Goal: Communication & Community: Participate in discussion

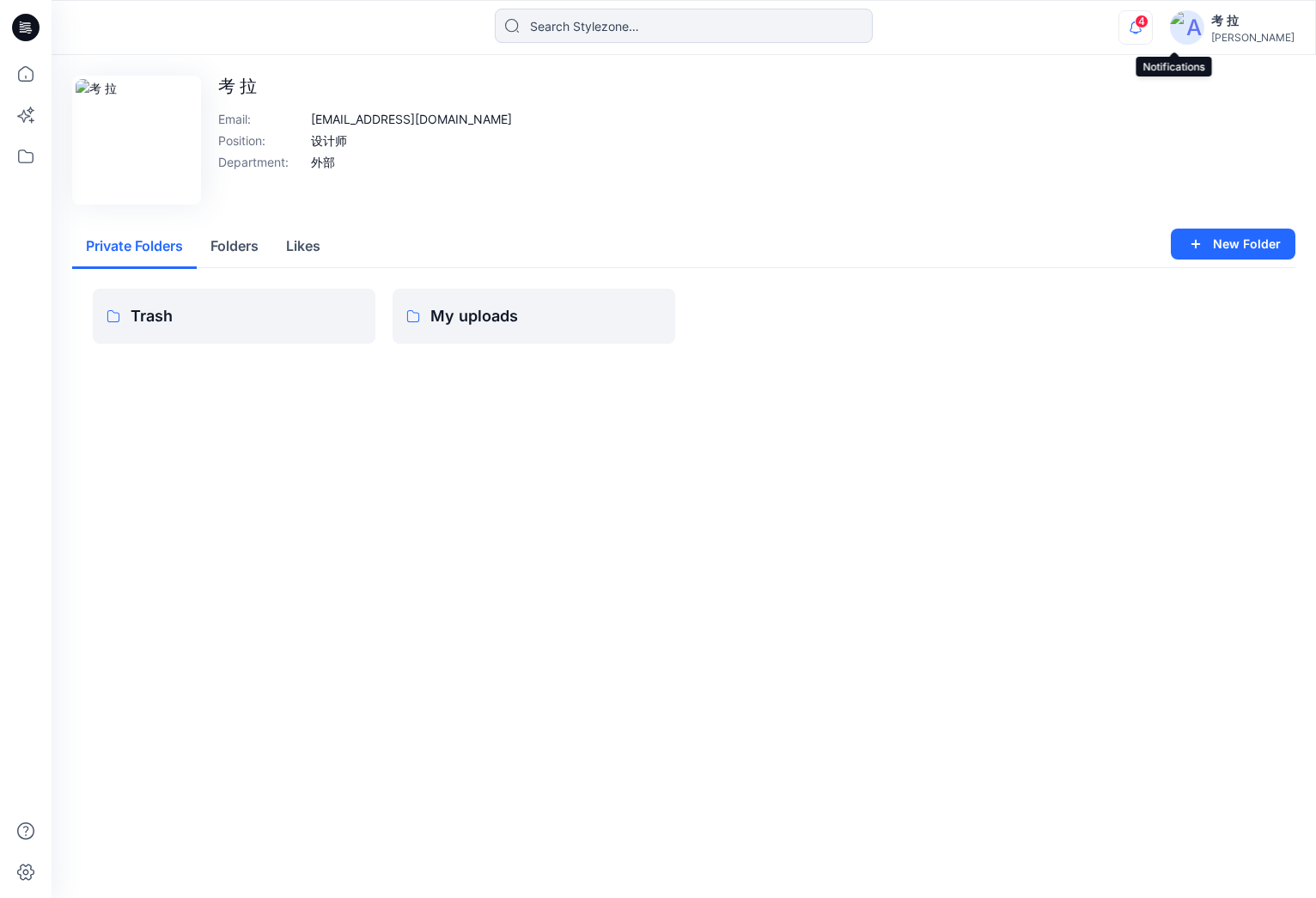
click at [1152, 23] on icon "button" at bounding box center [1136, 27] width 33 height 34
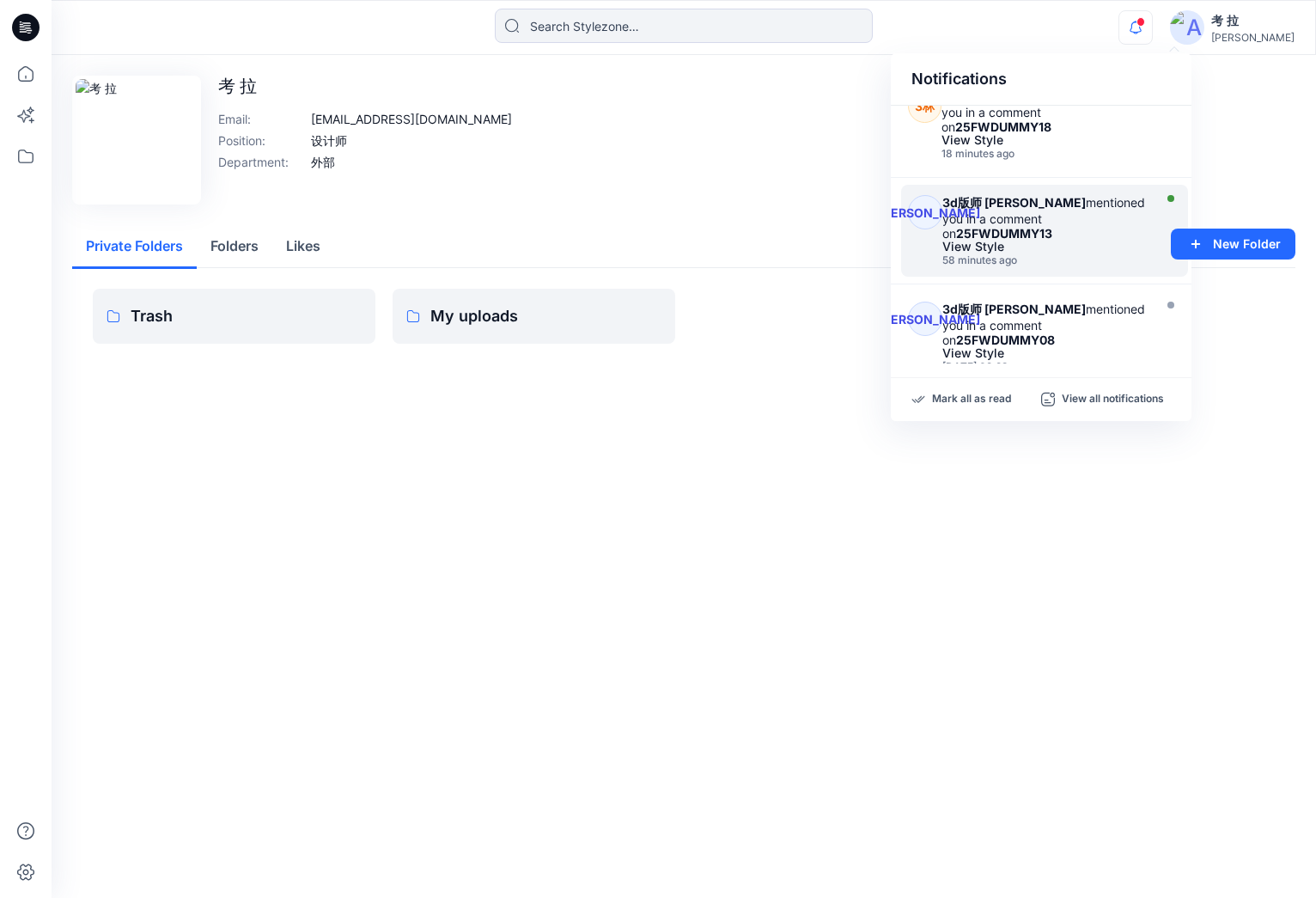
scroll to position [236, 0]
click at [1028, 202] on div "3d版师 [PERSON_NAME] mentioned you in a comment on 25FWDUMMY13 View Style 58 minu…" at bounding box center [1050, 234] width 214 height 71
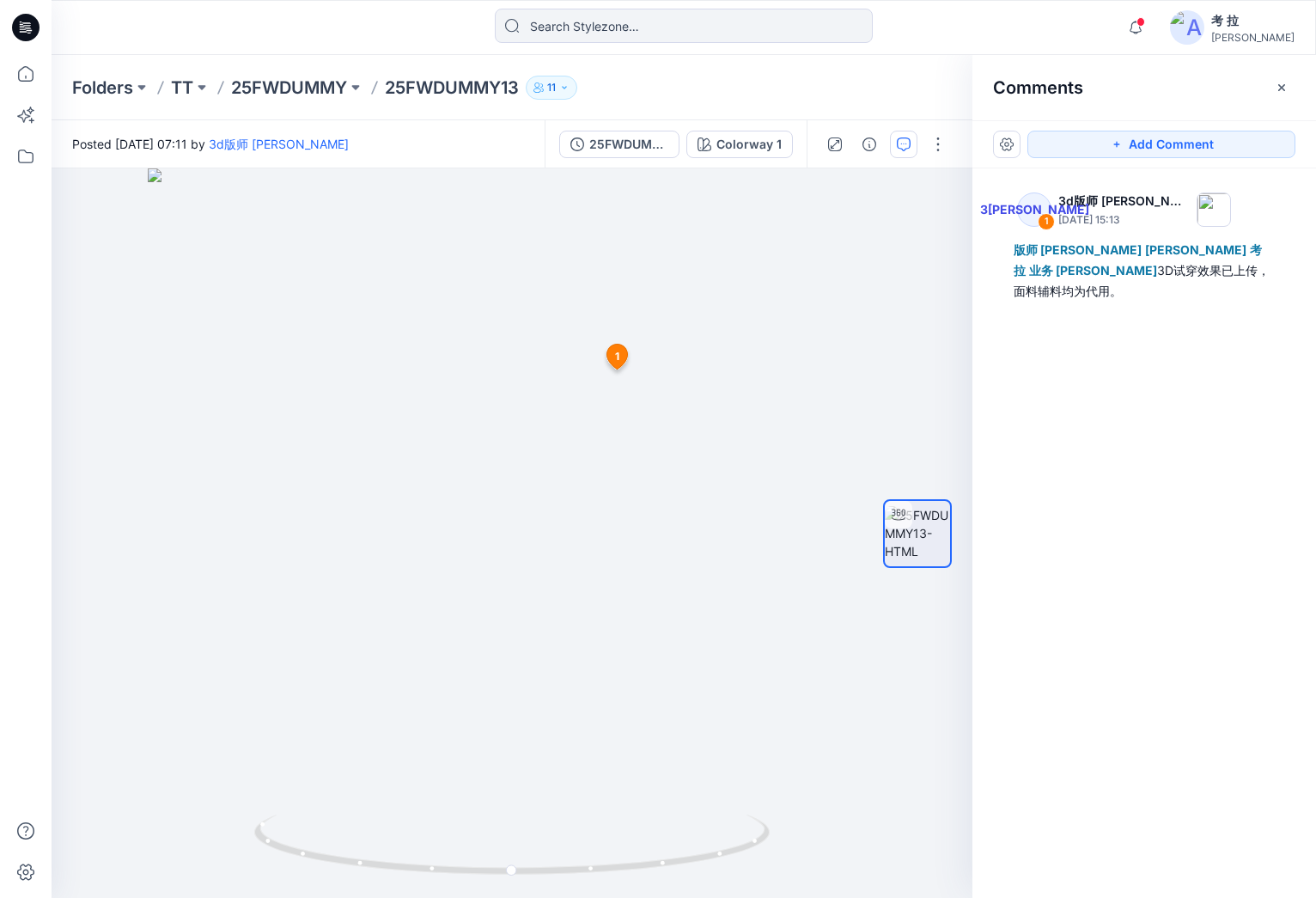
drag, startPoint x: 1056, startPoint y: 25, endPoint x: 1065, endPoint y: 16, distance: 12.7
click at [1068, 26] on div "Notifications 3陈 3d版师 [PERSON_NAME] mentioned you in a comment on 25FWDUMMY15 V…" at bounding box center [683, 27] width 1264 height 38
click at [1130, 149] on button "Add Comment" at bounding box center [1161, 144] width 268 height 27
click at [539, 522] on div "2 1 3[PERSON_NAME] 3d版师 [PERSON_NAME] [DATE] 15:13 版师 [PERSON_NAME] Shi 考 拉 业务 …" at bounding box center [512, 533] width 921 height 729
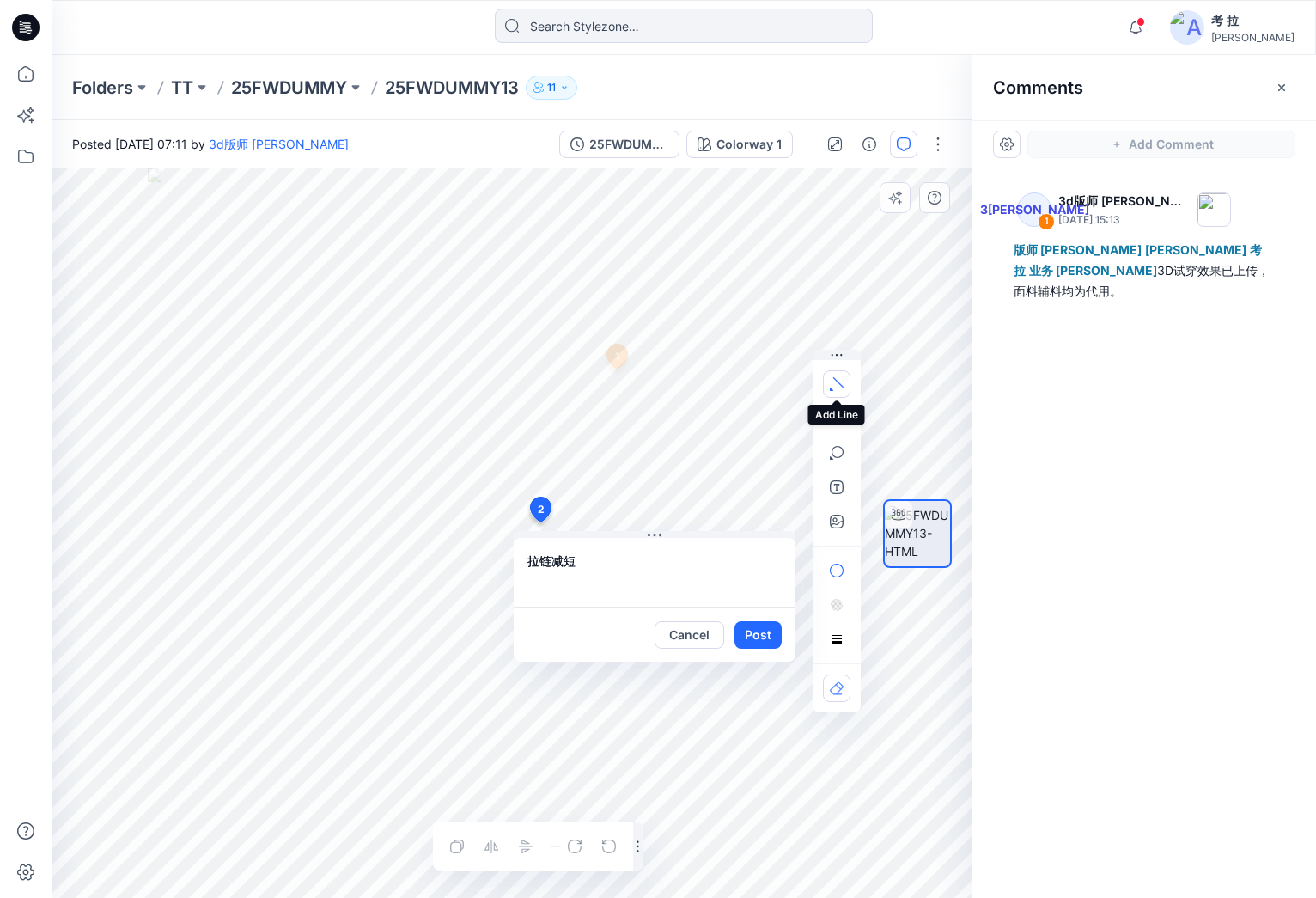
type textarea "拉链减短"
click at [845, 385] on button "button" at bounding box center [837, 384] width 27 height 27
click at [519, 533] on div "2 拉链减短 拉链减短 Cancel Post 1 3廖 3d版师 [PERSON_NAME] [DATE] 15:13 版师 [PERSON_NAME] S…" at bounding box center [512, 533] width 921 height 729
drag, startPoint x: 555, startPoint y: 535, endPoint x: 578, endPoint y: 533, distance: 23.1
click at [527, 524] on icon at bounding box center [540, 513] width 28 height 33
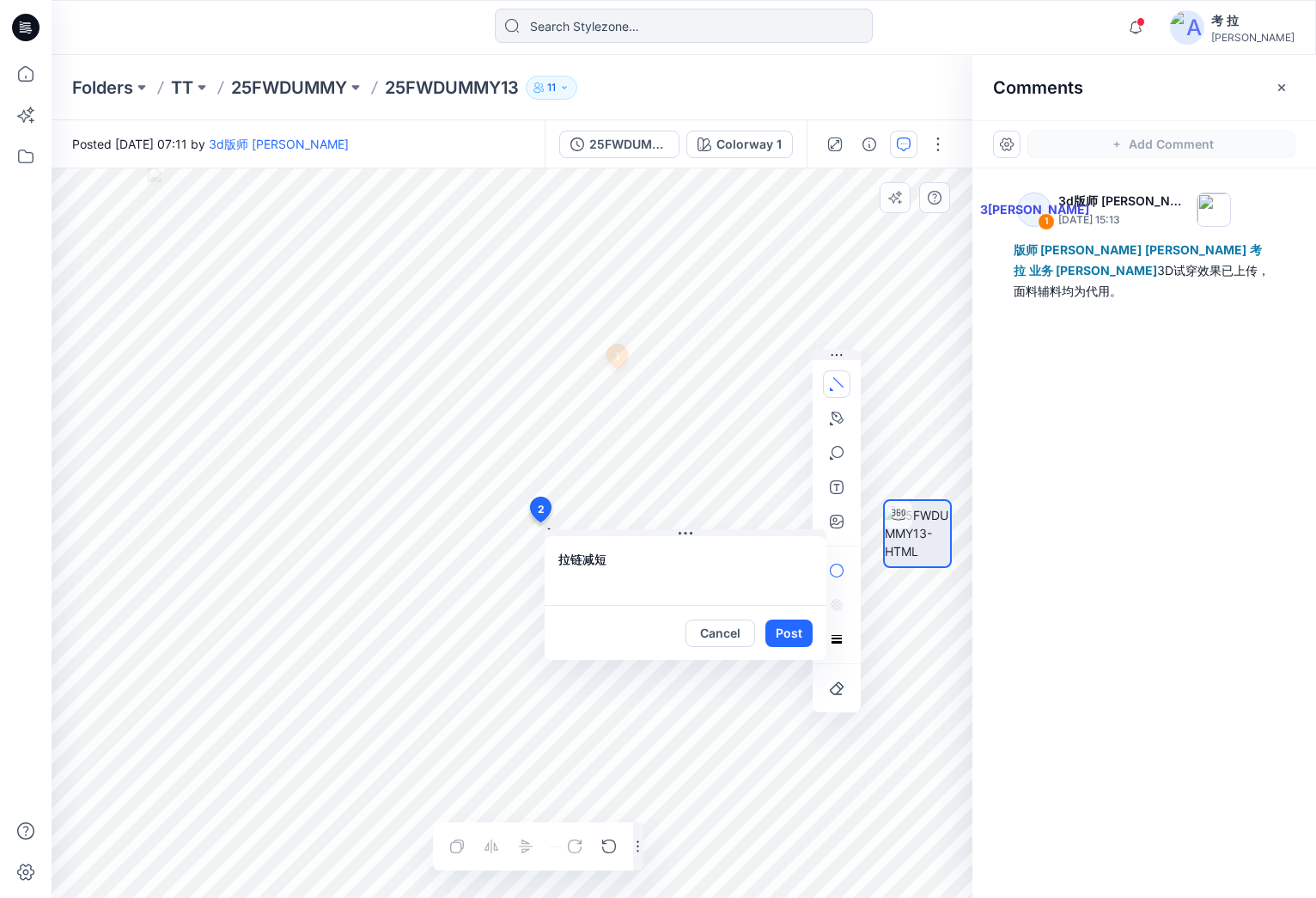
click at [791, 627] on button "Post" at bounding box center [789, 633] width 48 height 27
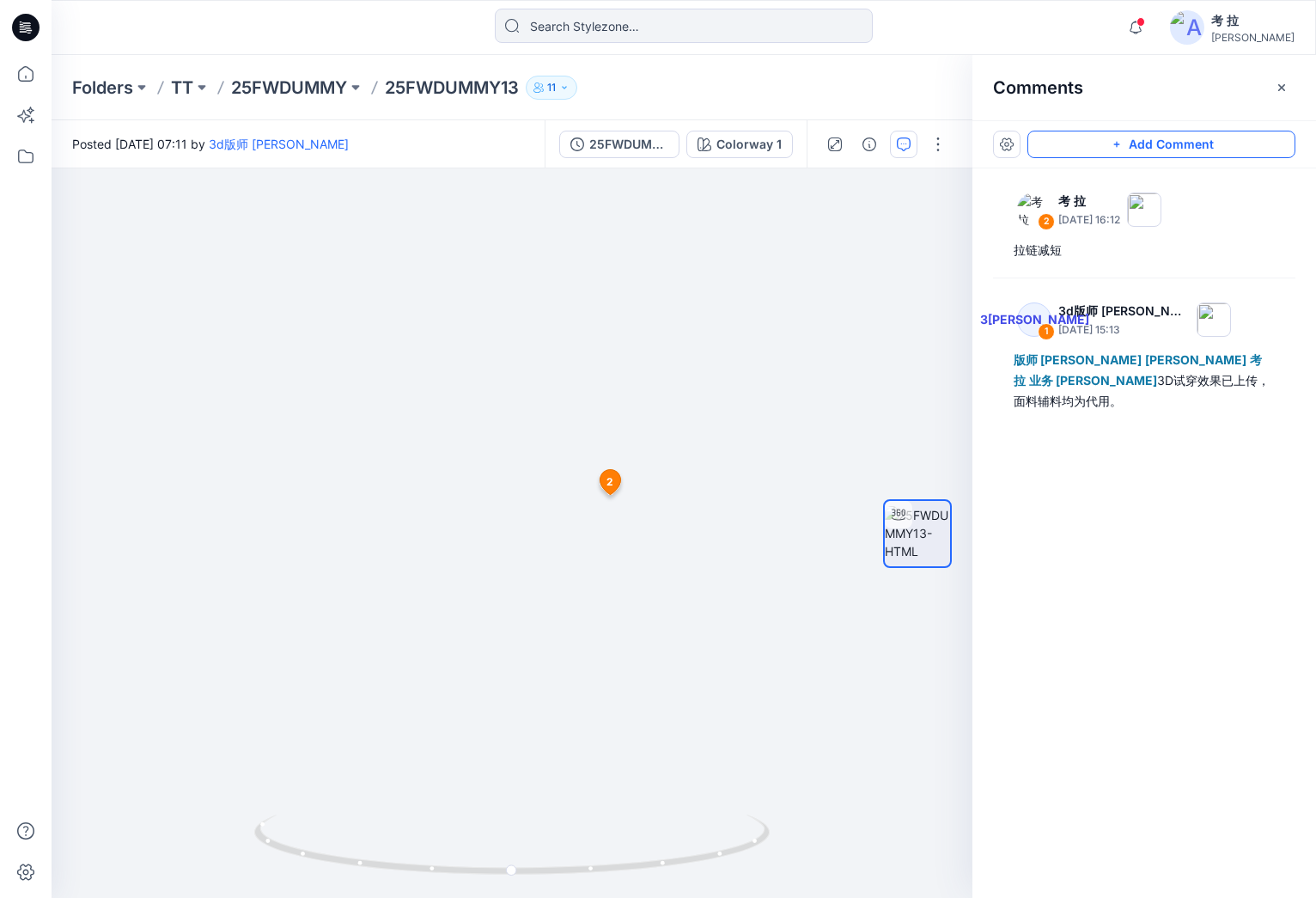
click at [1121, 155] on button "Add Comment" at bounding box center [1161, 144] width 268 height 27
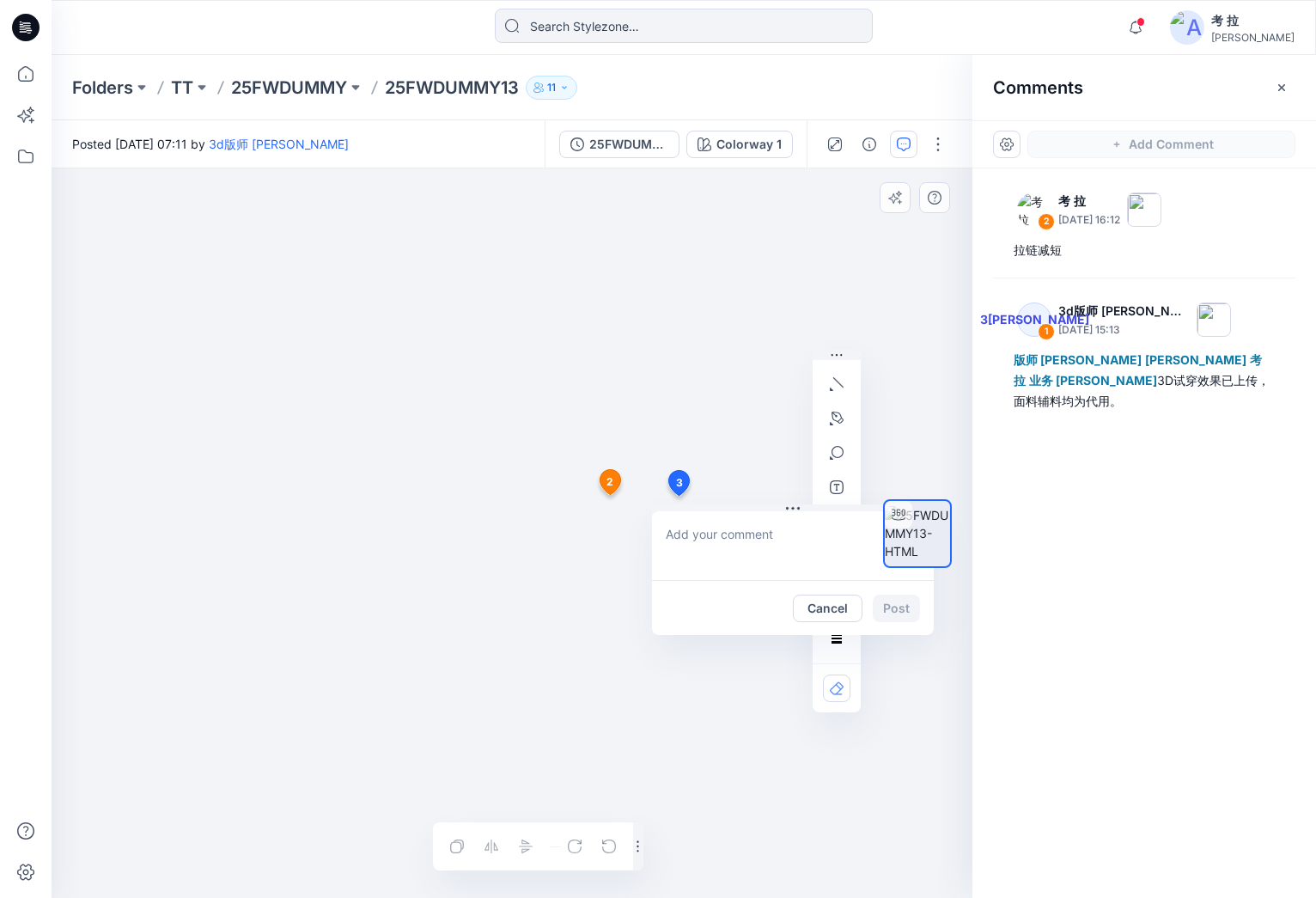
click at [677, 496] on div "3 Cancel Post 1 3[PERSON_NAME] 3d版师 [PERSON_NAME] [DATE] 15:13 版师 [PERSON_NAME]…" at bounding box center [512, 533] width 921 height 729
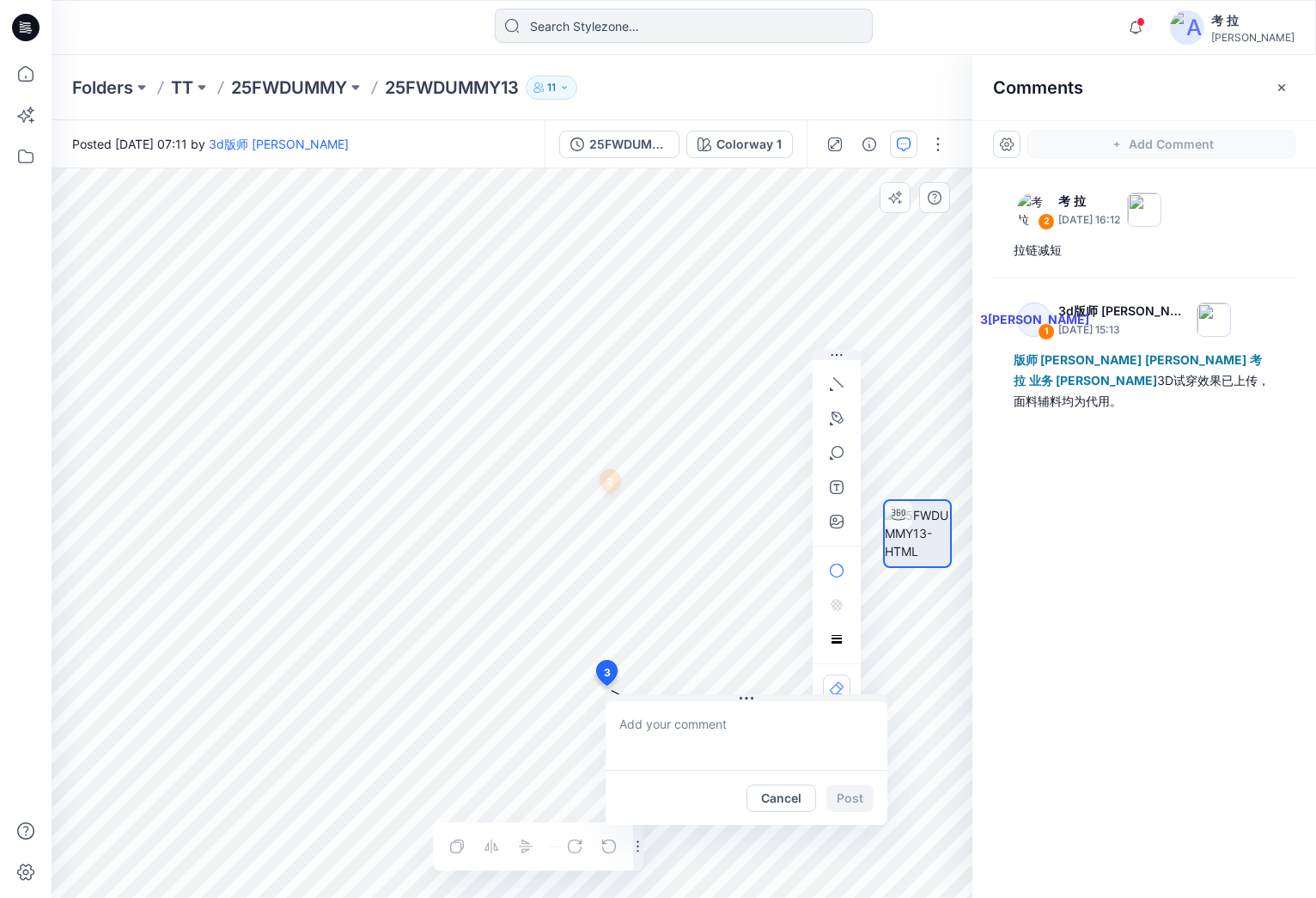
drag, startPoint x: 673, startPoint y: 514, endPoint x: 607, endPoint y: 674, distance: 173.1
type textarea "logo位置"
click at [840, 569] on icon "button" at bounding box center [837, 570] width 14 height 14
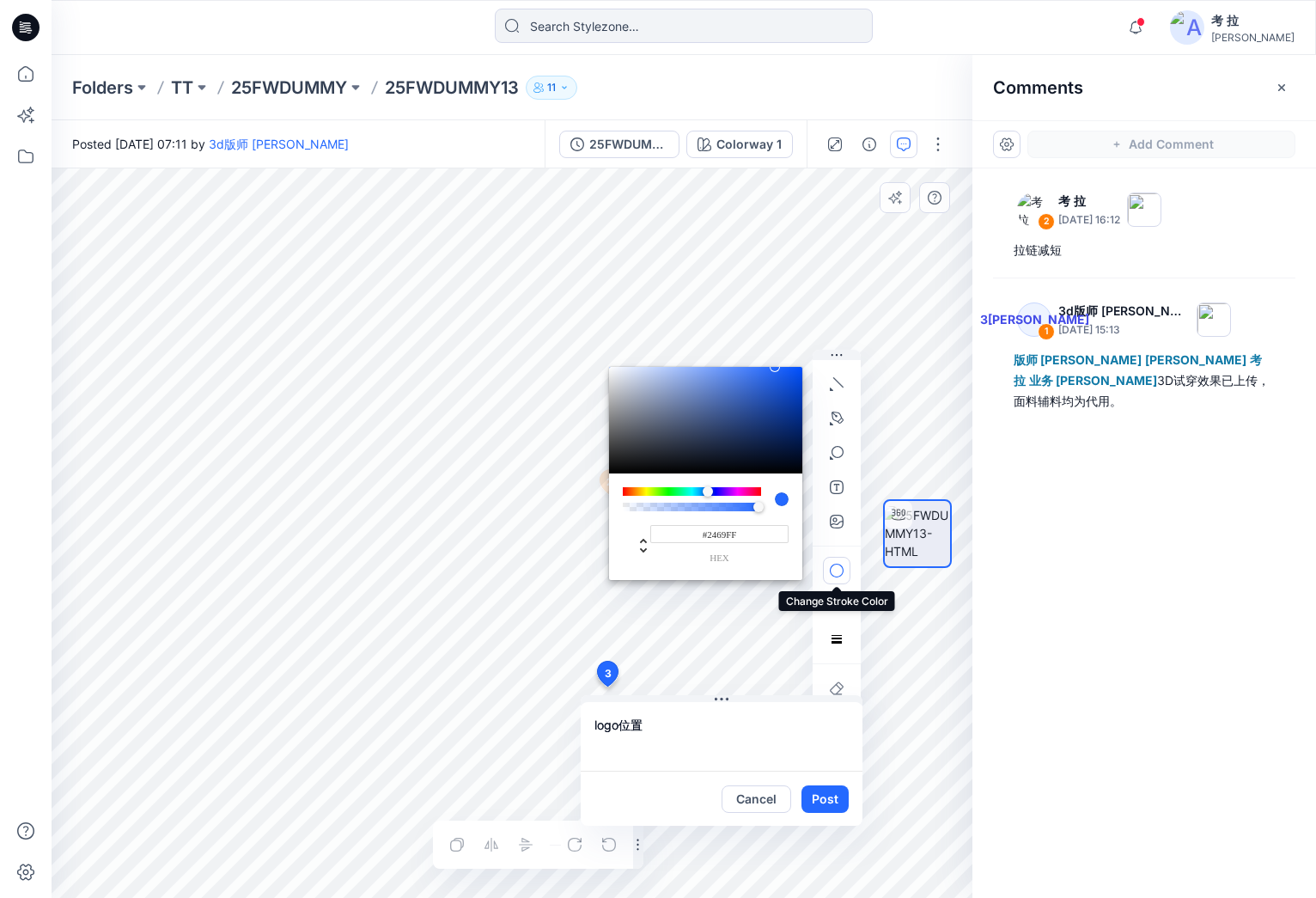
click at [828, 567] on button "button" at bounding box center [837, 570] width 27 height 27
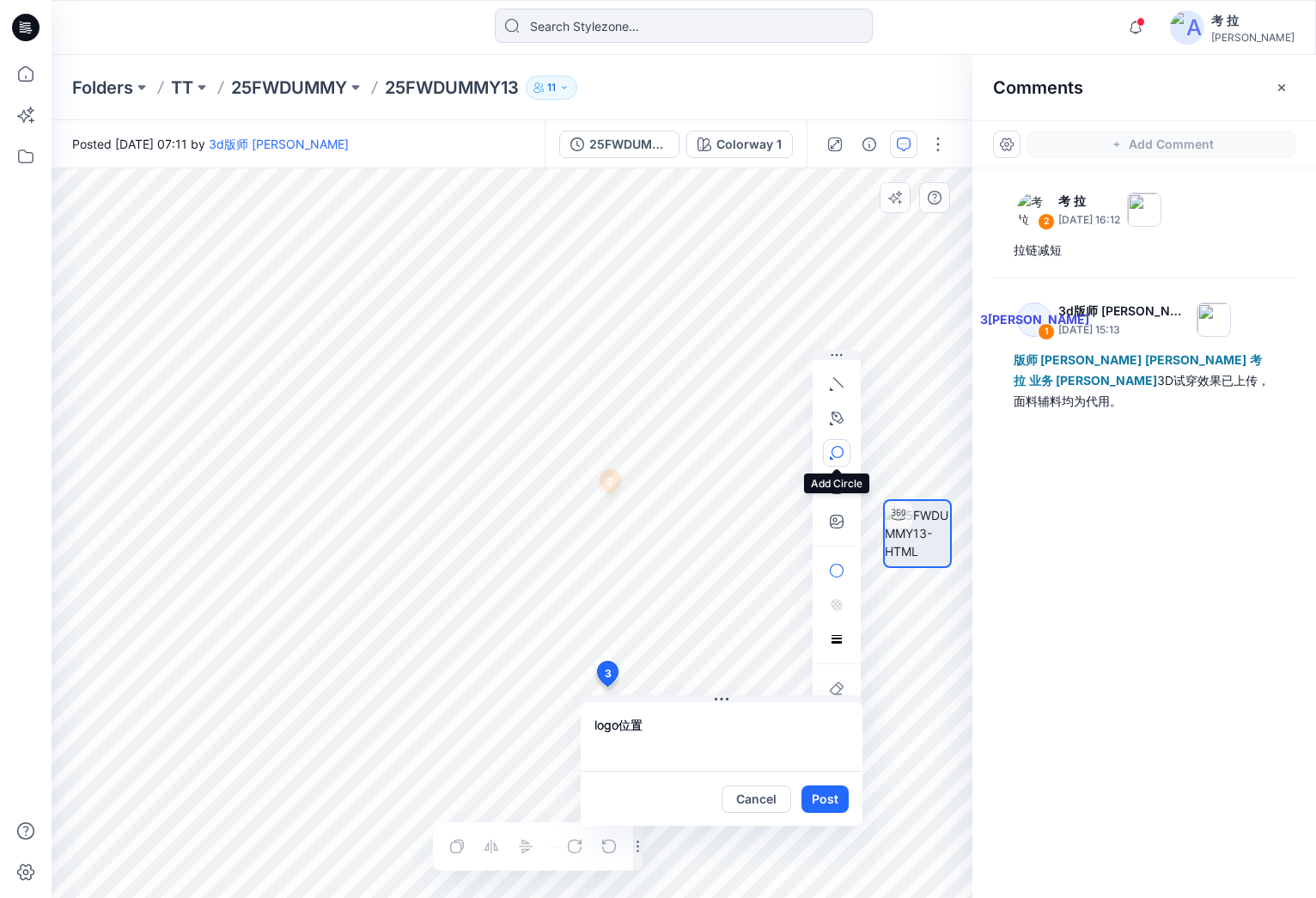
click at [836, 450] on icon "button" at bounding box center [837, 453] width 14 height 14
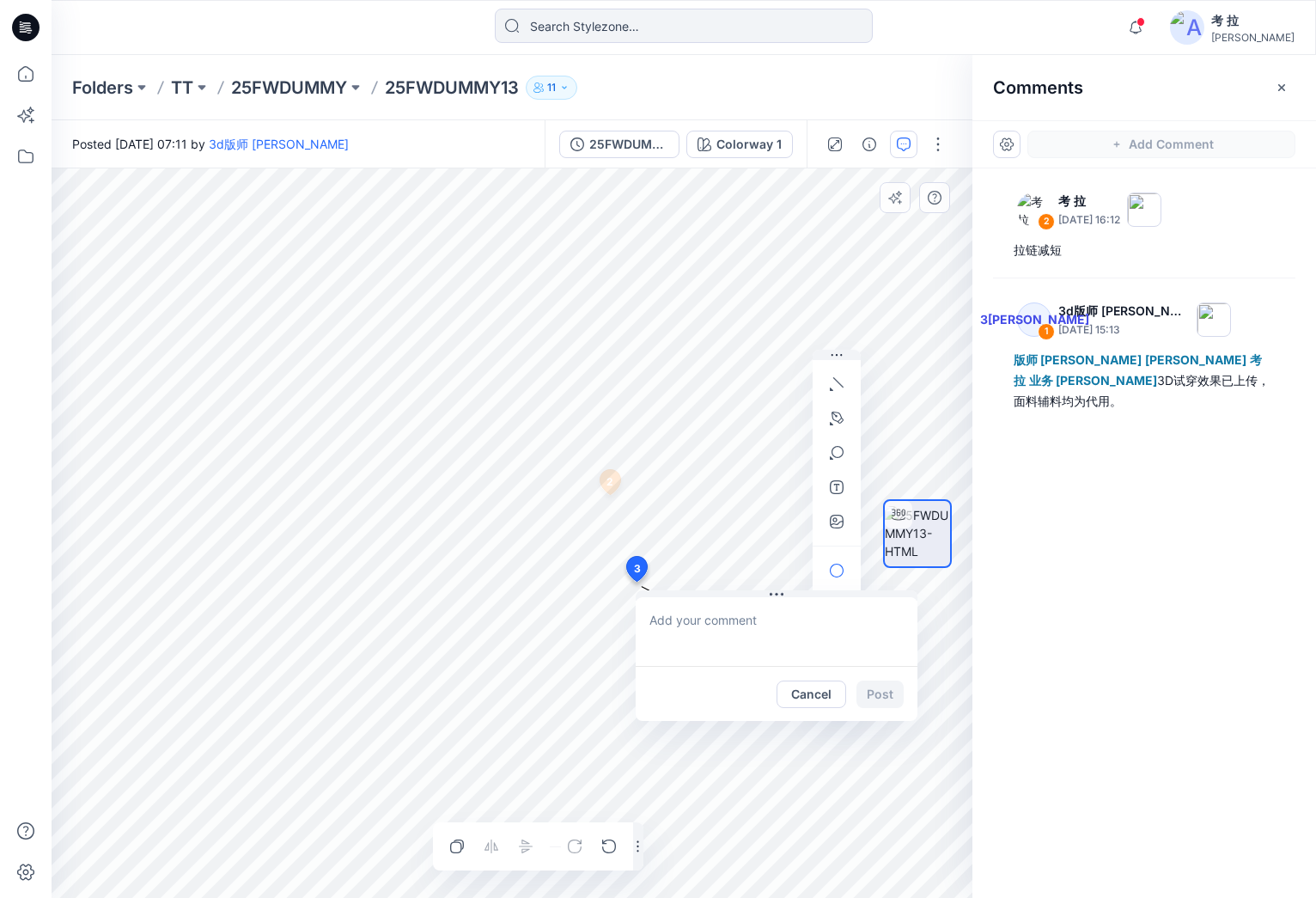
drag, startPoint x: 605, startPoint y: 673, endPoint x: 636, endPoint y: 569, distance: 108.5
click at [751, 625] on textarea at bounding box center [751, 631] width 282 height 69
drag, startPoint x: 626, startPoint y: 632, endPoint x: 654, endPoint y: 613, distance: 33.8
click at [658, 624] on textarea at bounding box center [746, 634] width 282 height 69
type textarea "logo位置"
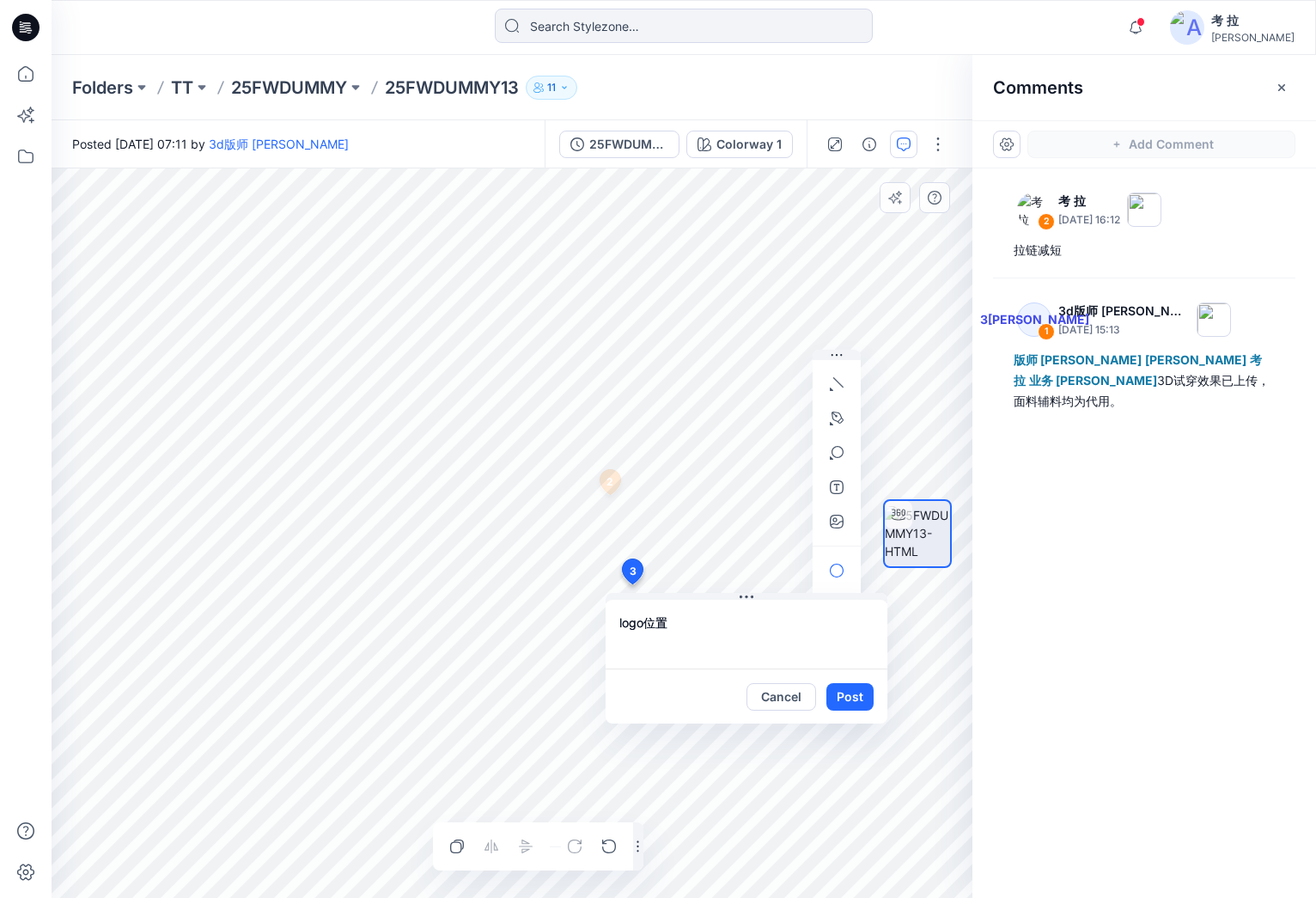
drag, startPoint x: 852, startPoint y: 699, endPoint x: 864, endPoint y: 707, distance: 14.4
click at [852, 699] on button "Post" at bounding box center [849, 697] width 48 height 27
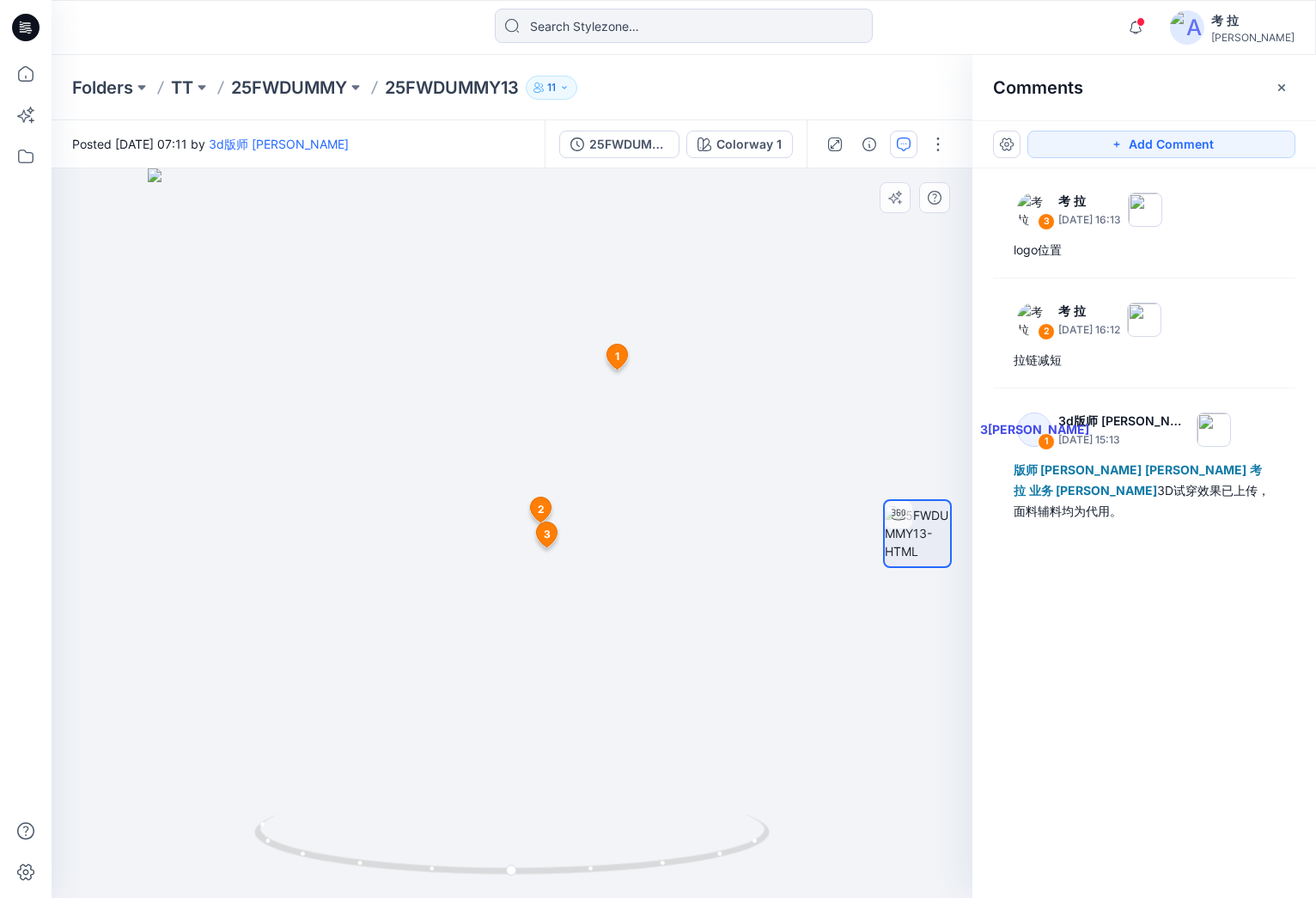
click at [631, 496] on img at bounding box center [512, 533] width 729 height 729
drag, startPoint x: 522, startPoint y: 500, endPoint x: 553, endPoint y: 511, distance: 32.9
click at [522, 500] on img at bounding box center [512, 533] width 729 height 729
click at [543, 510] on span "2" at bounding box center [540, 509] width 7 height 16
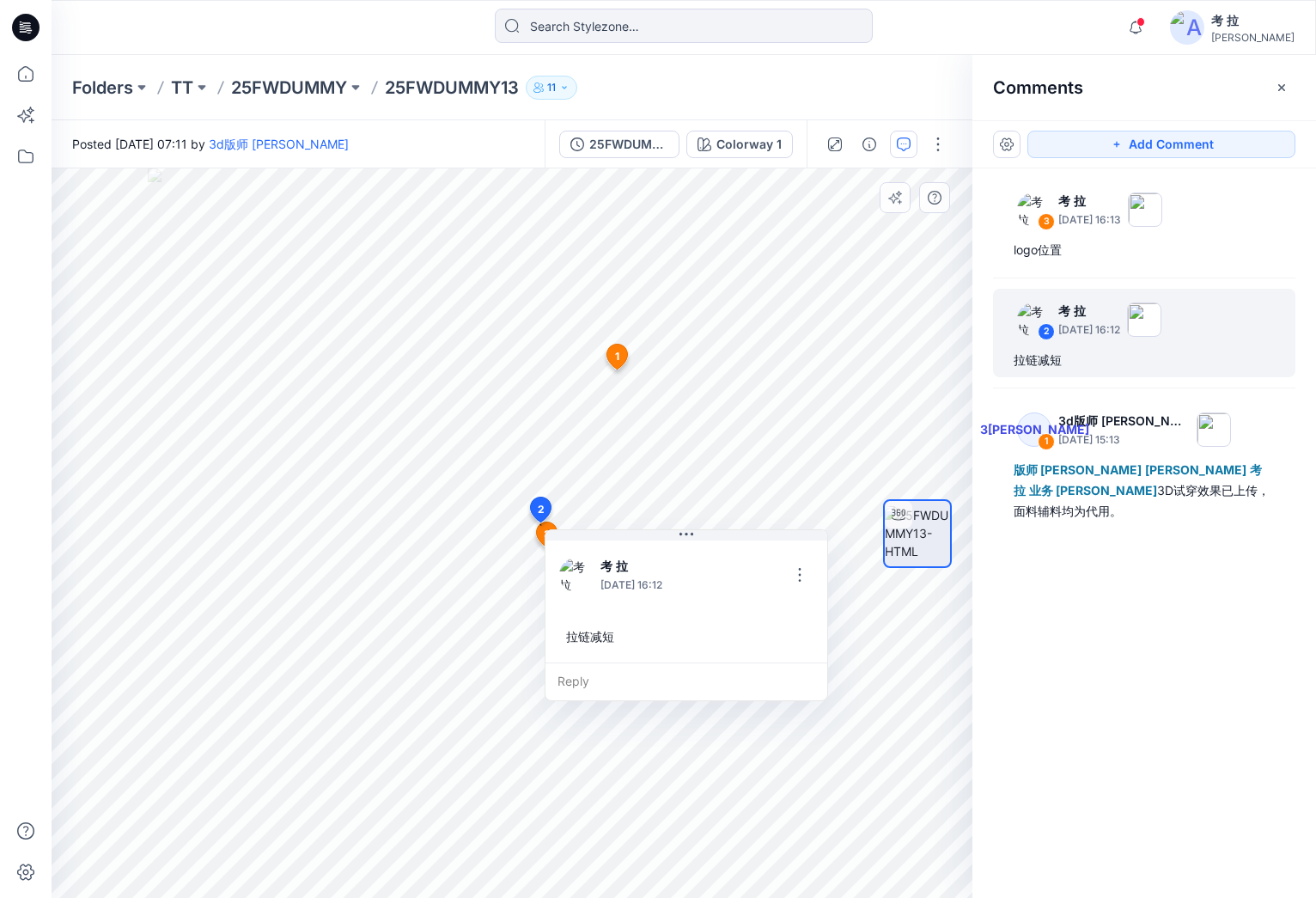
click at [542, 529] on icon at bounding box center [540, 513] width 28 height 33
click at [542, 534] on icon at bounding box center [546, 535] width 20 height 25
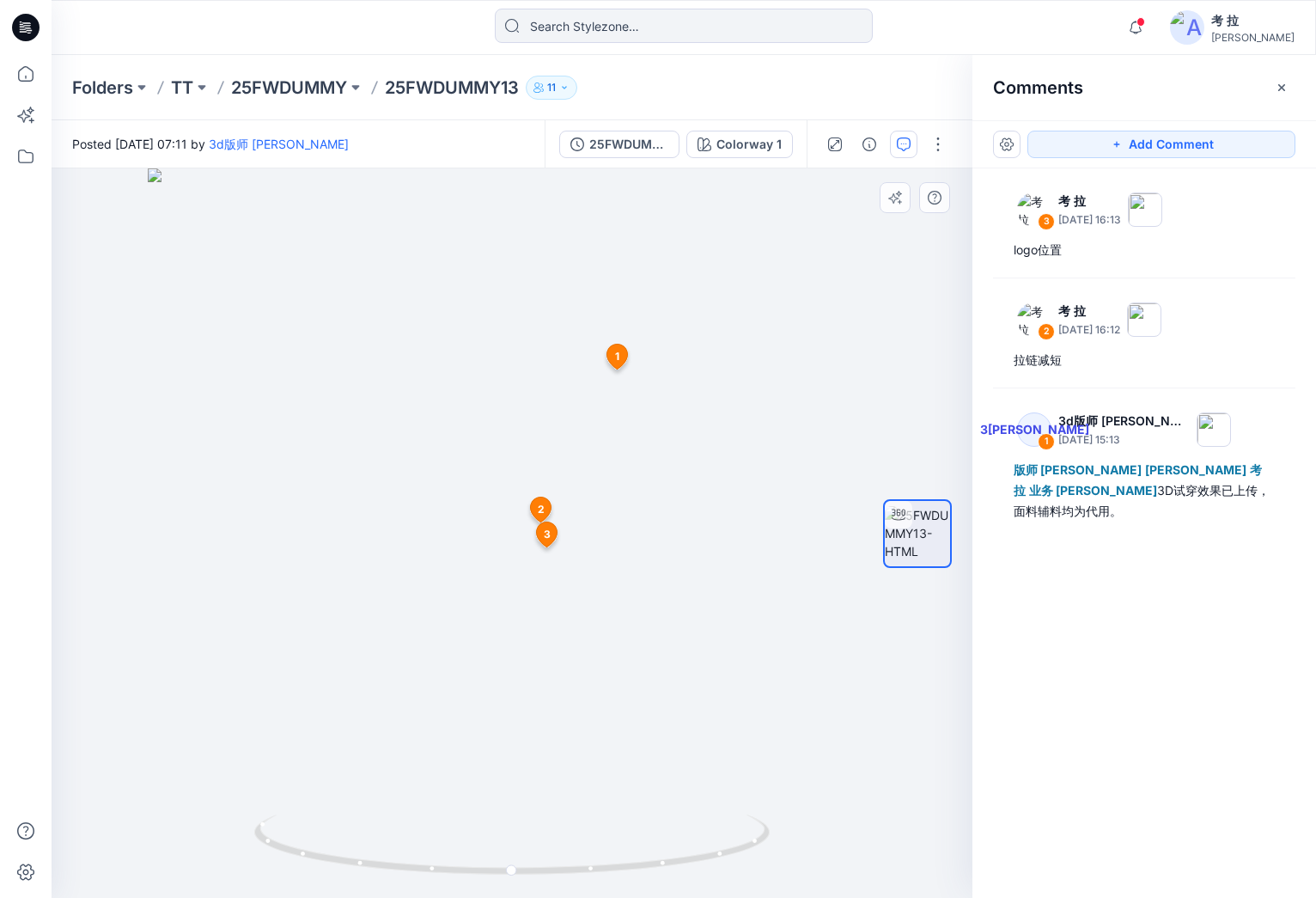
click at [543, 507] on span "2" at bounding box center [540, 509] width 7 height 16
click at [619, 480] on span "2" at bounding box center [616, 479] width 7 height 16
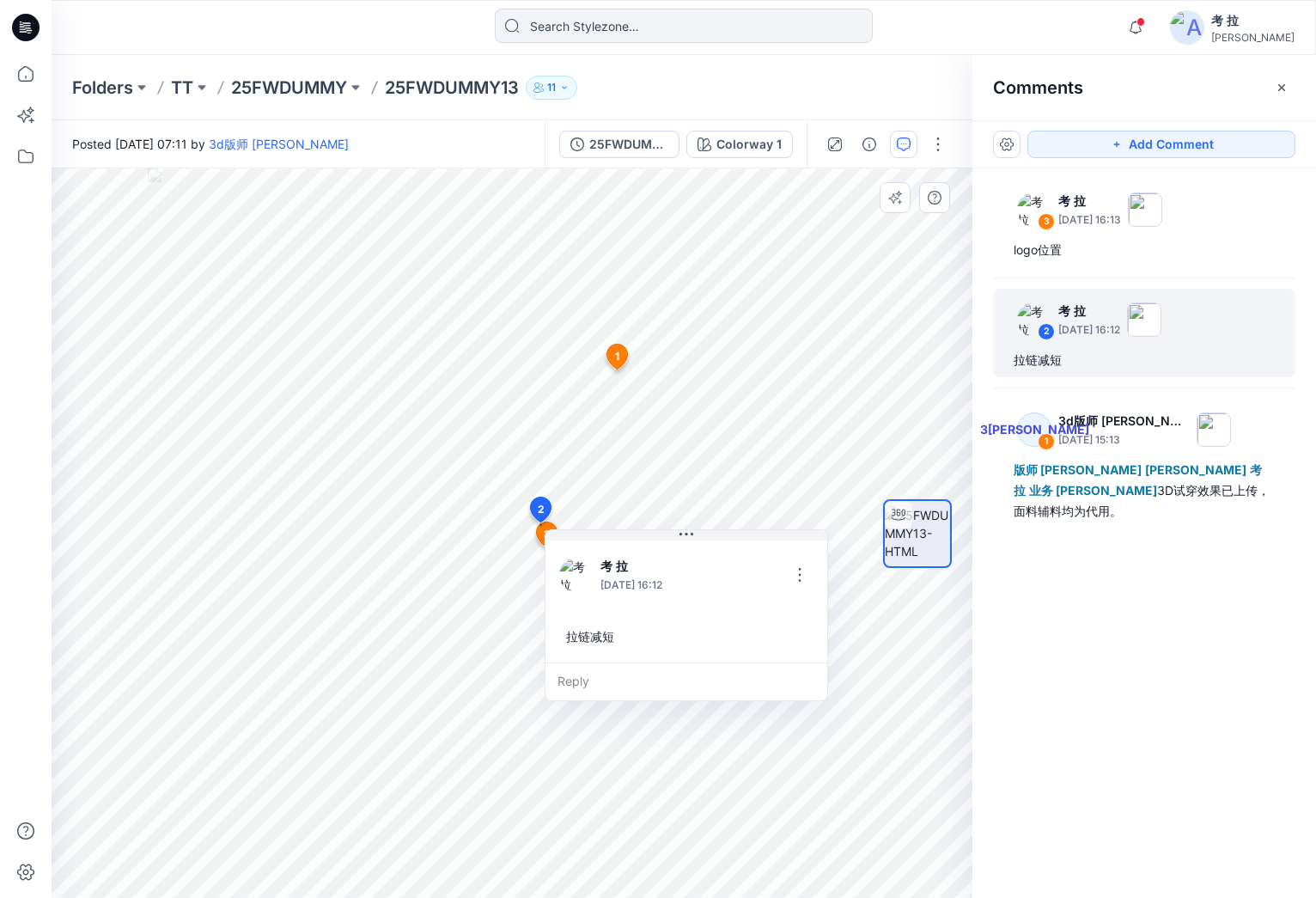
click at [540, 534] on icon at bounding box center [546, 535] width 20 height 25
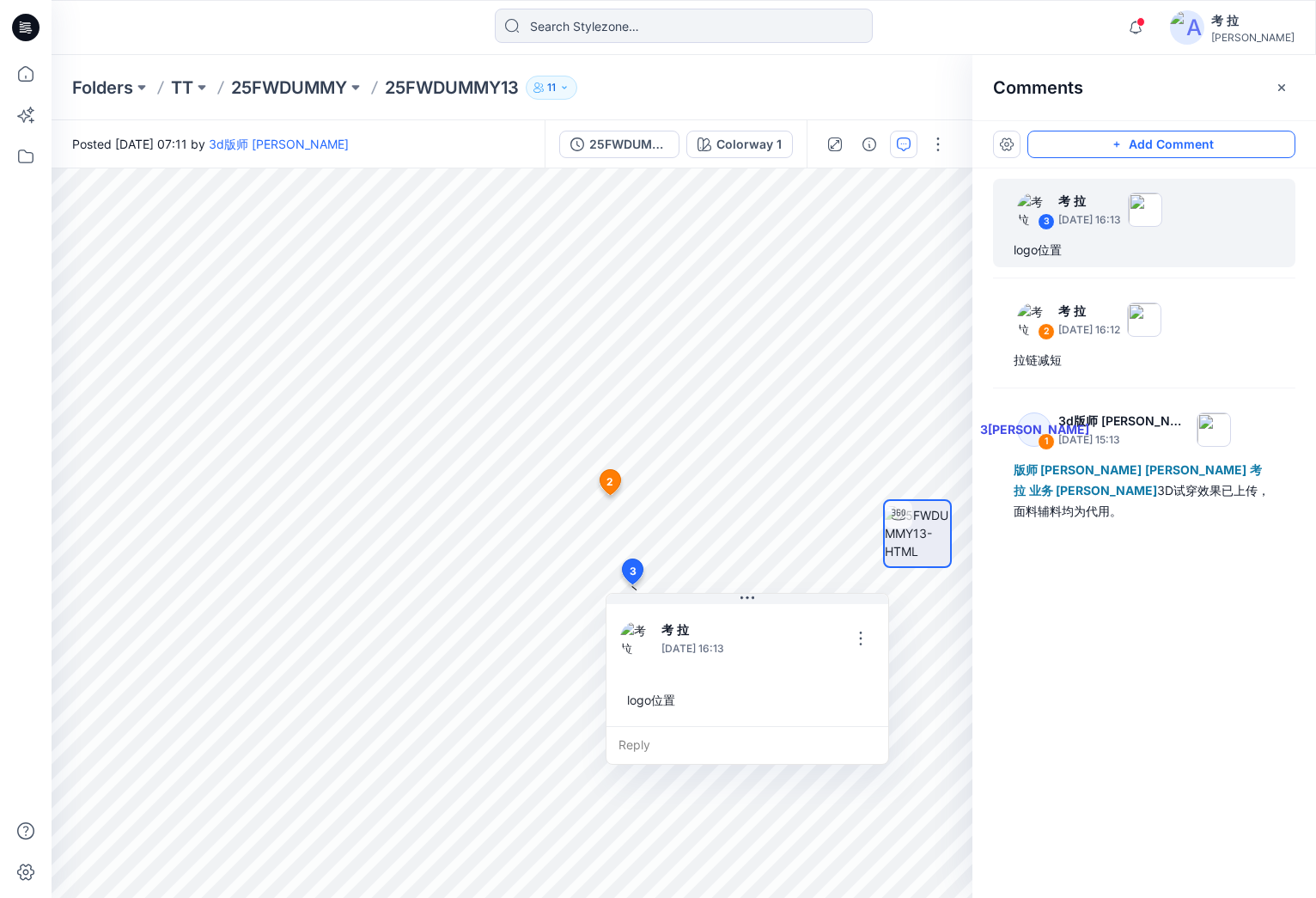
click at [1081, 145] on button "Add Comment" at bounding box center [1161, 144] width 268 height 27
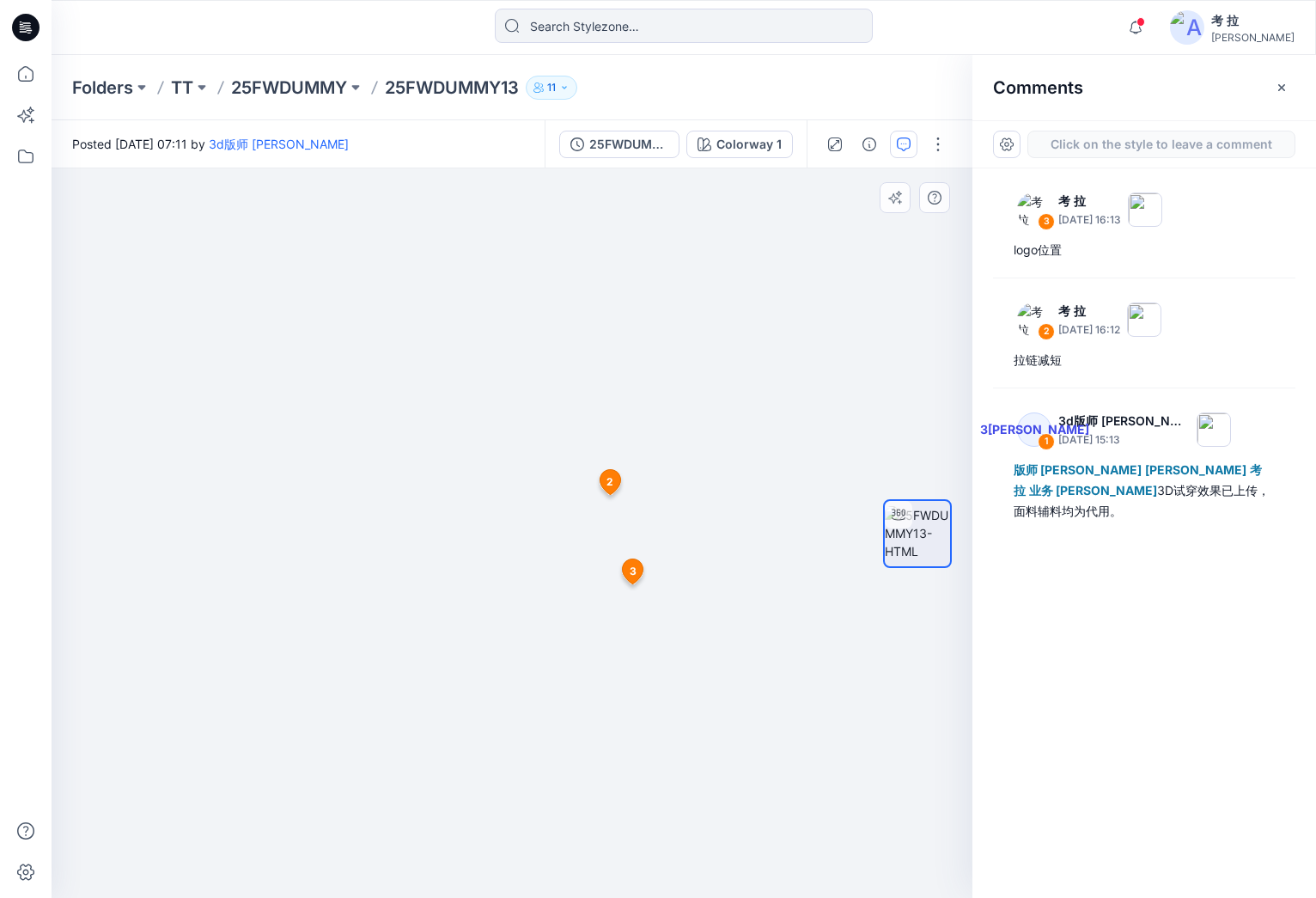
click at [358, 244] on div "4 1 3[PERSON_NAME] 3d版师 [PERSON_NAME] [DATE] 15:13 版师 [PERSON_NAME] Shi 考 拉 业务 …" at bounding box center [512, 533] width 921 height 729
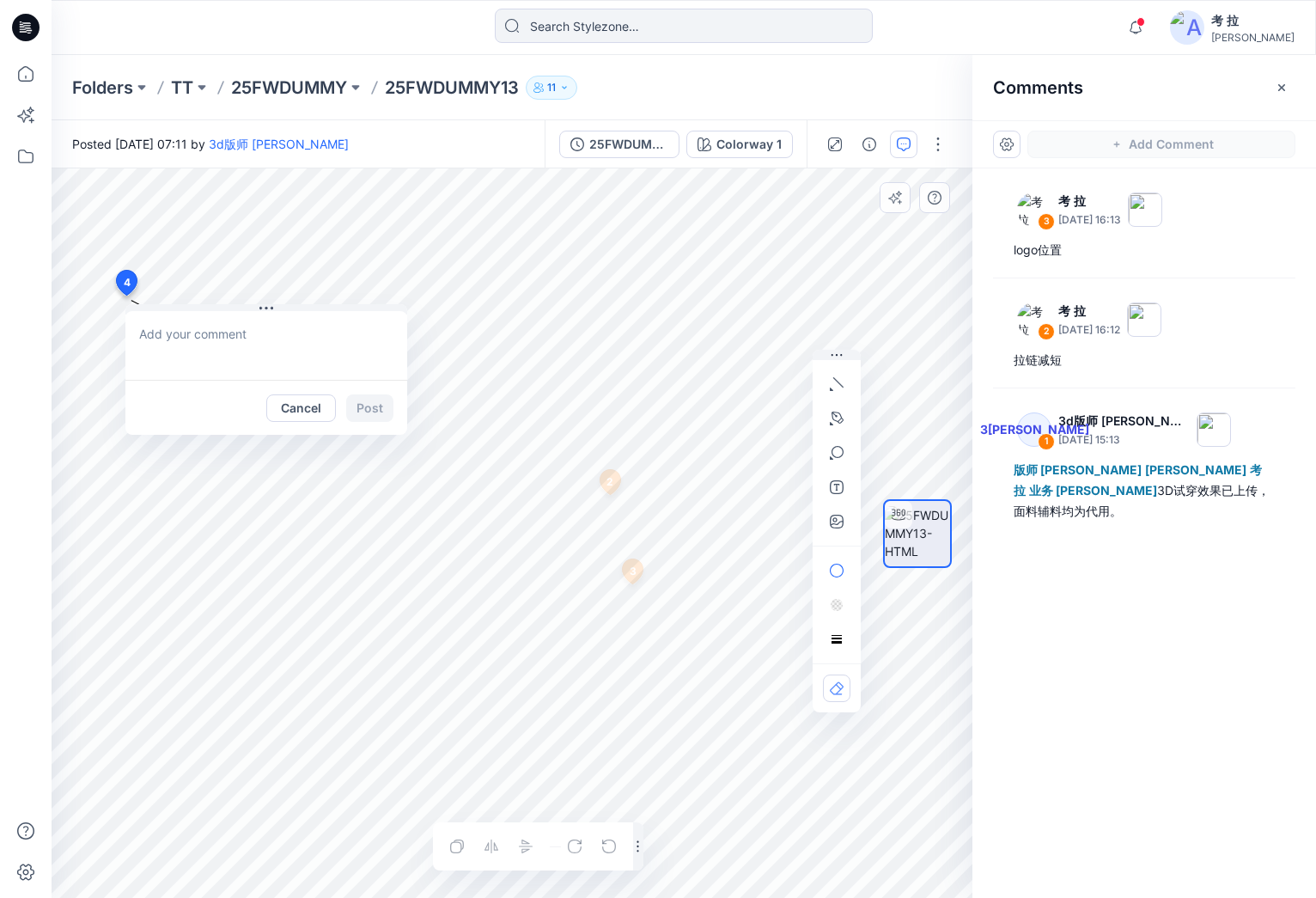
drag, startPoint x: 359, startPoint y: 231, endPoint x: 125, endPoint y: 283, distance: 239.7
click at [123, 337] on textarea at bounding box center [241, 345] width 282 height 69
type textarea "领高减短"
click at [836, 389] on icon "button" at bounding box center [837, 384] width 14 height 14
click at [836, 416] on icon "button" at bounding box center [836, 416] width 2 height 2
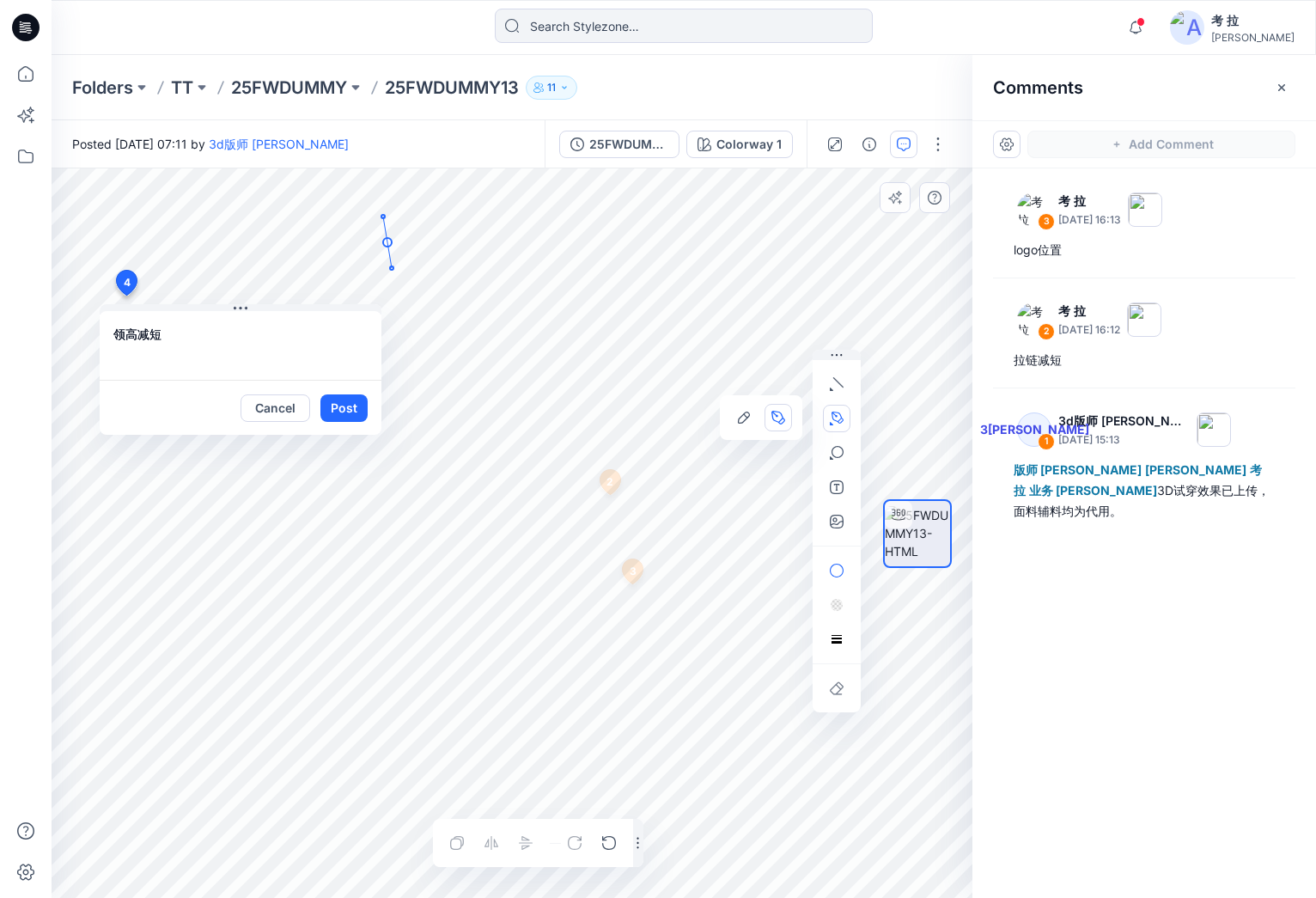
drag, startPoint x: 388, startPoint y: 242, endPoint x: 392, endPoint y: 268, distance: 26.3
click at [392, 268] on icon "Layer 1" at bounding box center [512, 533] width 921 height 729
drag, startPoint x: 500, startPoint y: 317, endPoint x: 581, endPoint y: 316, distance: 81.0
click at [582, 316] on g at bounding box center [483, 280] width 200 height 84
drag, startPoint x: 499, startPoint y: 319, endPoint x: 418, endPoint y: 317, distance: 81.0
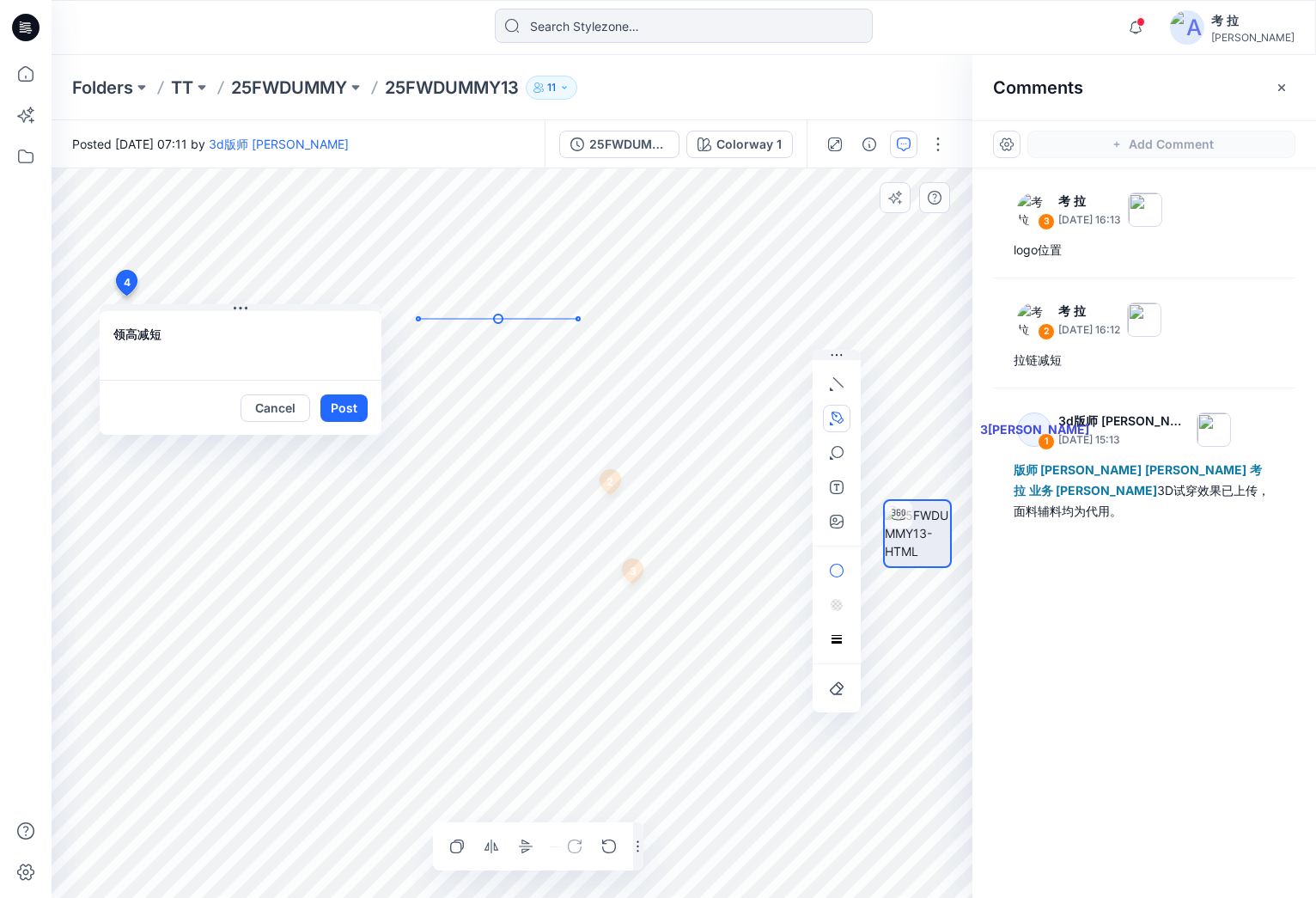
click at [418, 317] on icon "Layer 1" at bounding box center [512, 533] width 921 height 729
drag, startPoint x: 389, startPoint y: 241, endPoint x: 388, endPoint y: 211, distance: 30.0
click at [388, 215] on g at bounding box center [443, 268] width 118 height 108
click at [391, 244] on circle at bounding box center [389, 240] width 9 height 9
drag, startPoint x: 389, startPoint y: 239, endPoint x: 372, endPoint y: 250, distance: 20.2
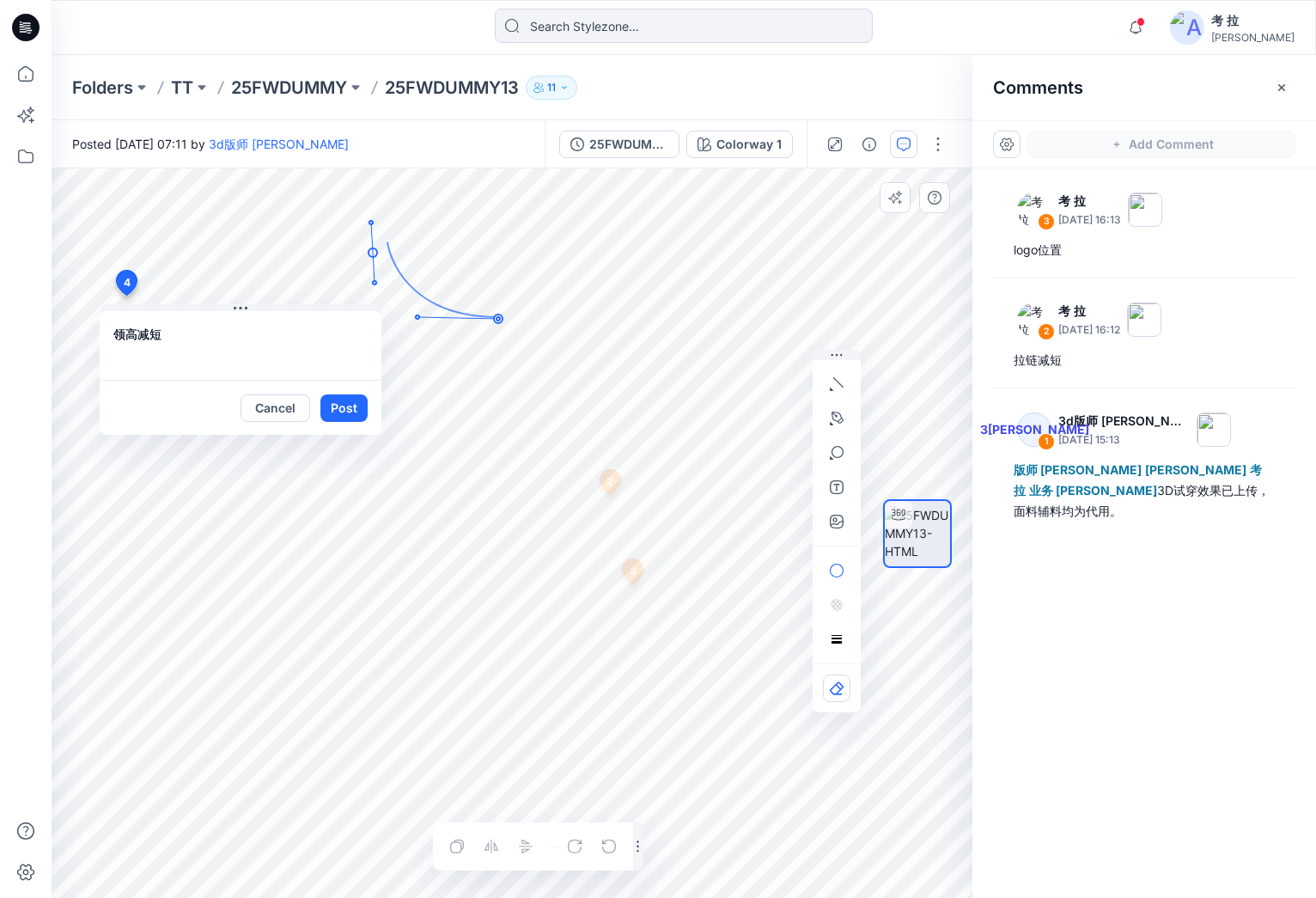
click at [372, 251] on circle at bounding box center [372, 252] width 9 height 9
click at [405, 254] on icon "Layer 1" at bounding box center [512, 533] width 921 height 729
click at [499, 319] on icon at bounding box center [499, 319] width 0 height 0
click at [837, 419] on icon "button" at bounding box center [837, 418] width 14 height 14
click at [744, 418] on icon "button" at bounding box center [744, 418] width 14 height 14
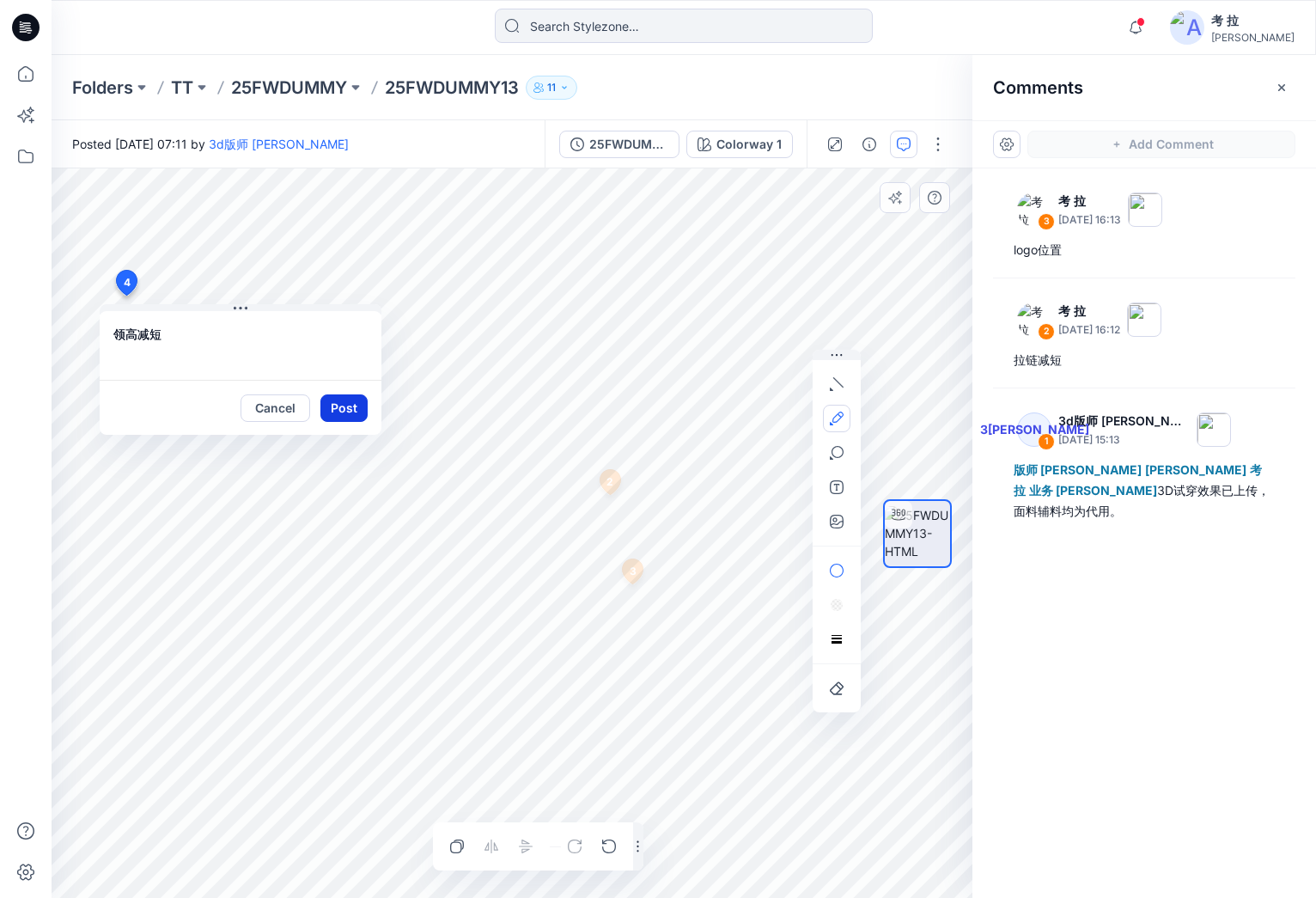
click at [342, 407] on button "Post" at bounding box center [344, 408] width 48 height 27
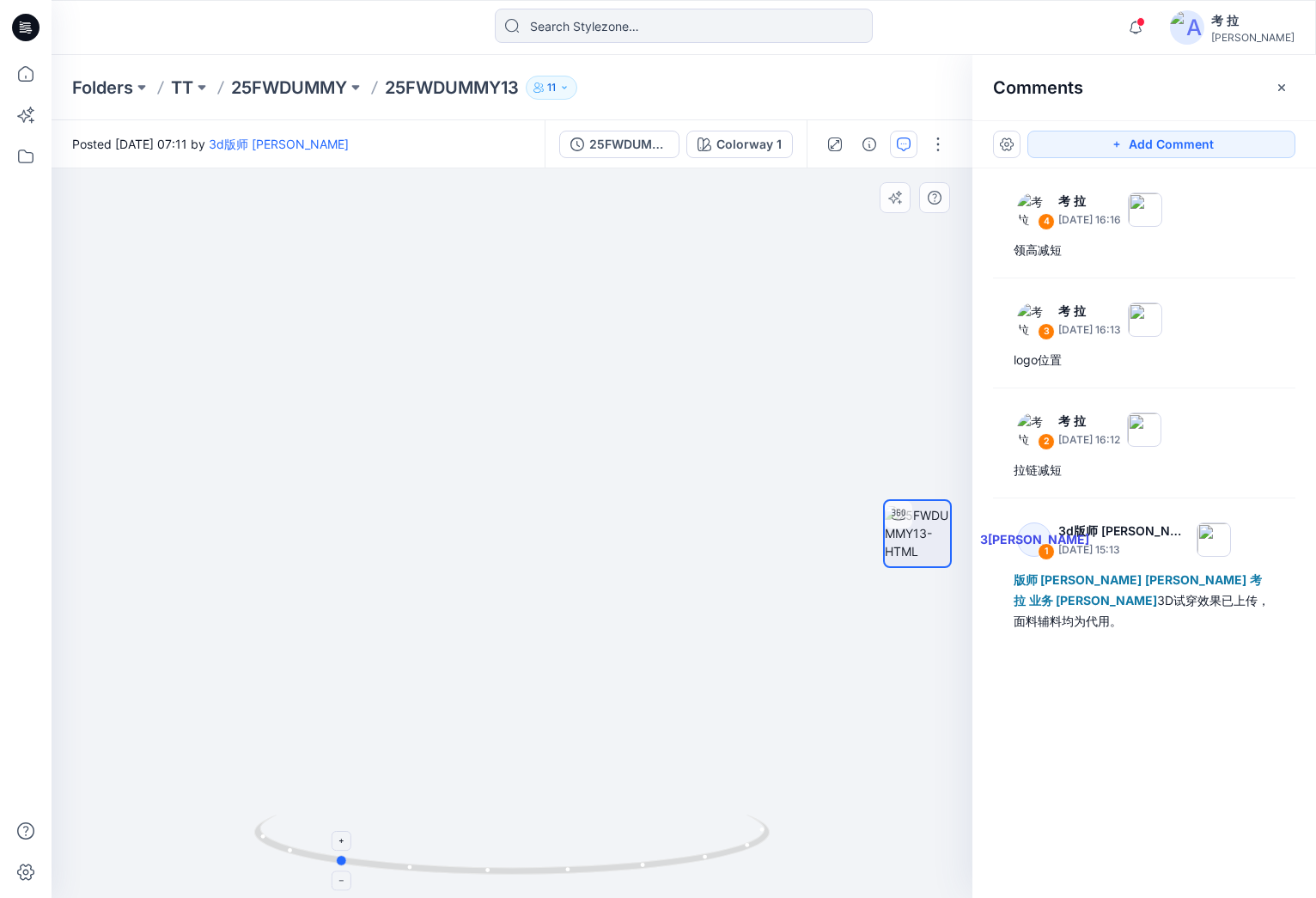
drag, startPoint x: 645, startPoint y: 868, endPoint x: 469, endPoint y: 858, distance: 176.3
click at [469, 858] on icon at bounding box center [514, 846] width 520 height 64
drag, startPoint x: 502, startPoint y: 875, endPoint x: 530, endPoint y: 896, distance: 35.0
click at [530, 896] on div at bounding box center [512, 854] width 515 height 86
click at [1077, 146] on button "Add Comment" at bounding box center [1161, 144] width 268 height 27
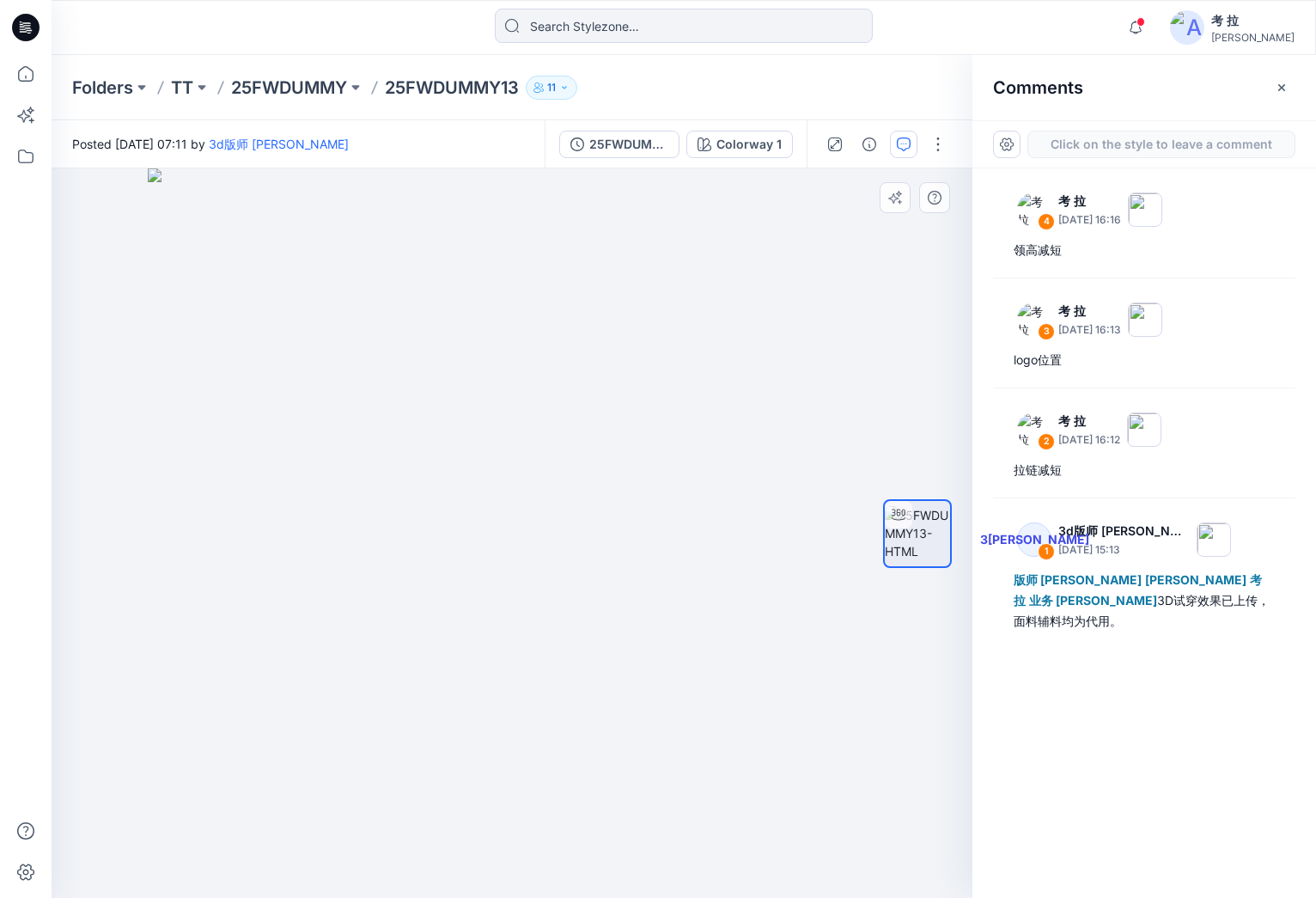
click at [583, 677] on div "5" at bounding box center [512, 533] width 921 height 729
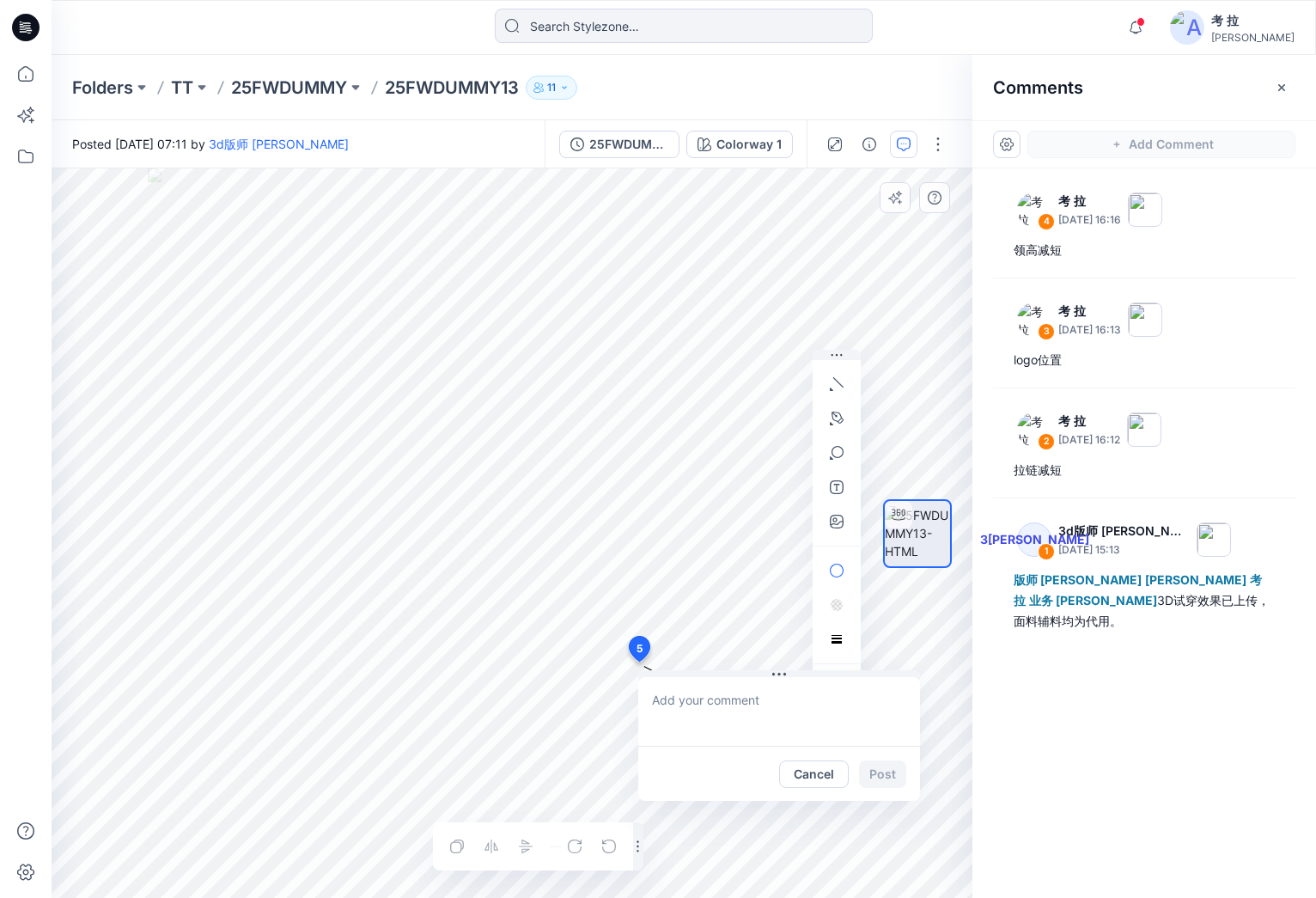
drag, startPoint x: 582, startPoint y: 660, endPoint x: 639, endPoint y: 649, distance: 58.1
type textarea "下摆落差调整"
click at [828, 415] on button "button" at bounding box center [837, 418] width 27 height 27
click at [744, 414] on icon "button" at bounding box center [745, 415] width 4 height 4
click at [838, 419] on icon "button" at bounding box center [837, 418] width 14 height 14
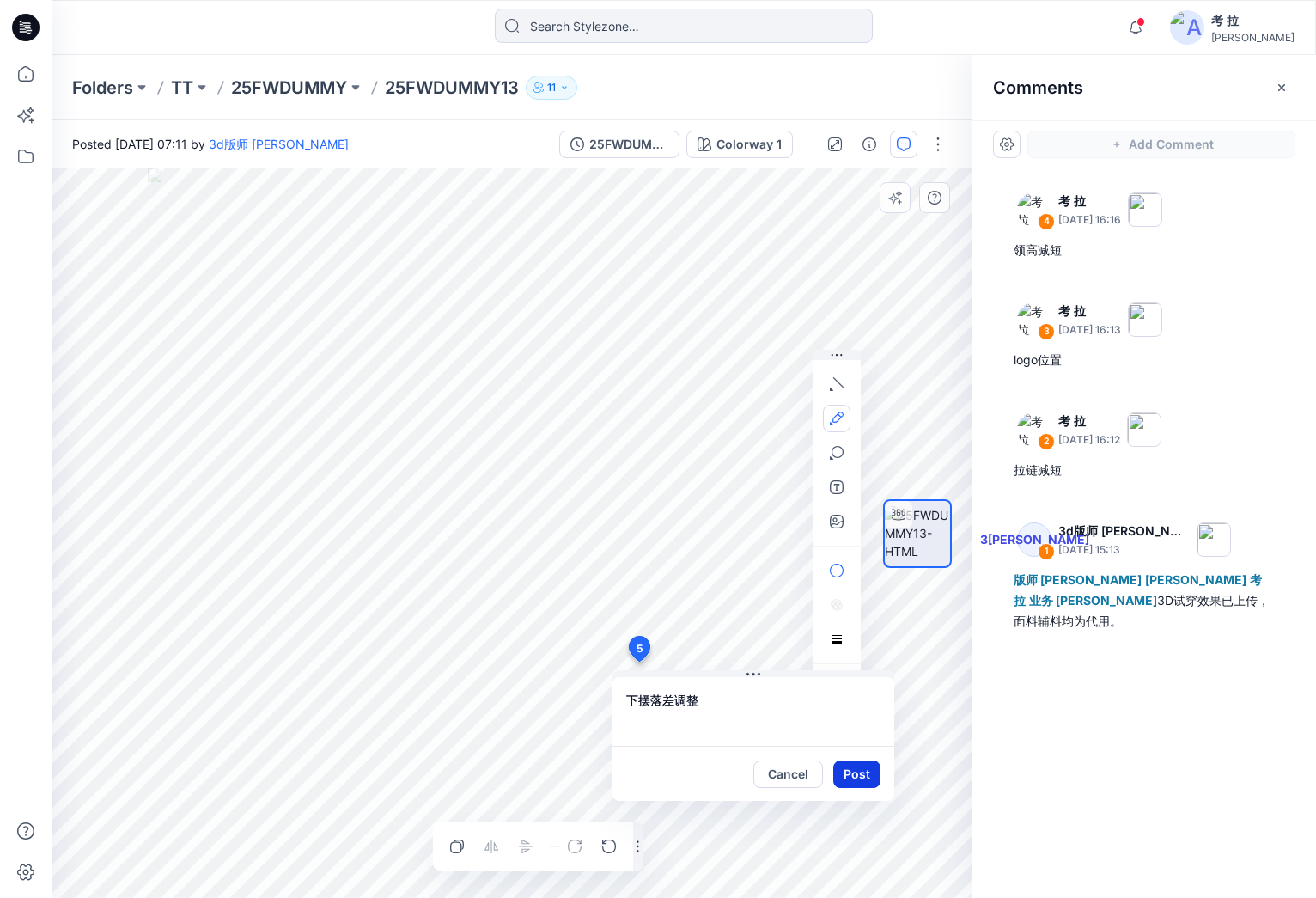
click at [861, 774] on button "Post" at bounding box center [856, 774] width 48 height 27
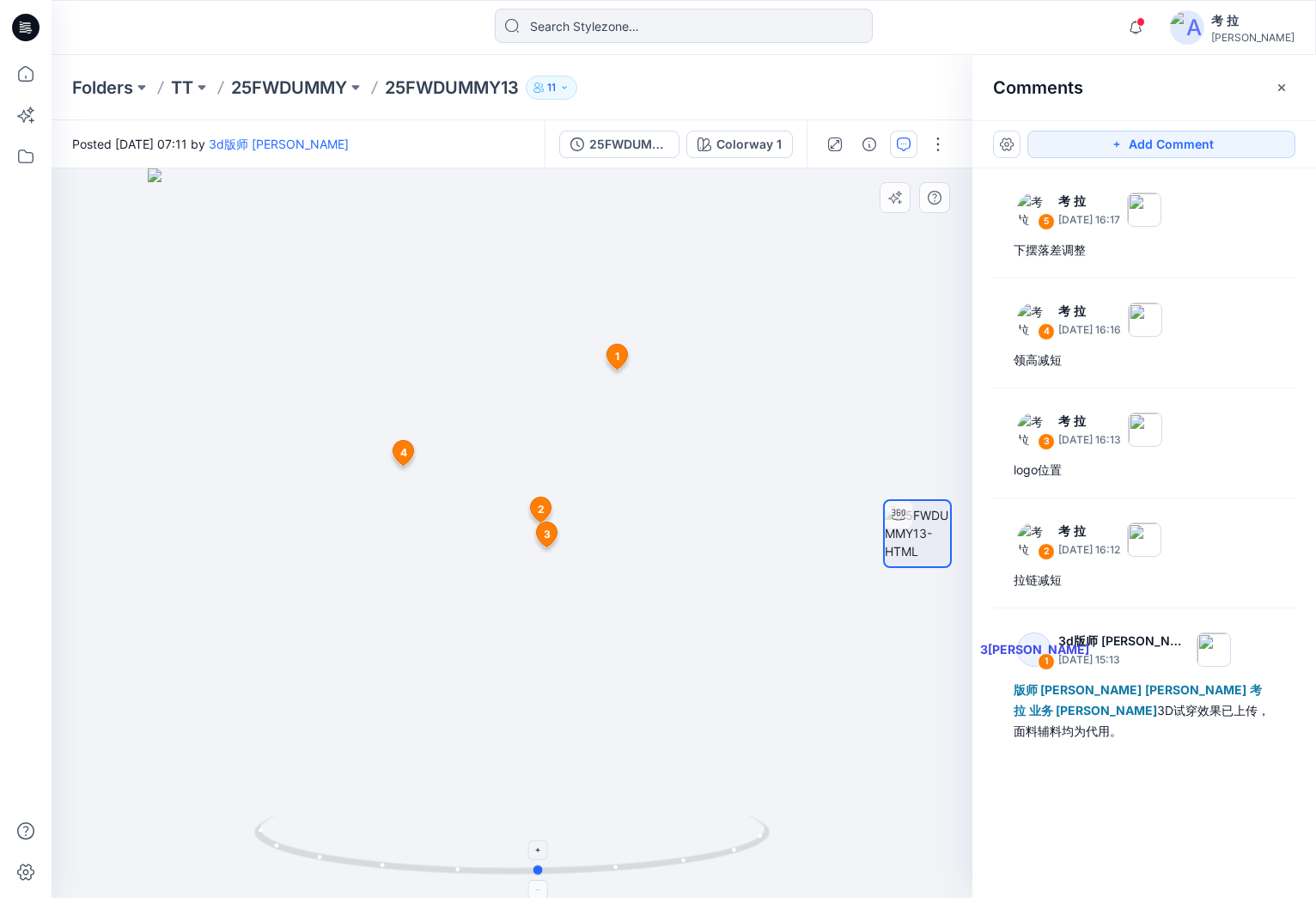
drag, startPoint x: 560, startPoint y: 875, endPoint x: 588, endPoint y: 877, distance: 28.1
click at [588, 877] on icon at bounding box center [514, 846] width 520 height 64
drag, startPoint x: 590, startPoint y: 877, endPoint x: 637, endPoint y: 881, distance: 47.2
click at [637, 881] on div at bounding box center [512, 533] width 921 height 729
click at [528, 865] on icon at bounding box center [514, 846] width 520 height 64
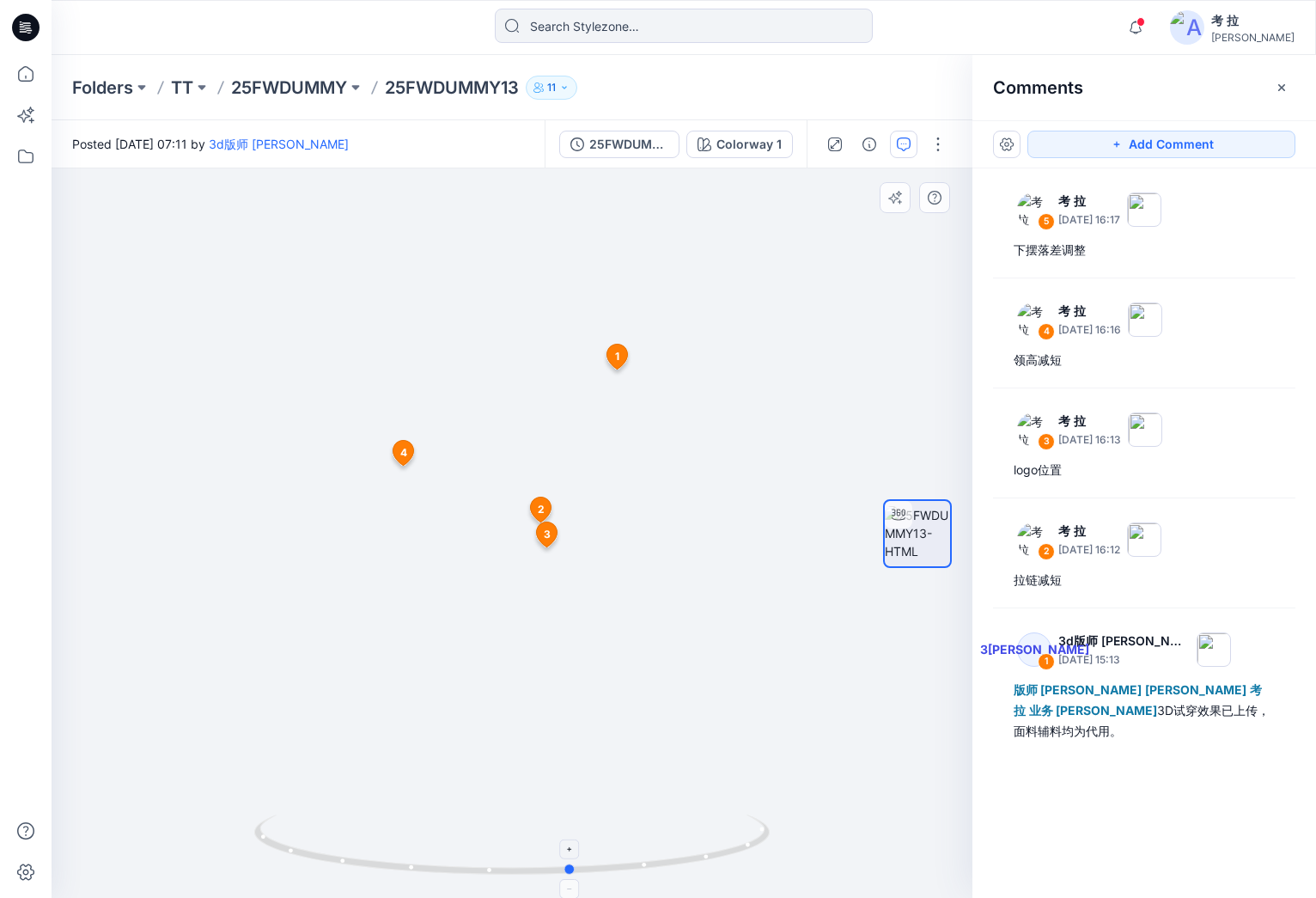
drag, startPoint x: 533, startPoint y: 872, endPoint x: 506, endPoint y: 871, distance: 27.0
click at [506, 871] on icon at bounding box center [514, 846] width 520 height 64
drag, startPoint x: 485, startPoint y: 606, endPoint x: 473, endPoint y: 577, distance: 31.4
click at [473, 577] on img at bounding box center [449, 239] width 1626 height 1315
click at [1079, 139] on button "Add Comment" at bounding box center [1161, 144] width 268 height 27
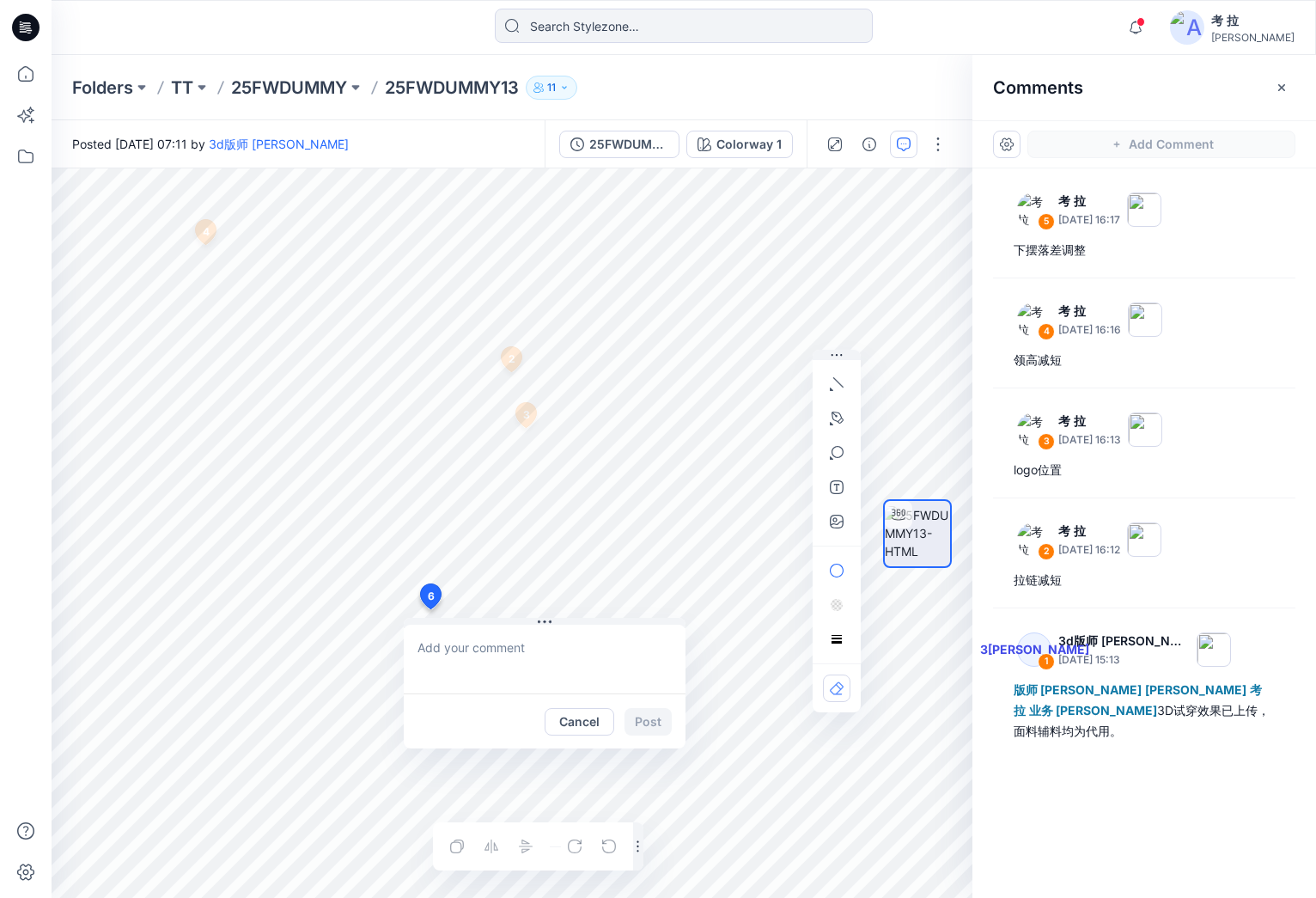
click at [430, 609] on div "6 Cancel Post 1 3[PERSON_NAME] 3d版师 [PERSON_NAME] [DATE] 15:13 版师 [PERSON_NAME]…" at bounding box center [512, 533] width 921 height 729
click at [465, 654] on textarea at bounding box center [544, 659] width 282 height 69
type textarea "装饰钱前移"
click at [842, 419] on icon "button" at bounding box center [838, 417] width 12 height 12
click at [746, 415] on icon "button" at bounding box center [744, 418] width 14 height 14
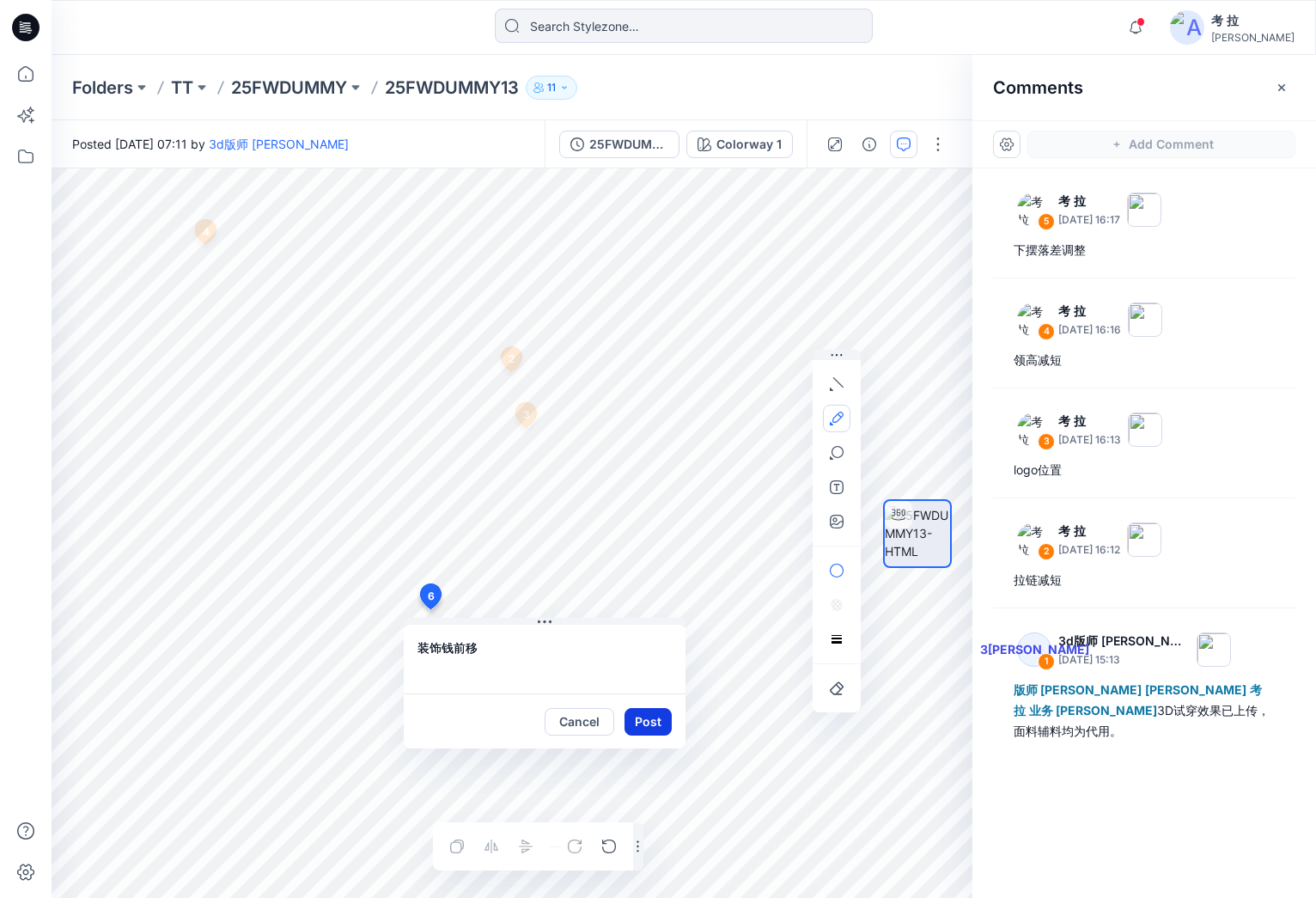
click at [657, 728] on button "Post" at bounding box center [648, 721] width 48 height 27
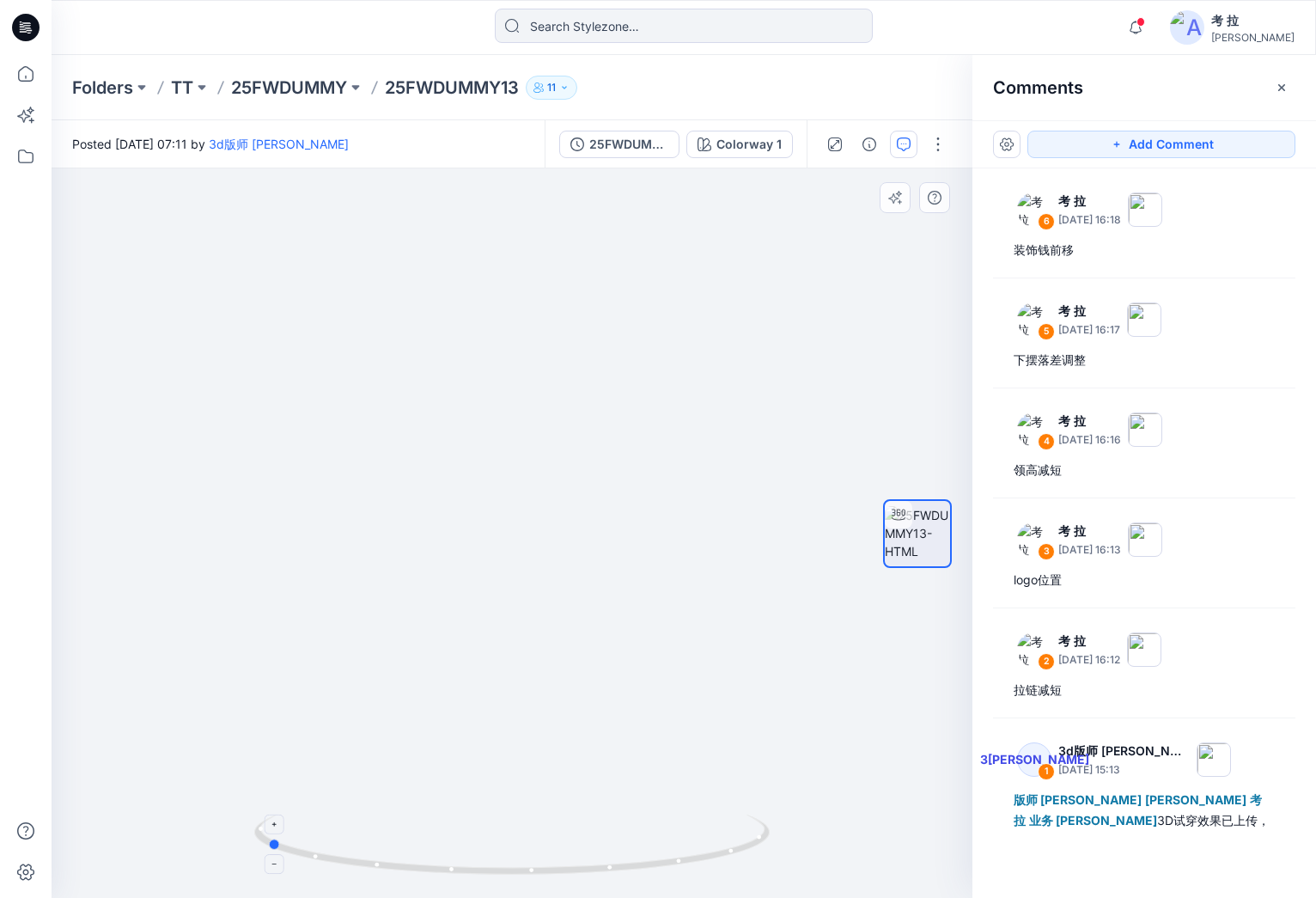
drag, startPoint x: 640, startPoint y: 877, endPoint x: 394, endPoint y: 862, distance: 246.5
click at [394, 862] on icon at bounding box center [514, 846] width 520 height 64
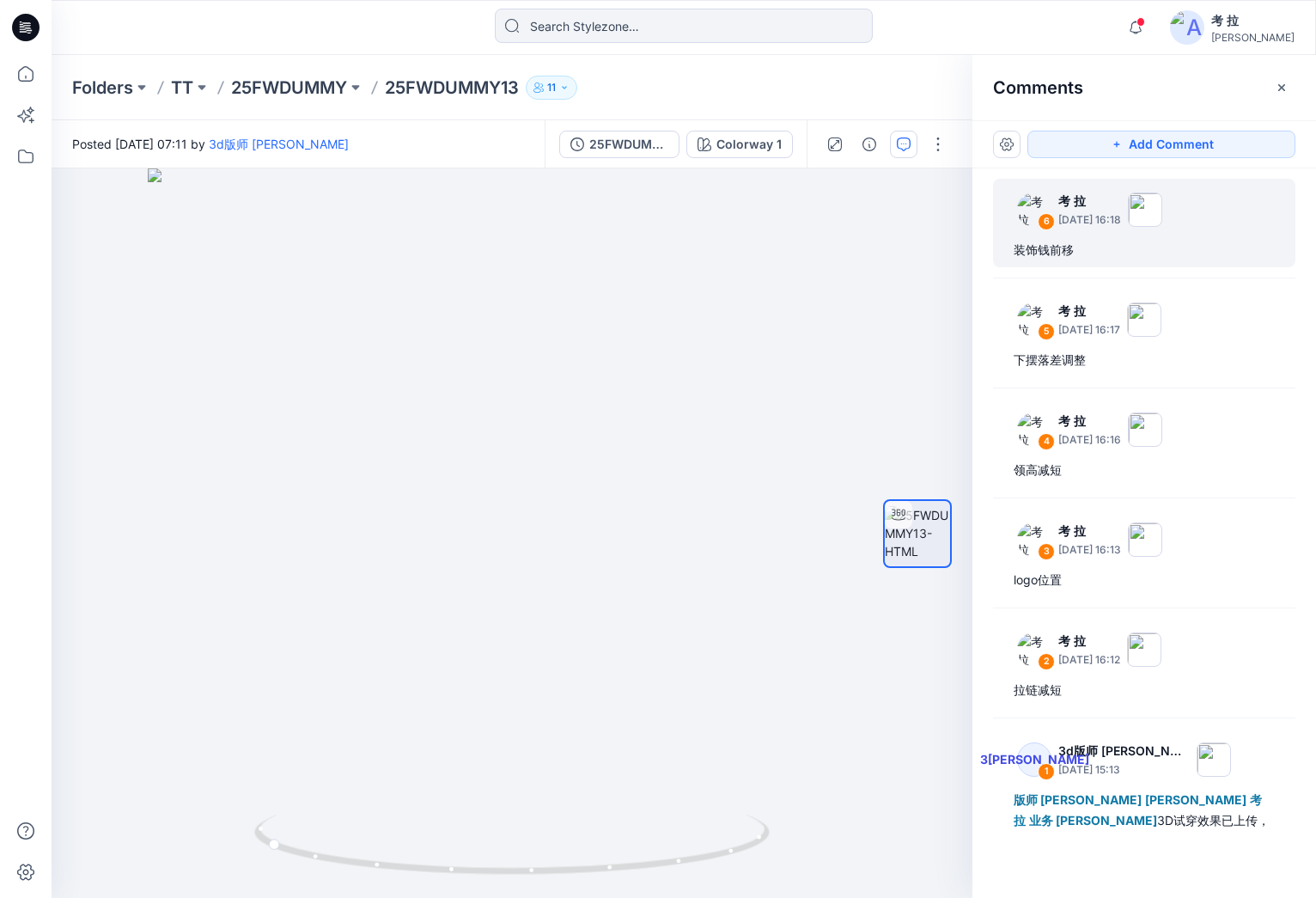
drag, startPoint x: 920, startPoint y: 307, endPoint x: 998, endPoint y: 208, distance: 126.0
click at [920, 307] on div at bounding box center [512, 533] width 921 height 729
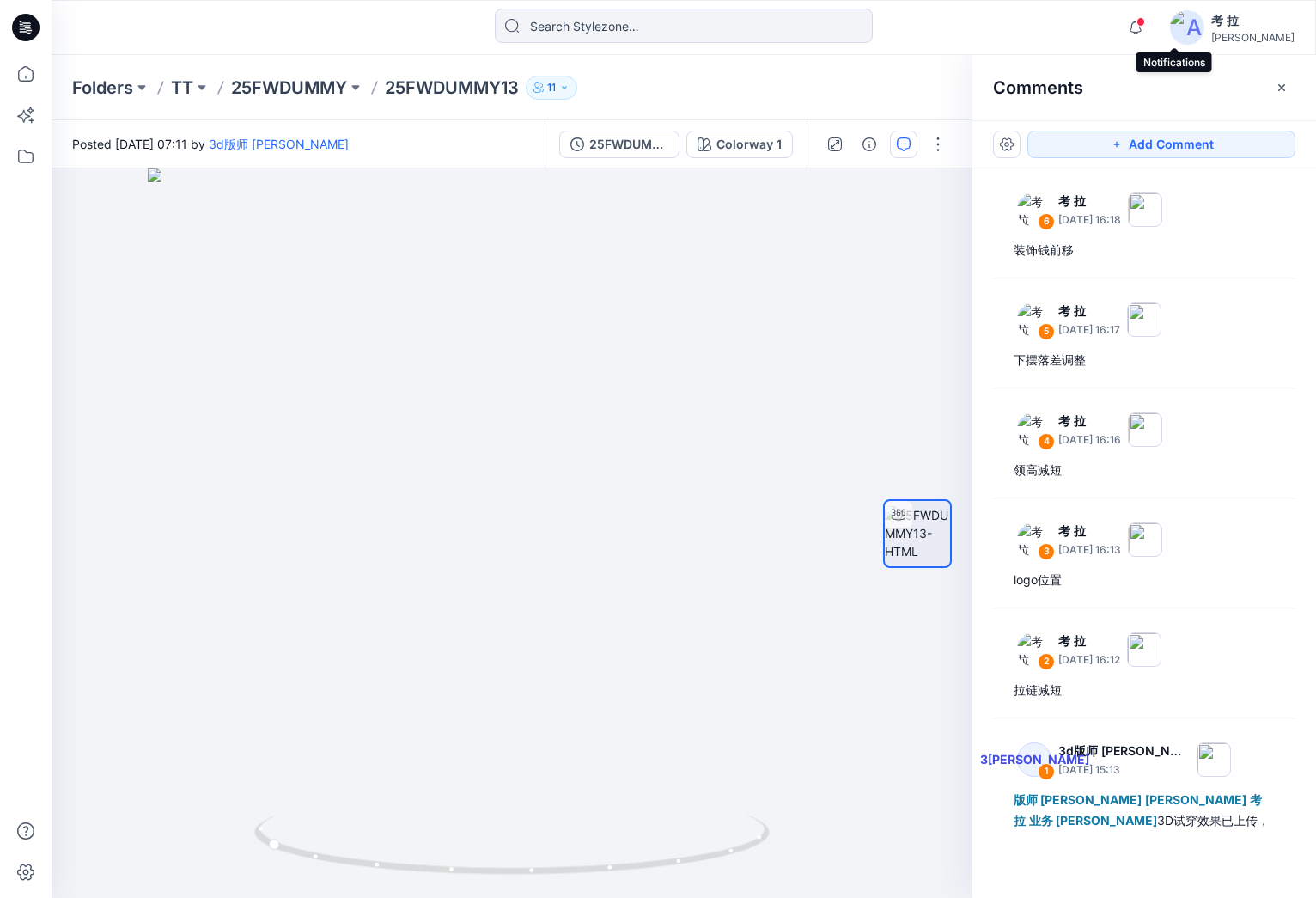
click at [1145, 18] on span at bounding box center [1140, 22] width 9 height 10
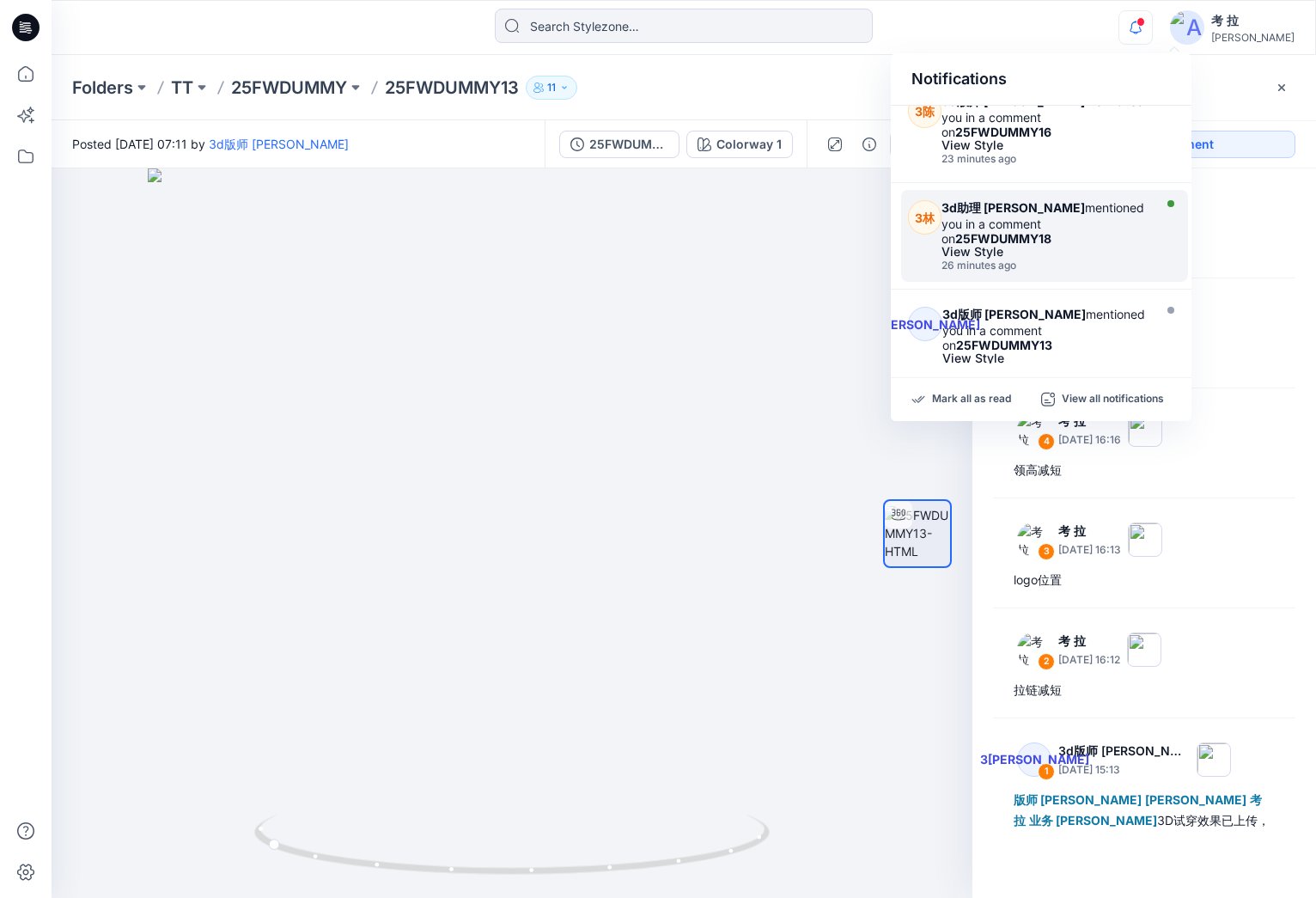
scroll to position [128, 0]
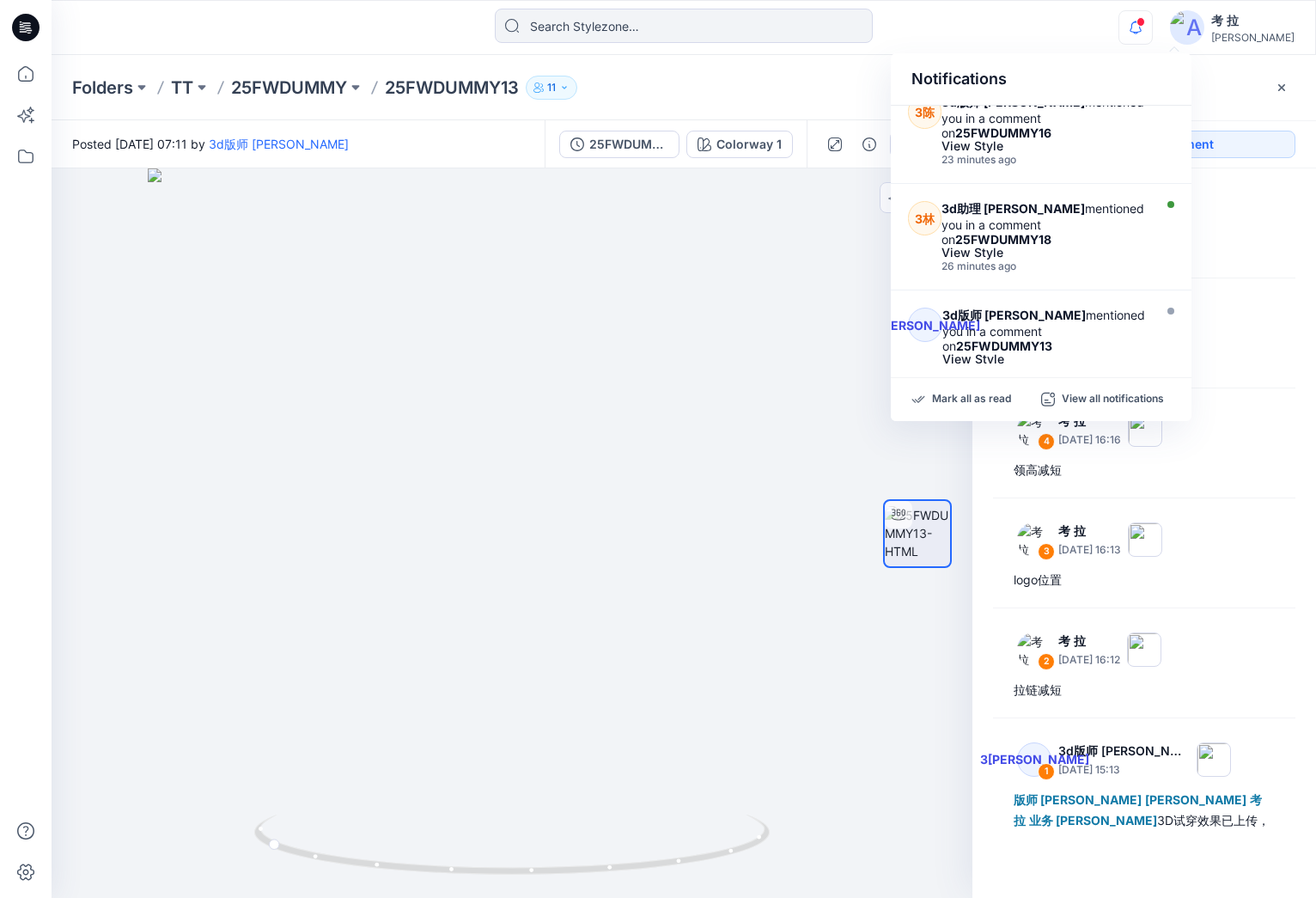
click at [565, 366] on div at bounding box center [512, 533] width 921 height 729
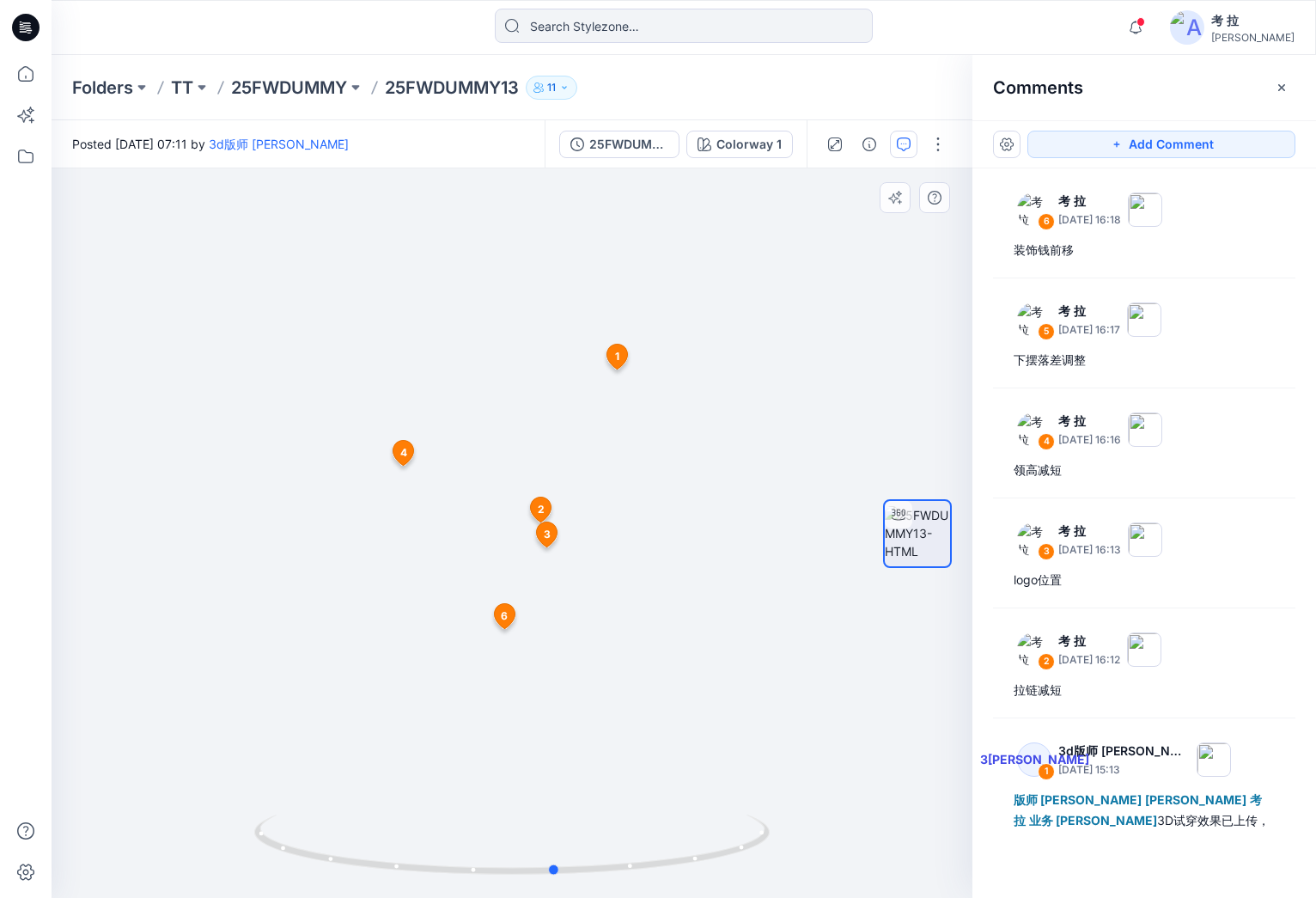
drag, startPoint x: 324, startPoint y: 852, endPoint x: 626, endPoint y: 810, distance: 304.9
click at [585, 856] on icon at bounding box center [514, 846] width 520 height 64
click at [1145, 20] on span at bounding box center [1140, 22] width 9 height 10
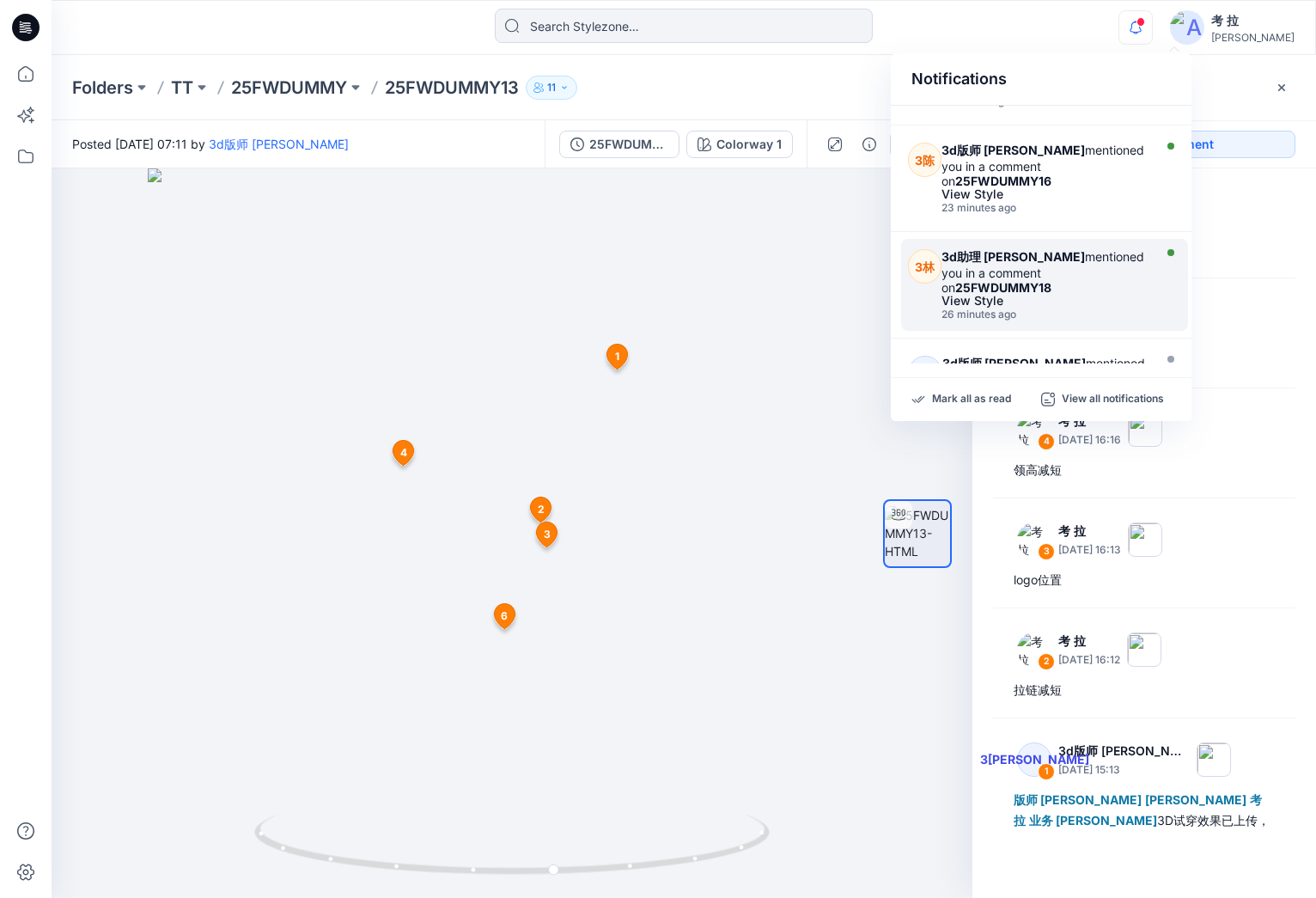
scroll to position [73, 0]
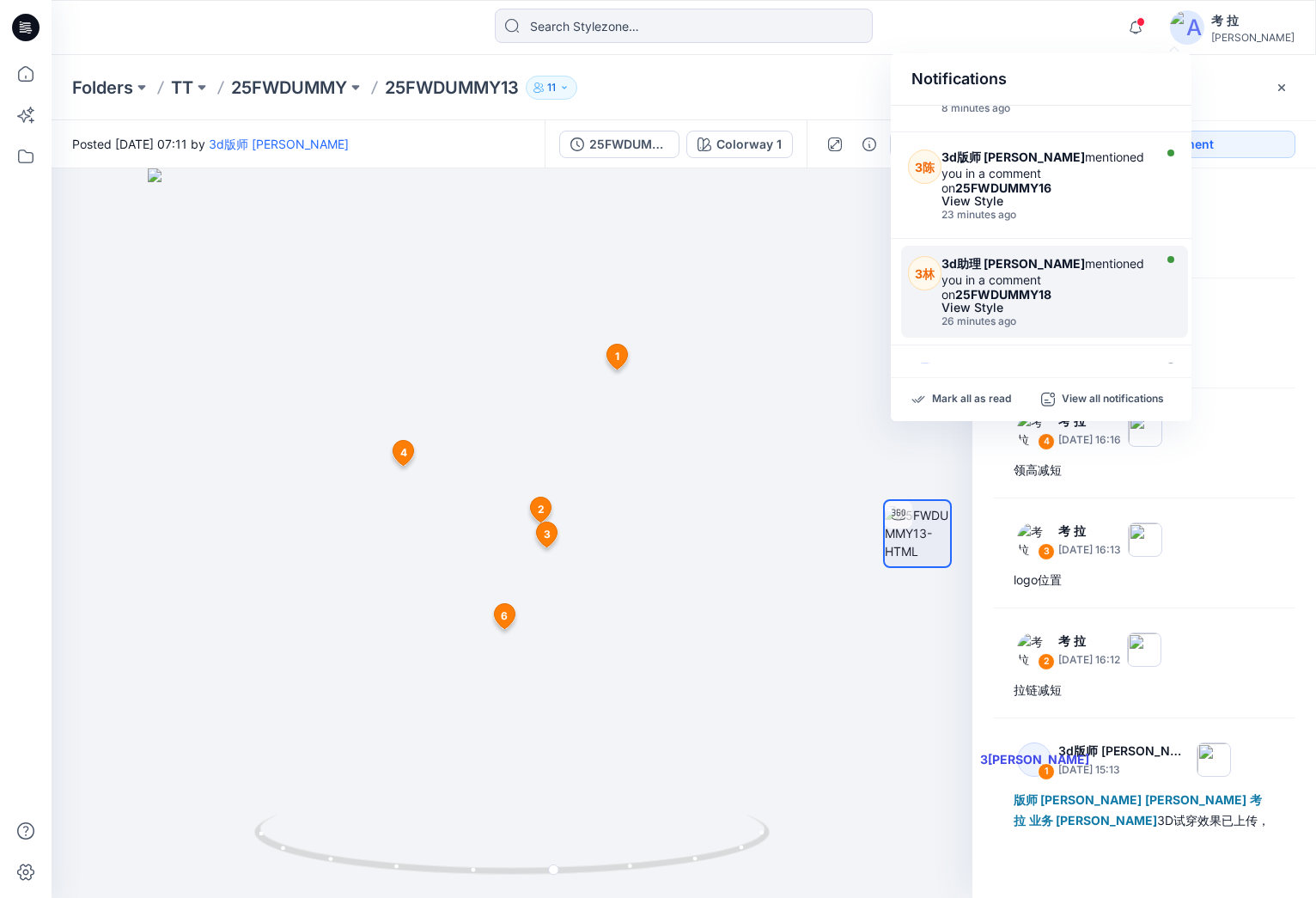
click at [1052, 287] on strong "25FWDUMMY18" at bounding box center [1003, 294] width 96 height 15
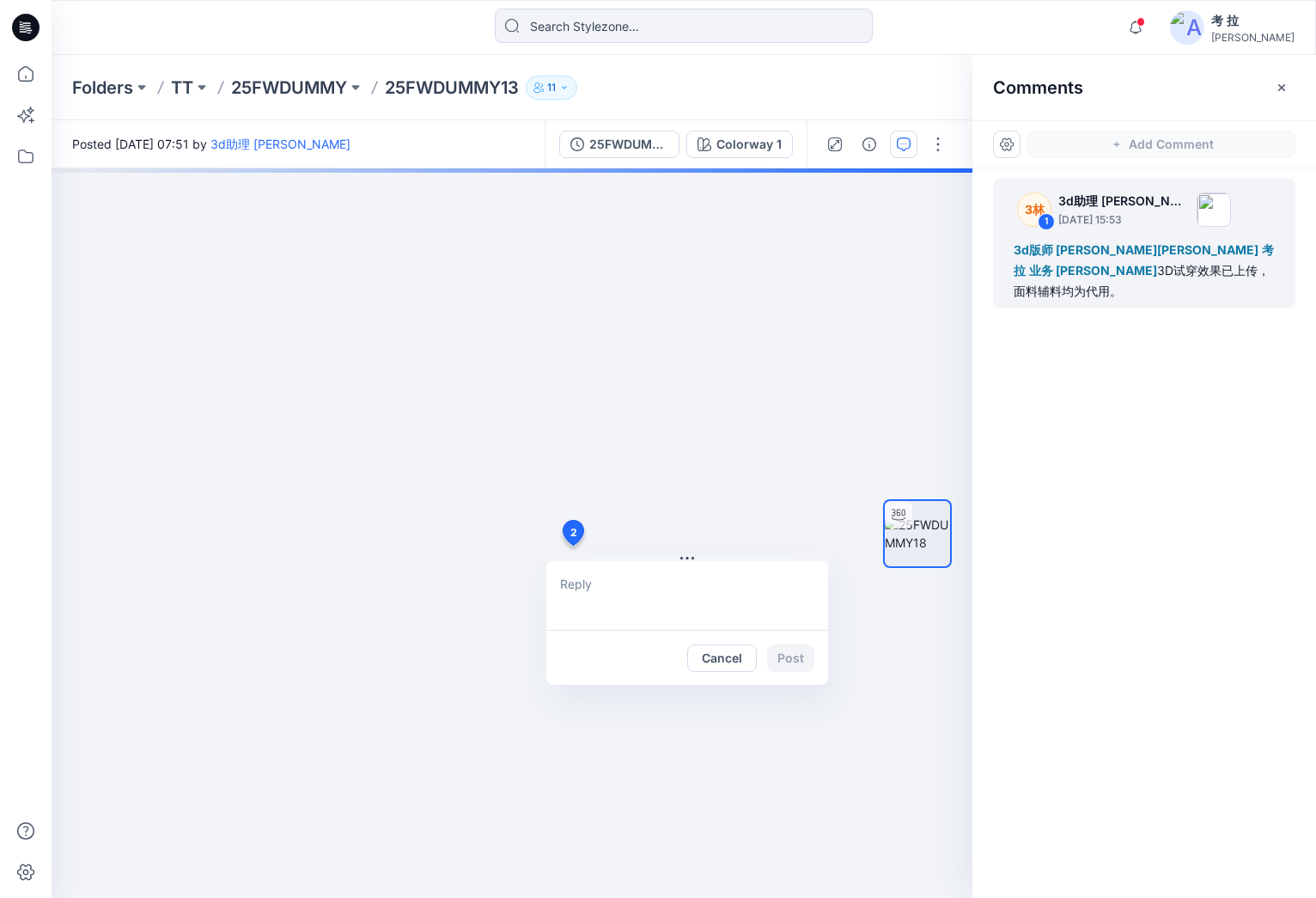
click at [572, 545] on div "2 Cancel Post" at bounding box center [512, 533] width 921 height 729
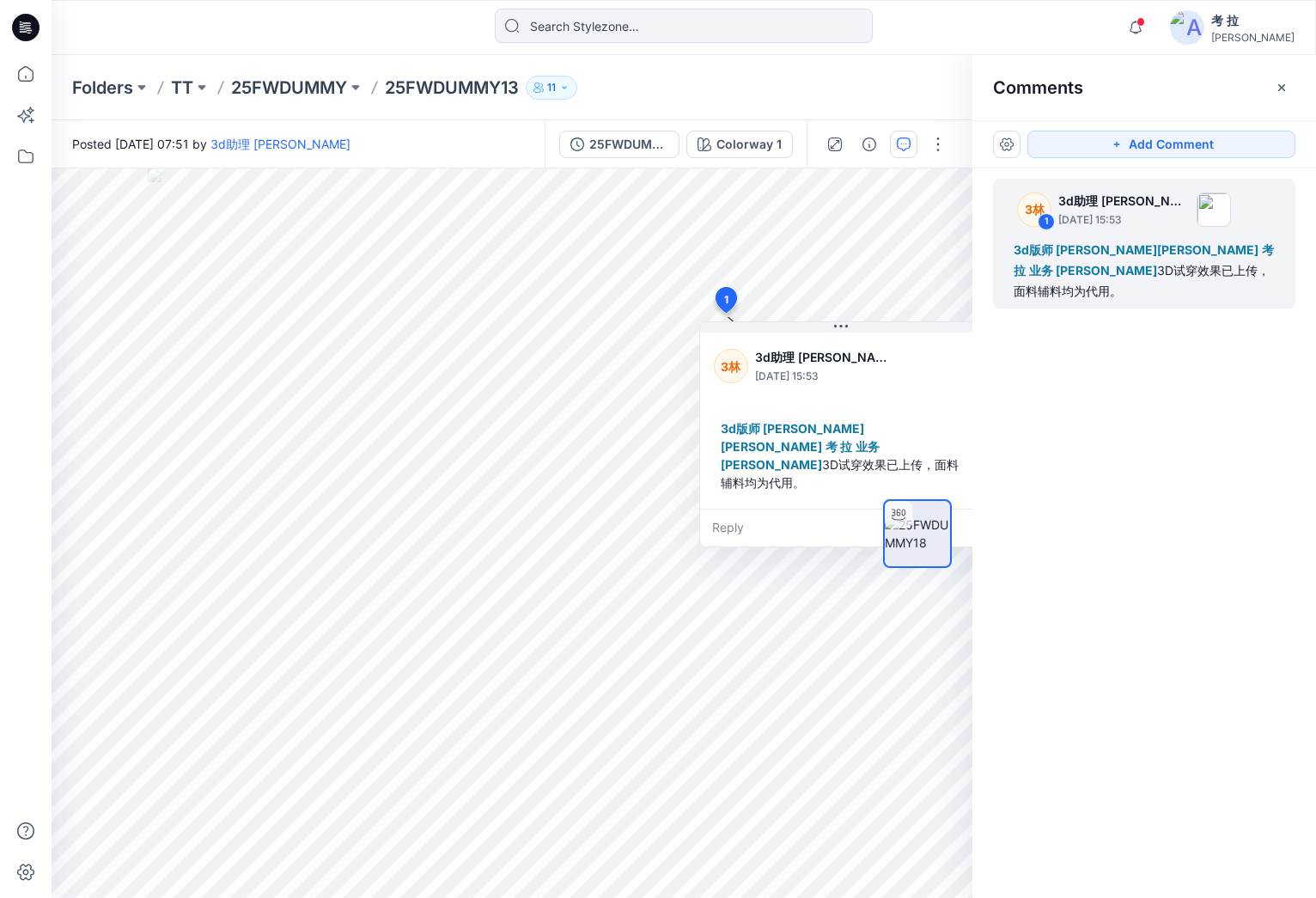
click at [715, 425] on div "3d版师 [PERSON_NAME] Shi 考 拉 业务 [PERSON_NAME] 3D试穿效果已上传，面料辅料均为代用。" at bounding box center [842, 455] width 255 height 86
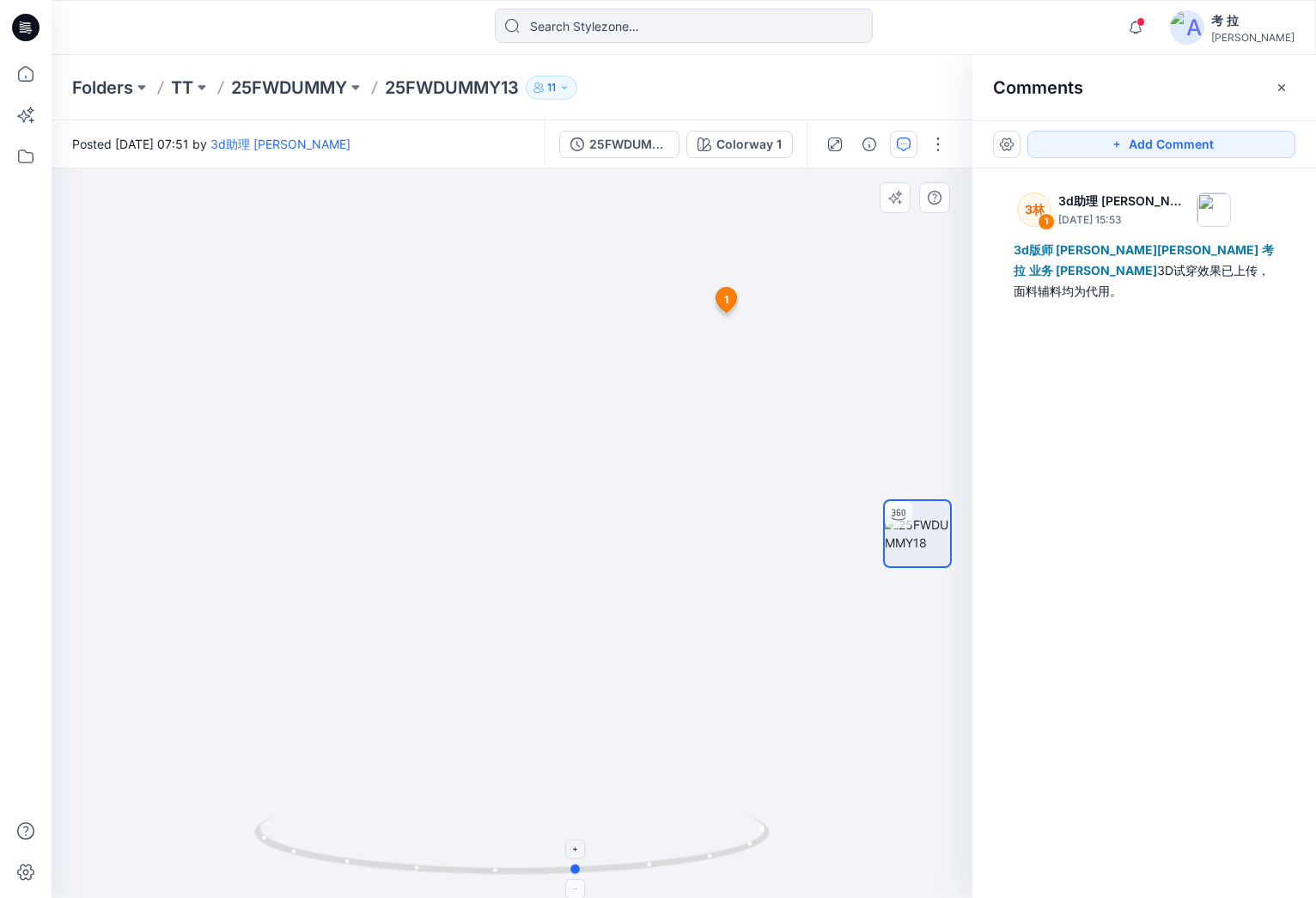
drag, startPoint x: 522, startPoint y: 875, endPoint x: 588, endPoint y: 851, distance: 70.2
click at [588, 851] on icon at bounding box center [514, 846] width 520 height 64
drag, startPoint x: 604, startPoint y: 640, endPoint x: 596, endPoint y: 594, distance: 46.7
click at [596, 594] on div at bounding box center [512, 533] width 921 height 729
drag, startPoint x: 544, startPoint y: 663, endPoint x: 467, endPoint y: 491, distance: 188.4
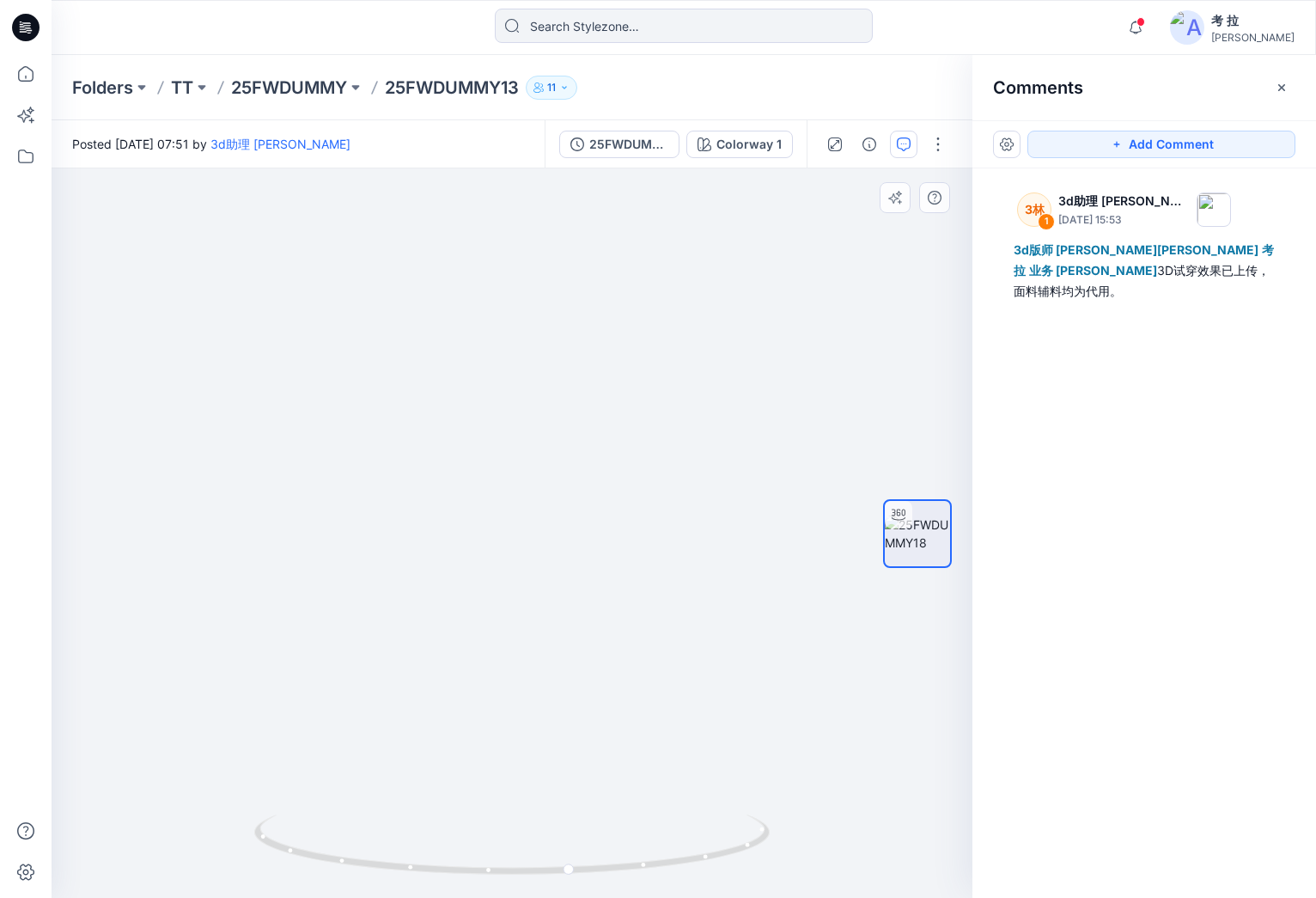
click at [466, 491] on img at bounding box center [398, 224] width 1548 height 1346
drag, startPoint x: 342, startPoint y: 539, endPoint x: 343, endPoint y: 600, distance: 61.0
click at [343, 600] on img at bounding box center [399, 261] width 1548 height 1272
drag, startPoint x: 643, startPoint y: 507, endPoint x: 637, endPoint y: 527, distance: 20.9
click at [637, 527] on img at bounding box center [398, 296] width 1548 height 1202
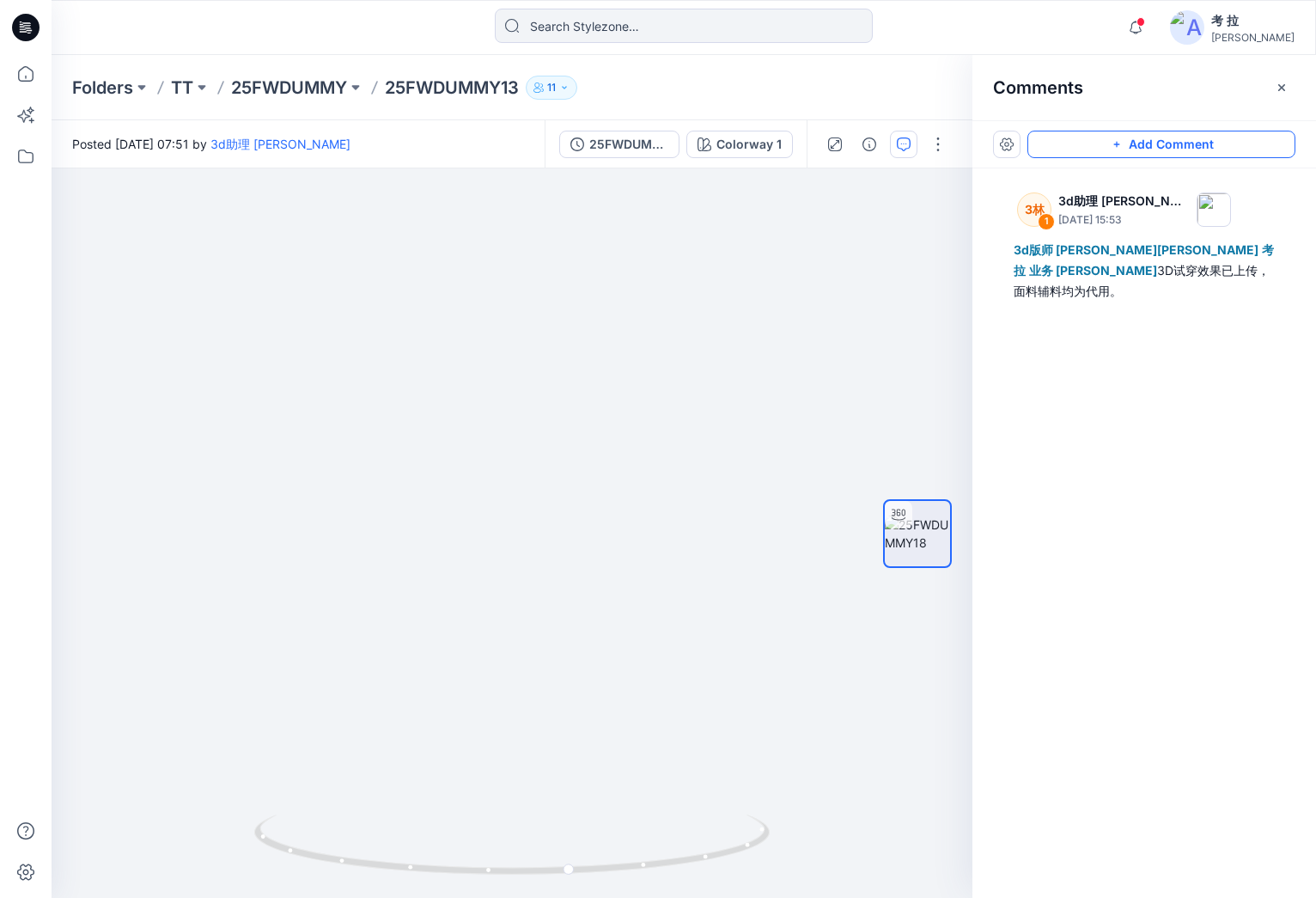
click at [1096, 146] on button "Add Comment" at bounding box center [1161, 144] width 268 height 27
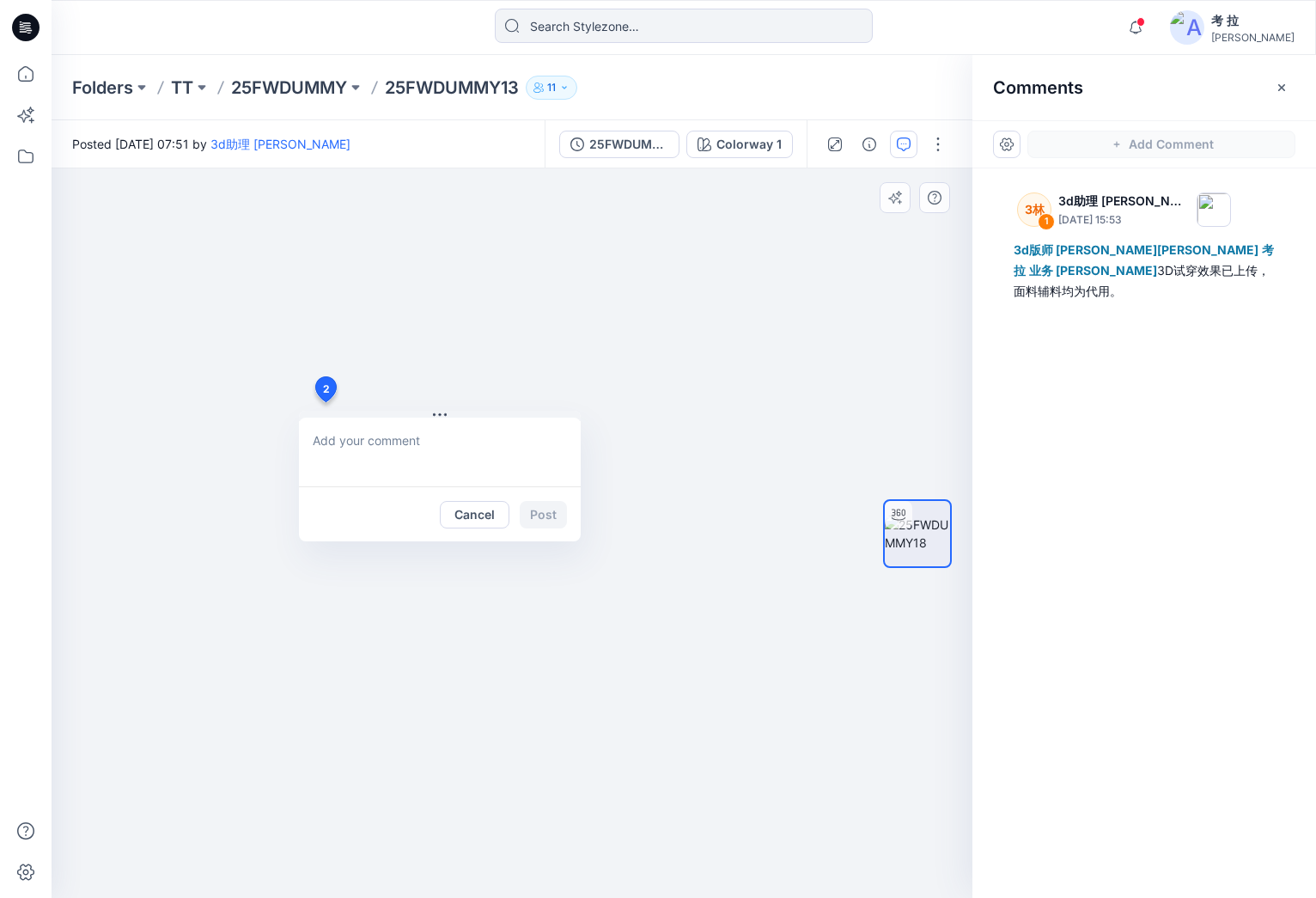
click at [325, 402] on div "2 Cancel Post 1 3林 3d助理 [PERSON_NAME] [DATE] 15:53 3d版师 [PERSON_NAME] Shi 考 拉 业…" at bounding box center [512, 533] width 921 height 729
type textarea "l"
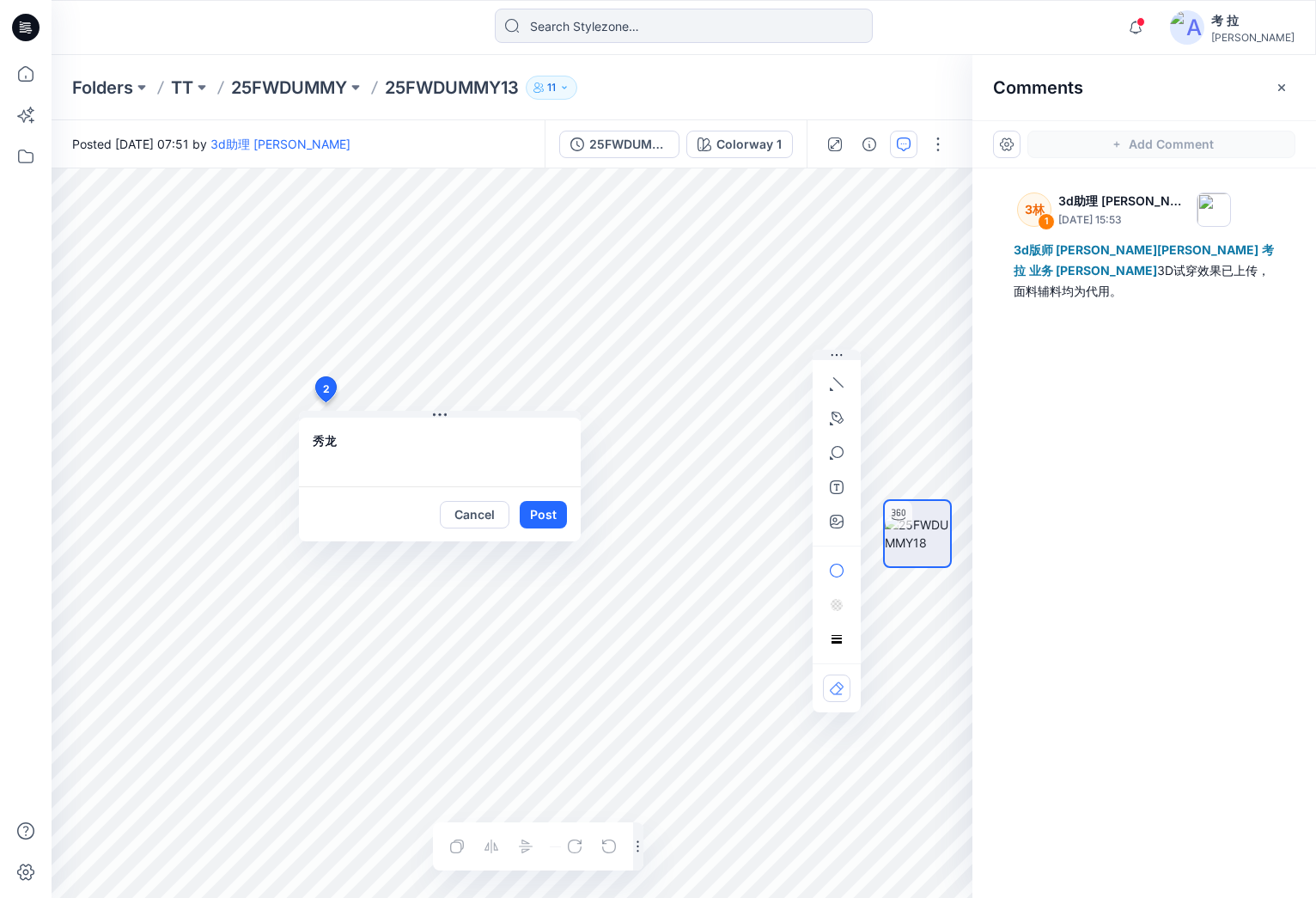
type textarea "秀"
click at [837, 411] on icon "button" at bounding box center [837, 418] width 14 height 14
click at [744, 414] on icon "button" at bounding box center [745, 415] width 4 height 4
click at [842, 423] on icon "button" at bounding box center [837, 418] width 14 height 14
click at [387, 430] on textarea "肩宽减小" at bounding box center [440, 452] width 282 height 69
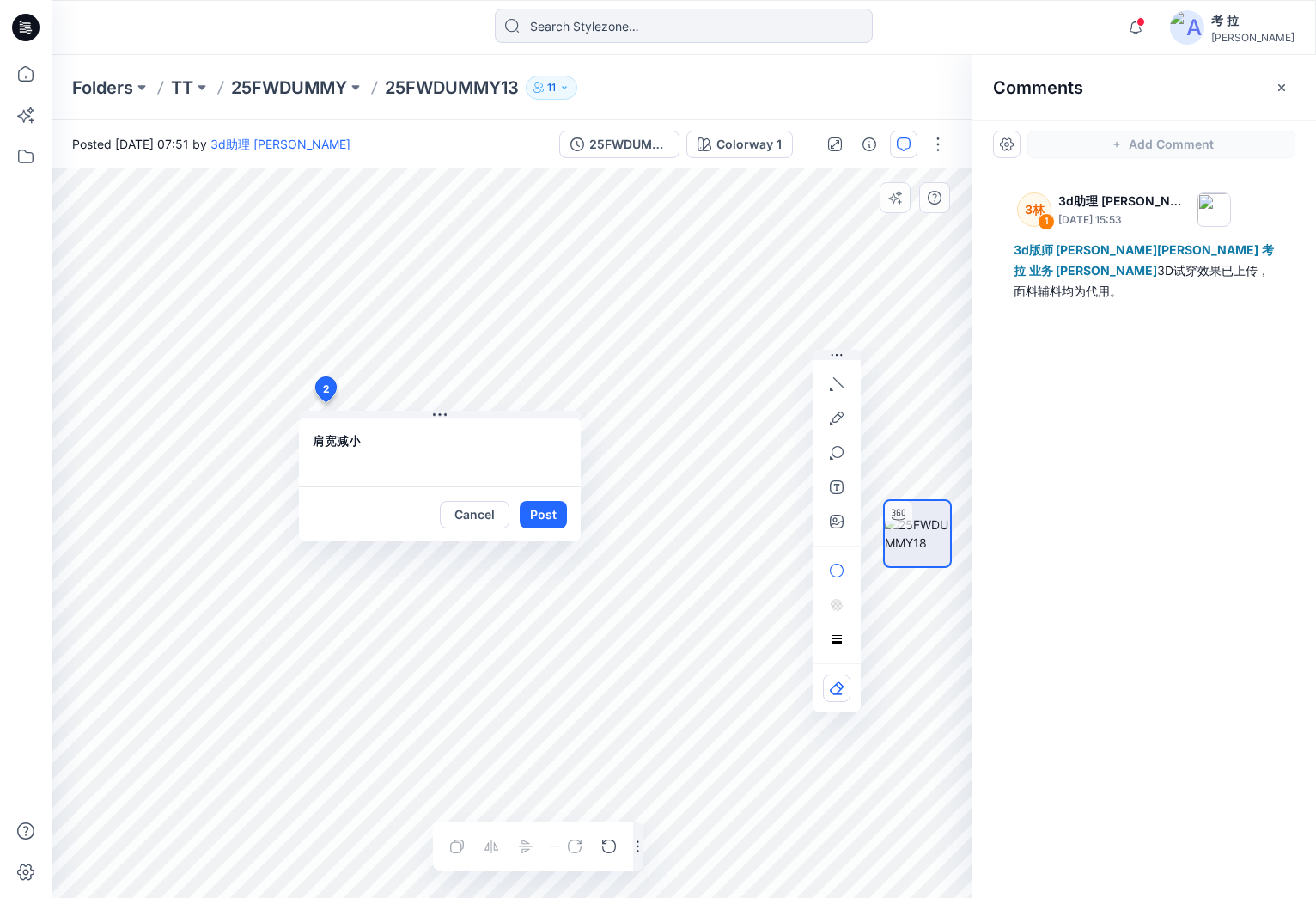
click at [385, 433] on textarea "肩宽减小" at bounding box center [440, 452] width 282 height 69
type textarea "肩宽减小，装饰线调整"
click at [543, 513] on button "Post" at bounding box center [543, 514] width 48 height 27
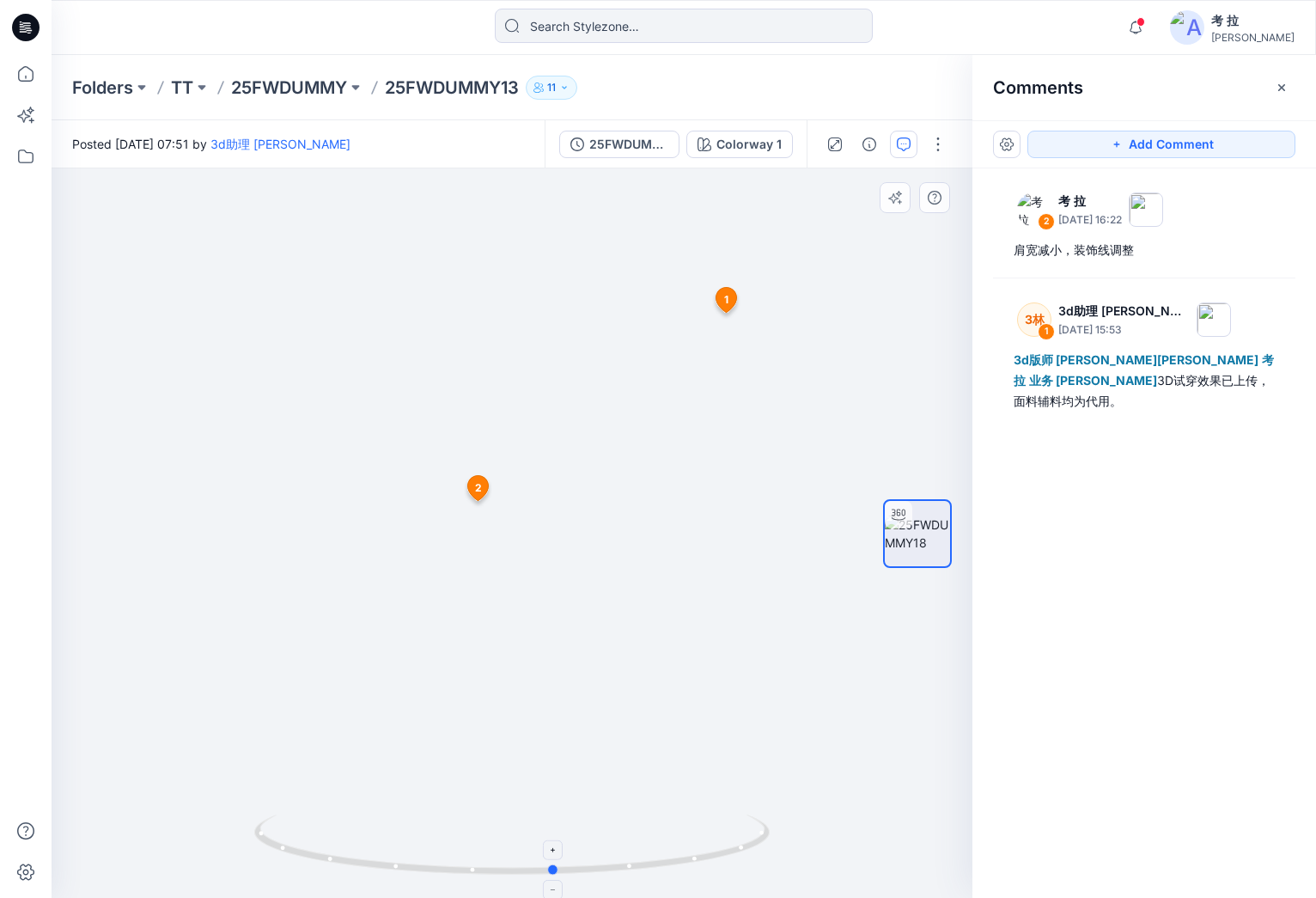
drag, startPoint x: 563, startPoint y: 875, endPoint x: 612, endPoint y: 825, distance: 70.0
click at [606, 829] on icon at bounding box center [514, 846] width 520 height 64
click at [1152, 24] on icon "button" at bounding box center [1136, 27] width 33 height 34
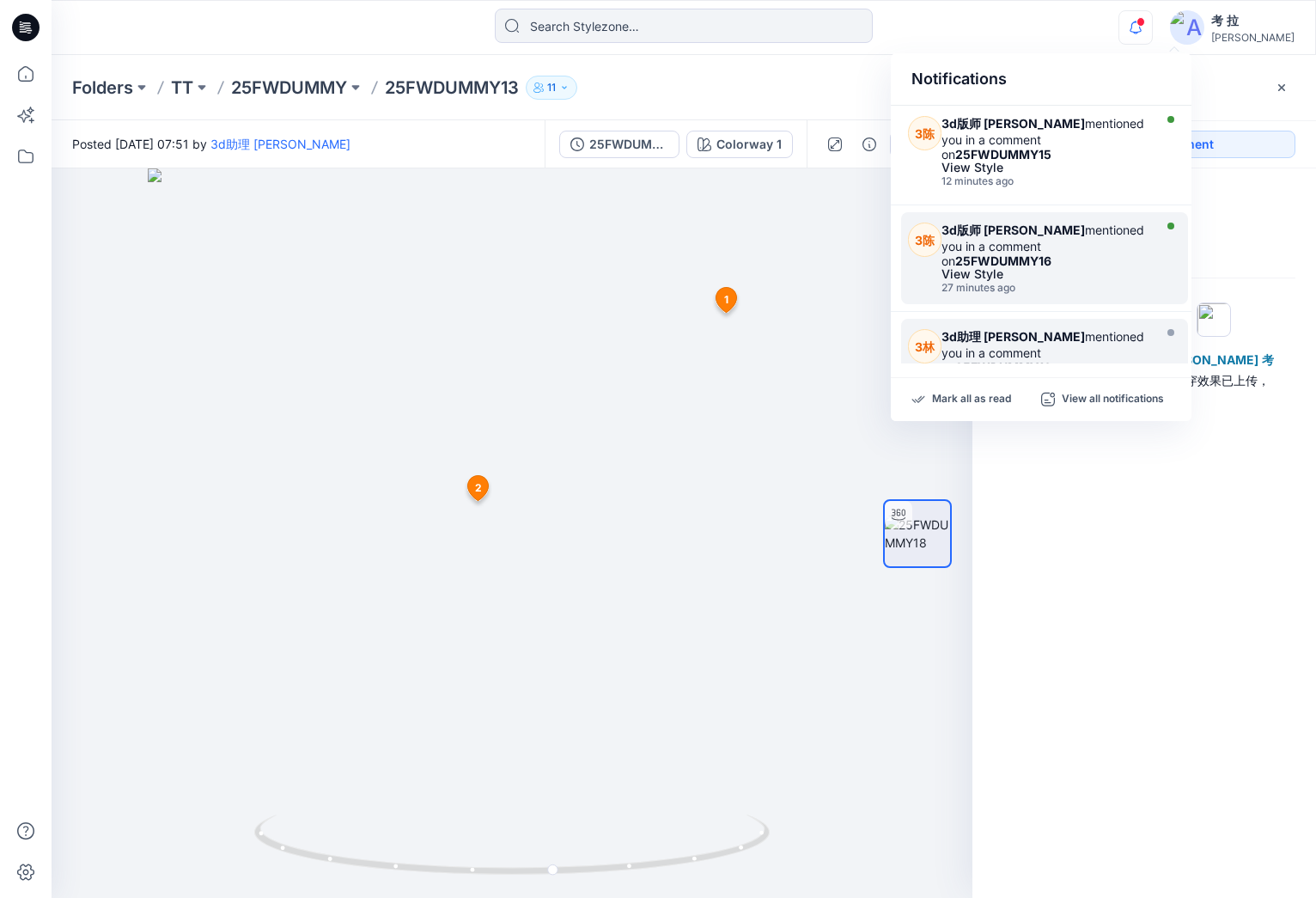
click at [1082, 223] on div "3d版师 [PERSON_NAME] mentioned you in a comment on 25FWDUMMY16" at bounding box center [1045, 245] width 206 height 46
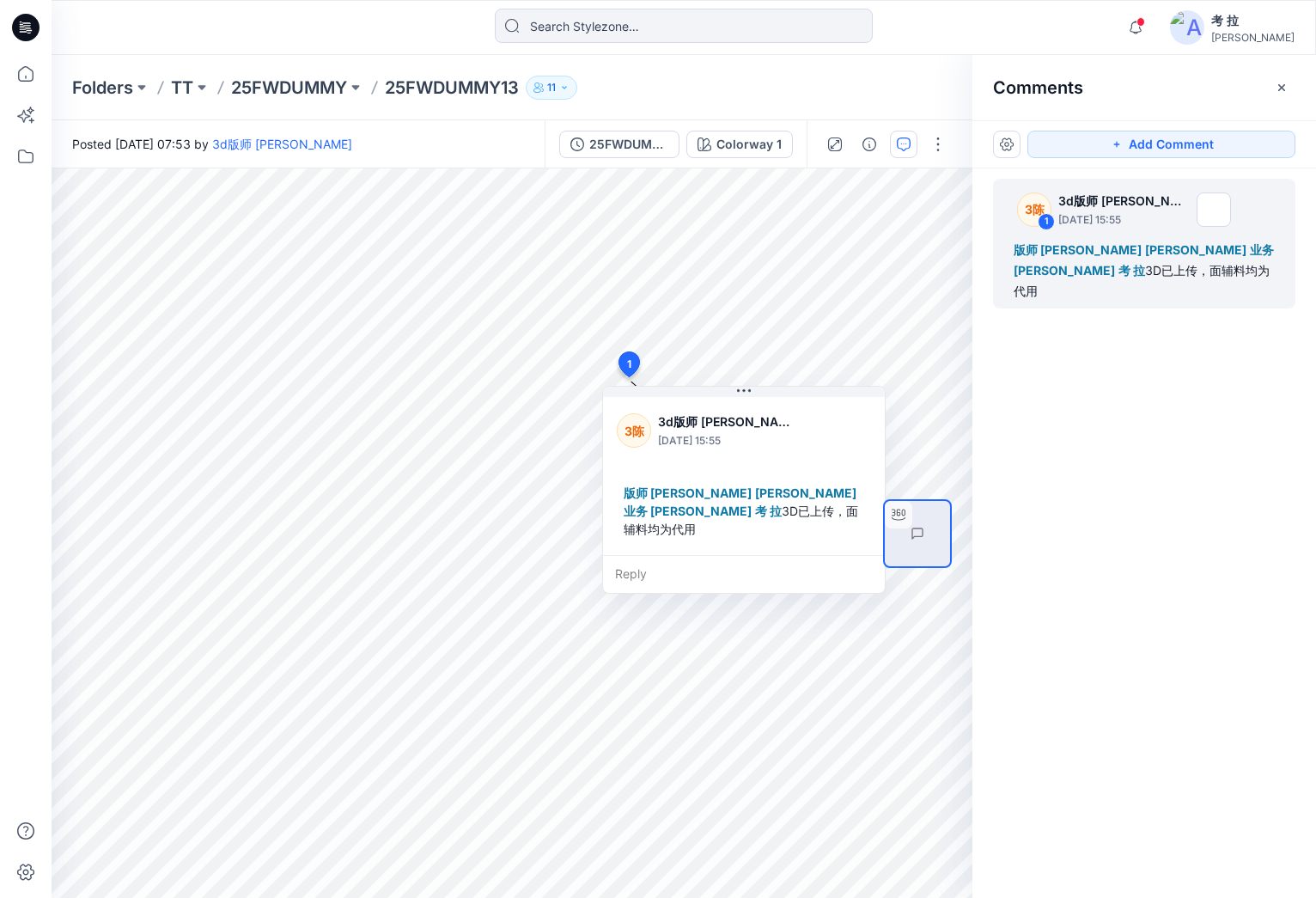
scroll to position [1, 0]
click at [1090, 722] on div "3陈 1 3d版师 [PERSON_NAME][DATE] 15:55 版师 [PERSON_NAME] Shi 业务 [PERSON_NAME] 考 拉 3…" at bounding box center [1145, 501] width 344 height 666
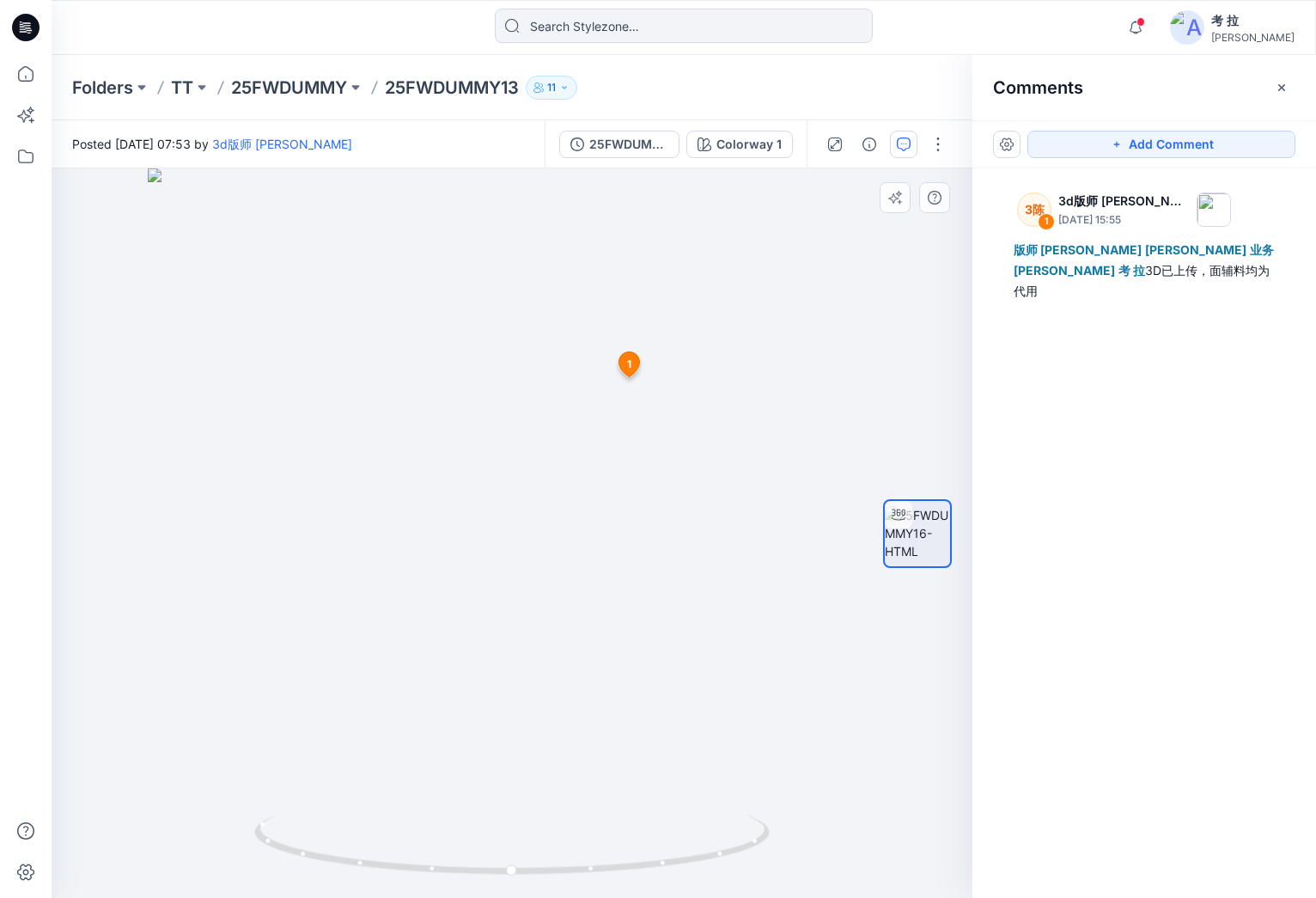
drag, startPoint x: 1054, startPoint y: 137, endPoint x: 936, endPoint y: 372, distance: 263.0
click at [1053, 137] on button "Add Comment" at bounding box center [1161, 144] width 268 height 27
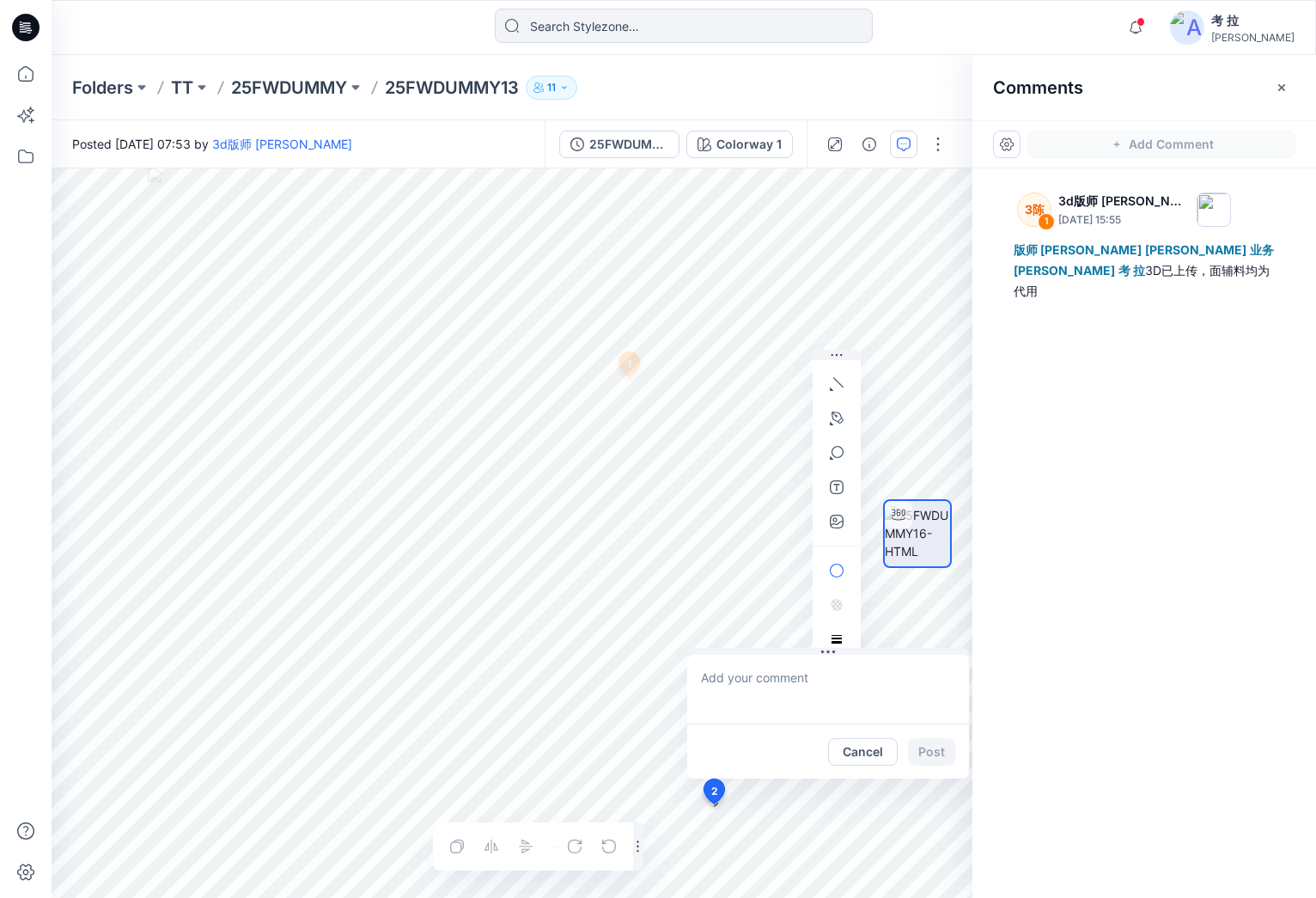
click at [713, 805] on div "2 Cancel Post 1 3陈 3d版师 [PERSON_NAME][DATE] 15:55 版师 [PERSON_NAME] Shi 业务 [PERS…" at bounding box center [512, 533] width 921 height 729
type textarea "袖长减短"
click at [837, 414] on icon "button" at bounding box center [837, 418] width 14 height 14
click at [746, 419] on icon "button" at bounding box center [744, 417] width 12 height 12
click at [839, 414] on icon "button" at bounding box center [838, 414] width 1 height 2
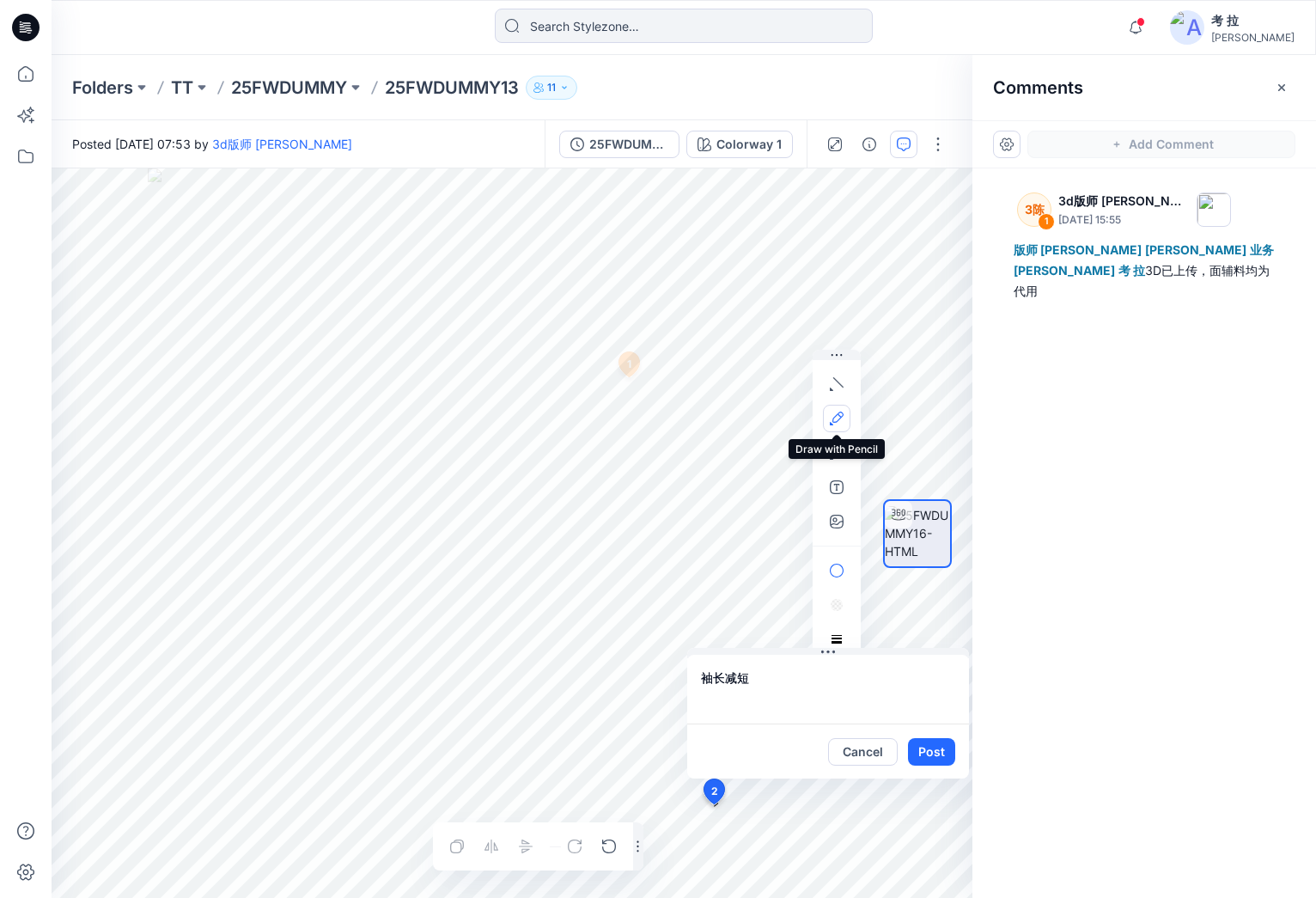
click at [848, 411] on button "button" at bounding box center [837, 418] width 27 height 27
click at [929, 750] on button "Post" at bounding box center [931, 751] width 48 height 27
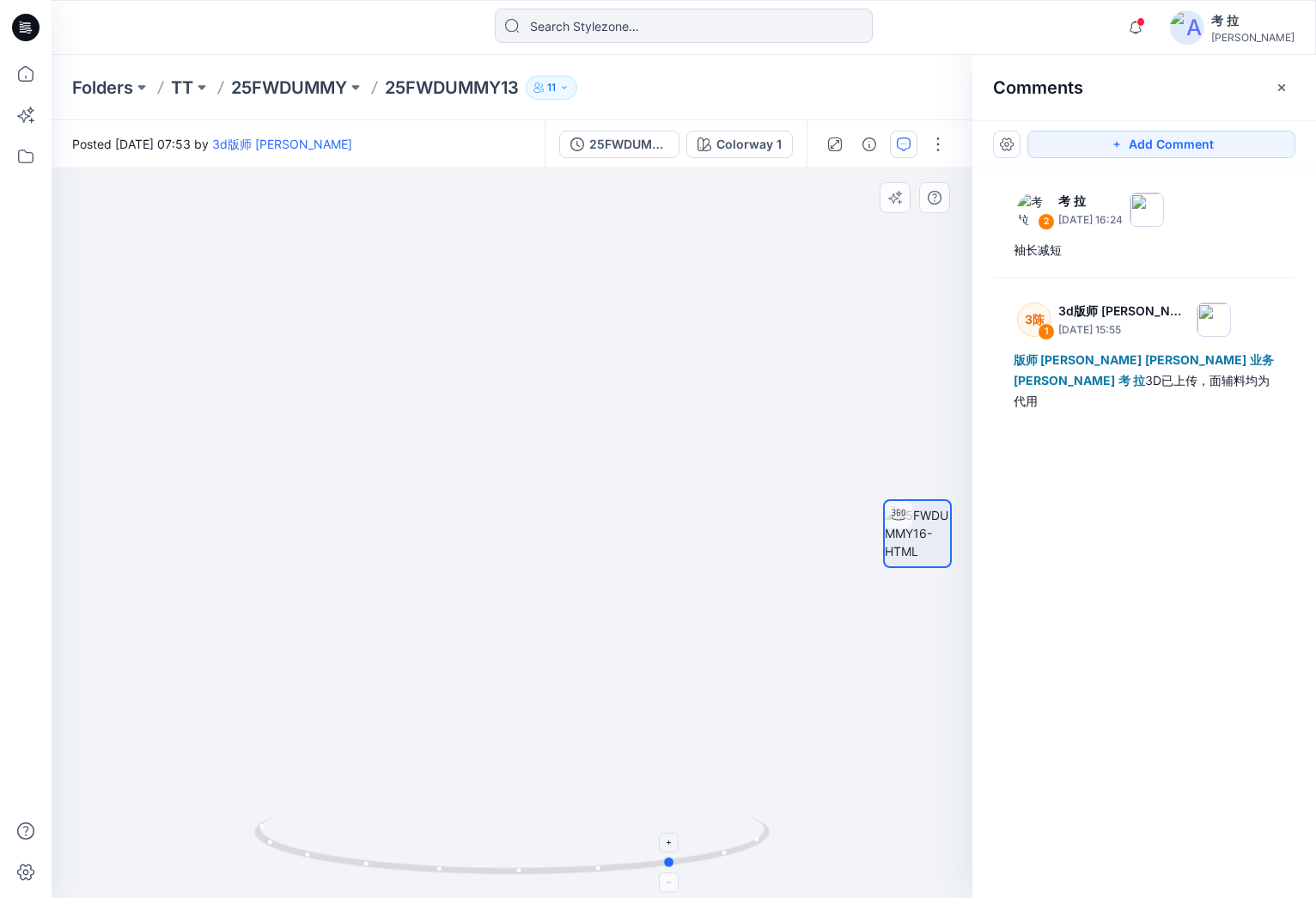
drag, startPoint x: 614, startPoint y: 866, endPoint x: 745, endPoint y: 844, distance: 132.8
click at [771, 847] on icon at bounding box center [514, 846] width 520 height 64
drag, startPoint x: 676, startPoint y: 860, endPoint x: 826, endPoint y: 878, distance: 151.1
click at [826, 878] on div at bounding box center [512, 533] width 921 height 729
drag, startPoint x: 463, startPoint y: 867, endPoint x: 486, endPoint y: 764, distance: 105.5
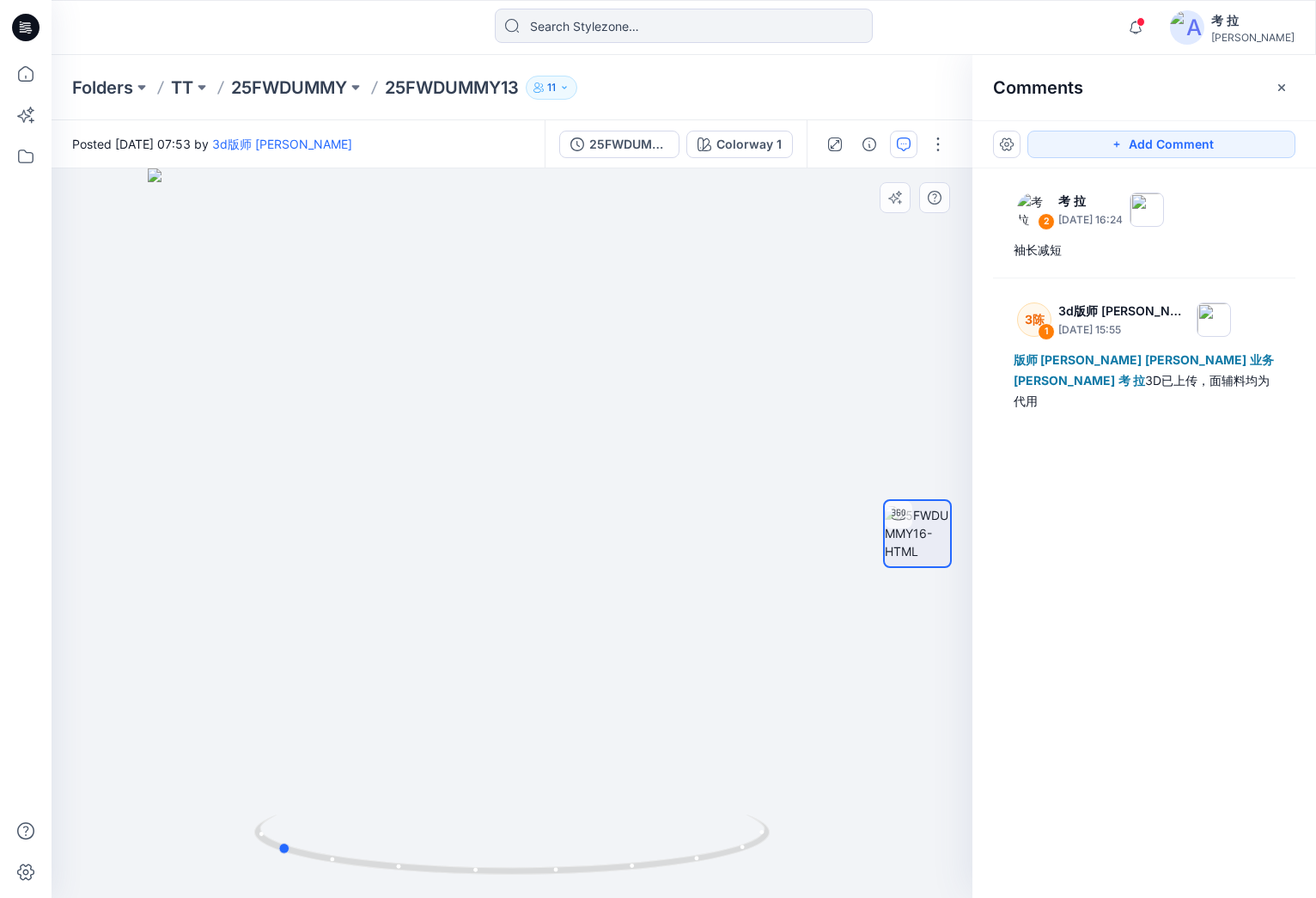
click at [466, 867] on icon at bounding box center [514, 846] width 520 height 64
click at [1074, 137] on button "Add Comment" at bounding box center [1161, 144] width 268 height 27
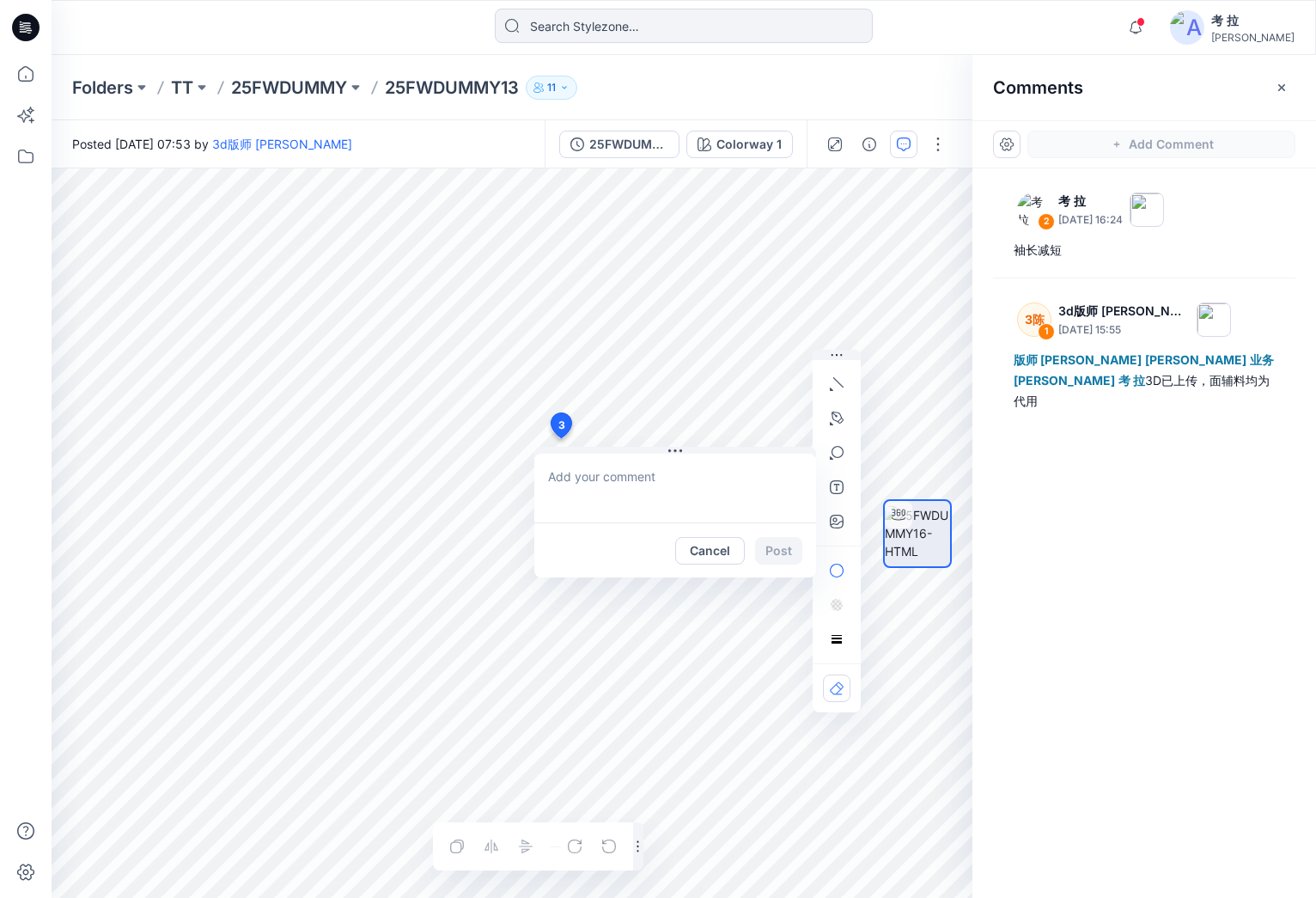
click at [560, 438] on div "3 Cancel Post Layer 1" at bounding box center [512, 533] width 921 height 729
click at [578, 493] on textarea at bounding box center [675, 488] width 282 height 69
type textarea "插肩袖位置调整"
click at [844, 418] on button "button" at bounding box center [837, 418] width 27 height 27
click at [751, 423] on button "button" at bounding box center [744, 417] width 27 height 27
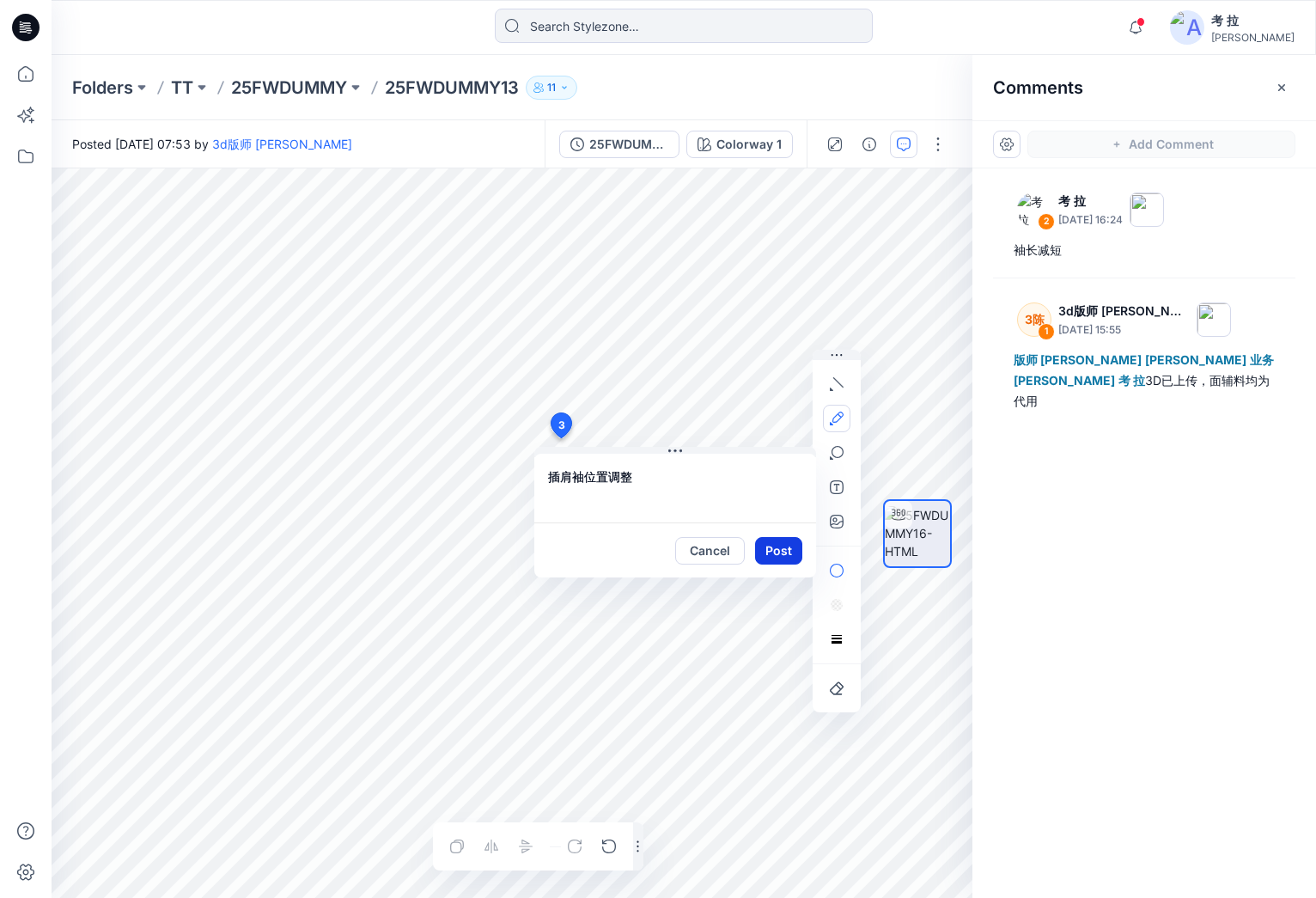
click at [779, 546] on button "Post" at bounding box center [779, 550] width 48 height 27
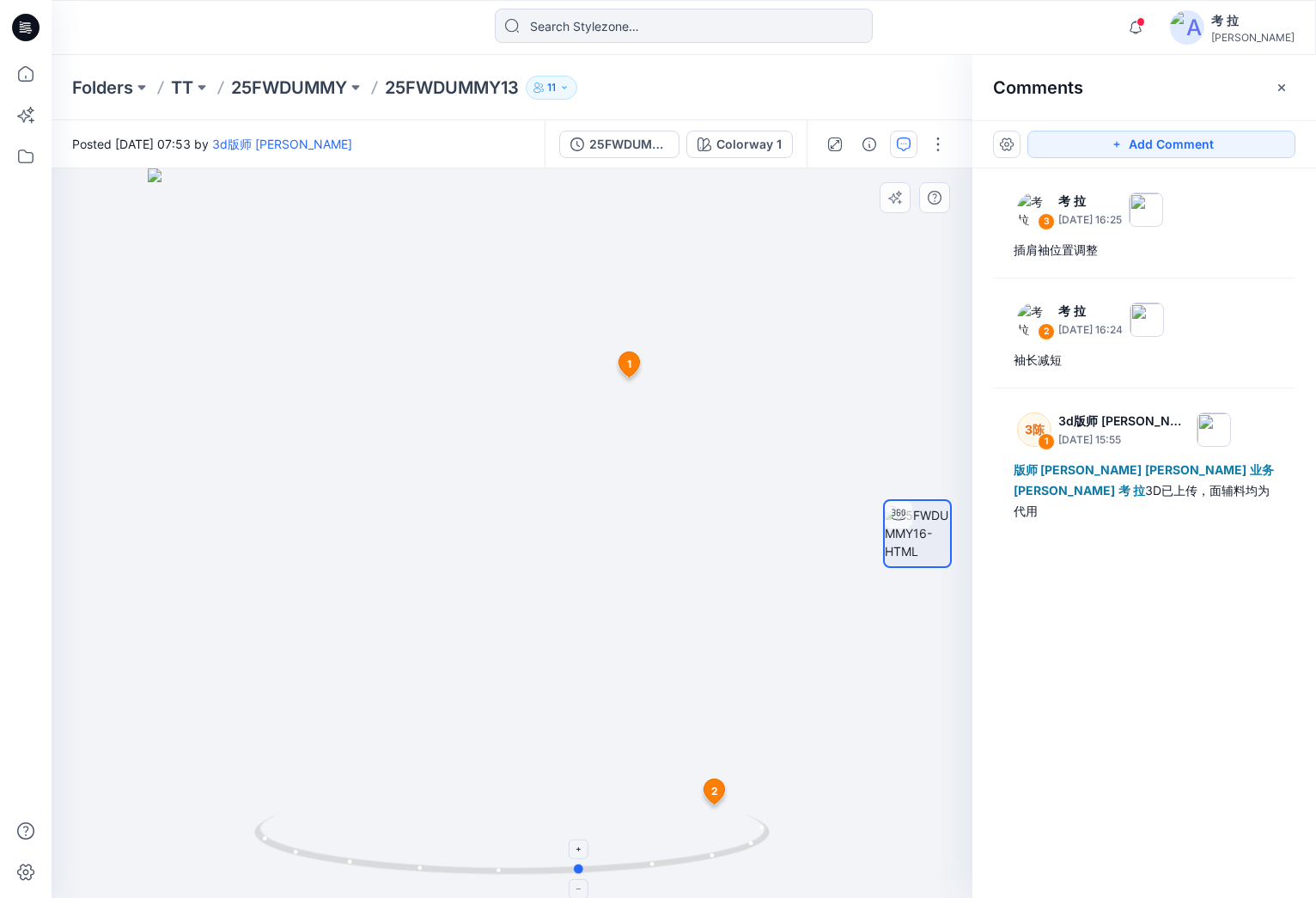
drag, startPoint x: 634, startPoint y: 867, endPoint x: 715, endPoint y: 862, distance: 81.2
click at [715, 862] on icon at bounding box center [514, 846] width 520 height 64
drag, startPoint x: 714, startPoint y: 862, endPoint x: 751, endPoint y: 861, distance: 37.0
click at [751, 861] on icon at bounding box center [514, 846] width 520 height 64
drag, startPoint x: 670, startPoint y: 878, endPoint x: 645, endPoint y: 840, distance: 45.5
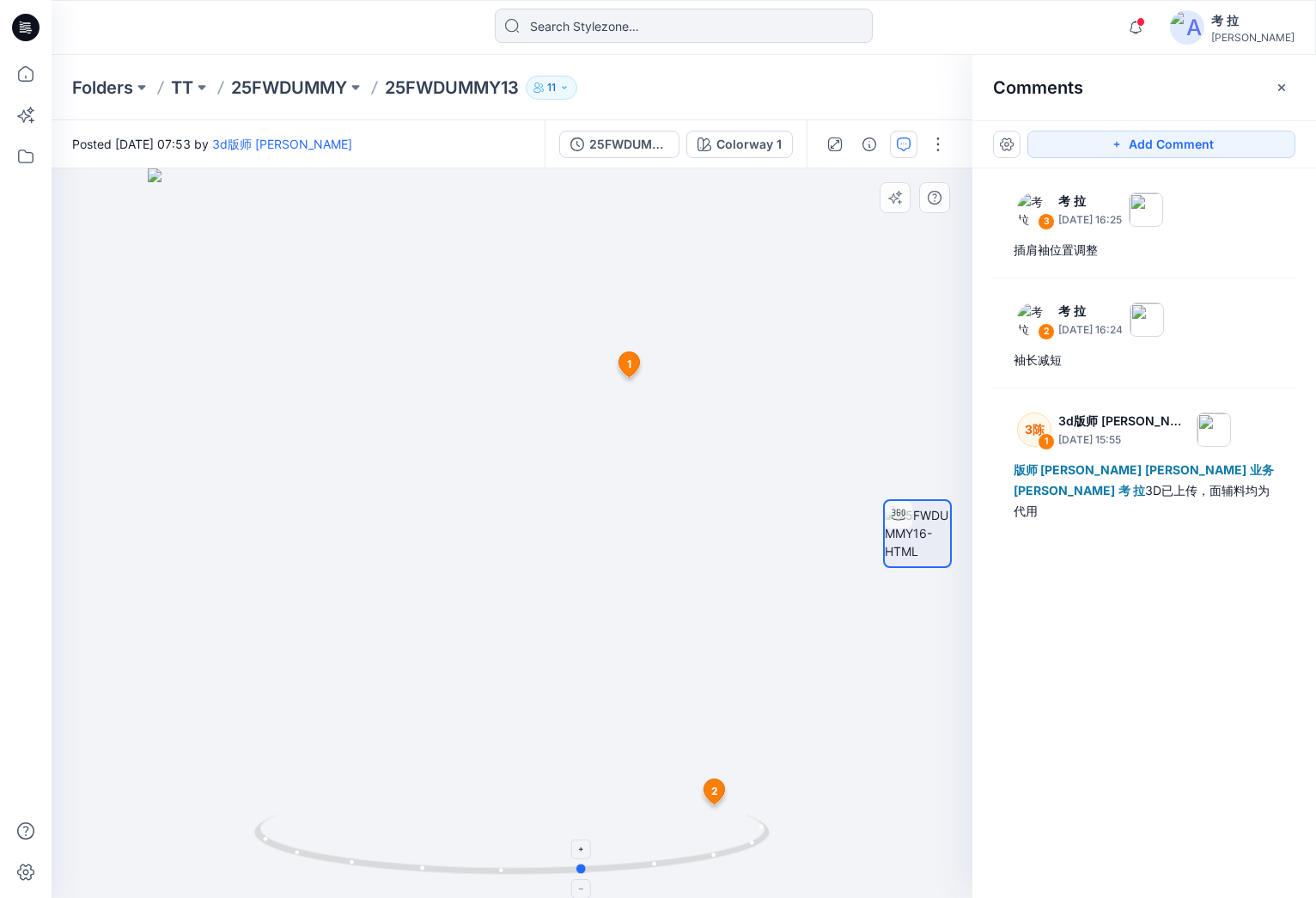
click at [645, 840] on icon at bounding box center [514, 846] width 520 height 64
click at [1108, 144] on button "Add Comment" at bounding box center [1161, 144] width 268 height 27
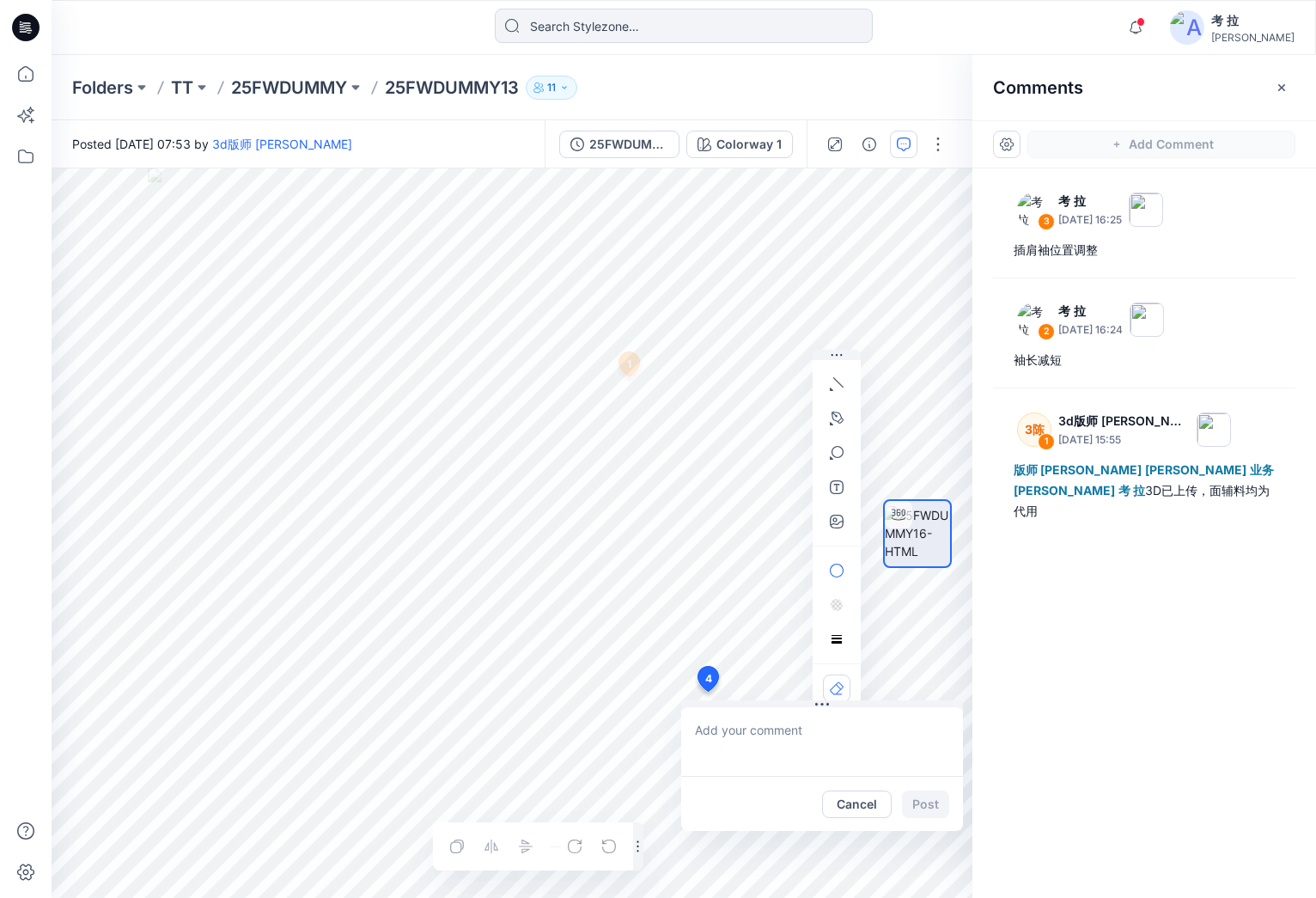
click at [708, 692] on div "4 Cancel Post 1 3陈 3d版师 [PERSON_NAME][DATE] 15:55 版师 [PERSON_NAME] Shi 业务 [PERS…" at bounding box center [512, 533] width 921 height 729
type textarea "衣长剪2cm"
click at [928, 802] on button "Post" at bounding box center [925, 804] width 48 height 27
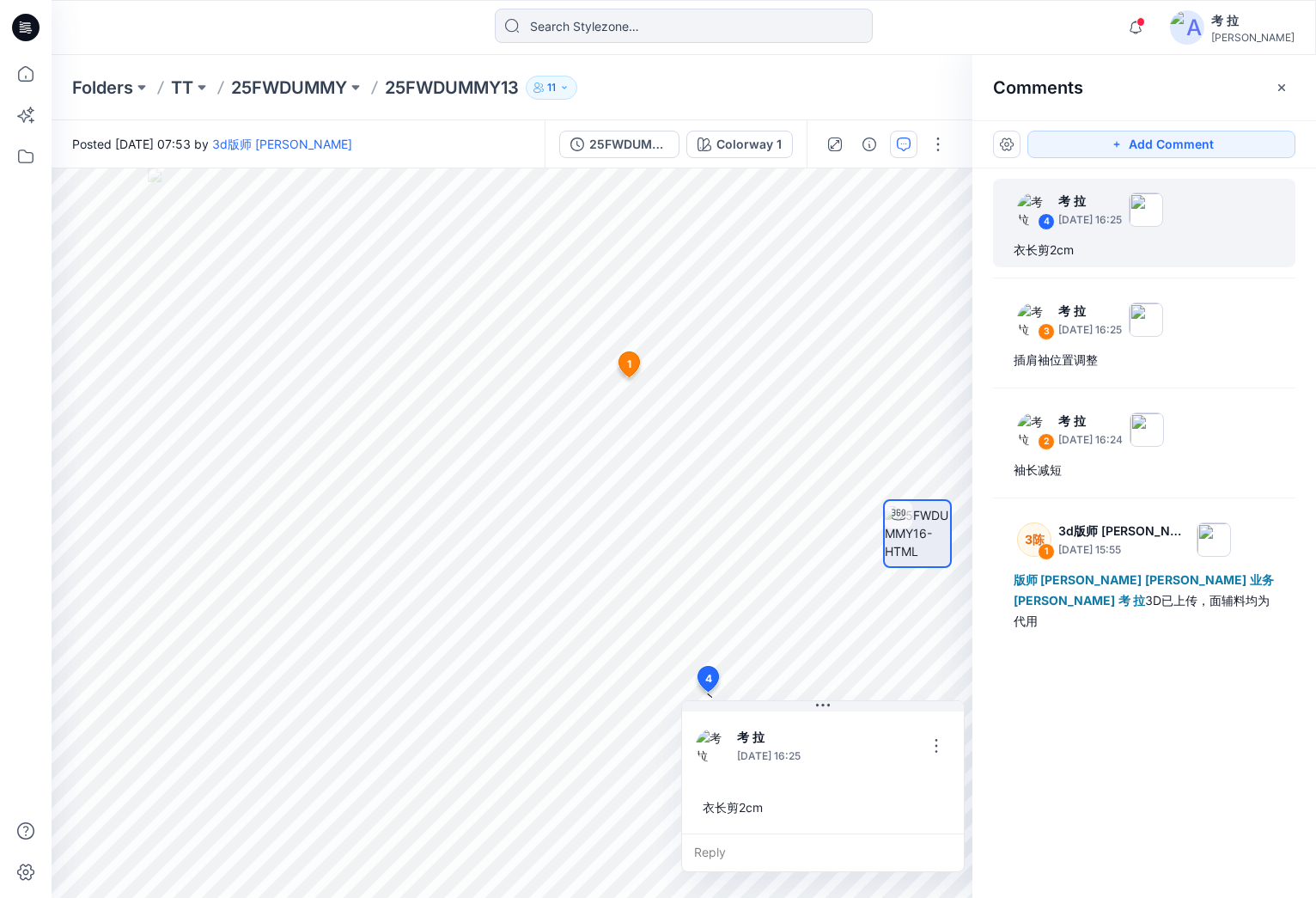
click at [1195, 22] on div "Notifications 3陈 3d版师 [PERSON_NAME] mentioned you in a comment on 25FWDUMMY15 V…" at bounding box center [1206, 27] width 176 height 38
click at [1145, 23] on span at bounding box center [1140, 22] width 9 height 10
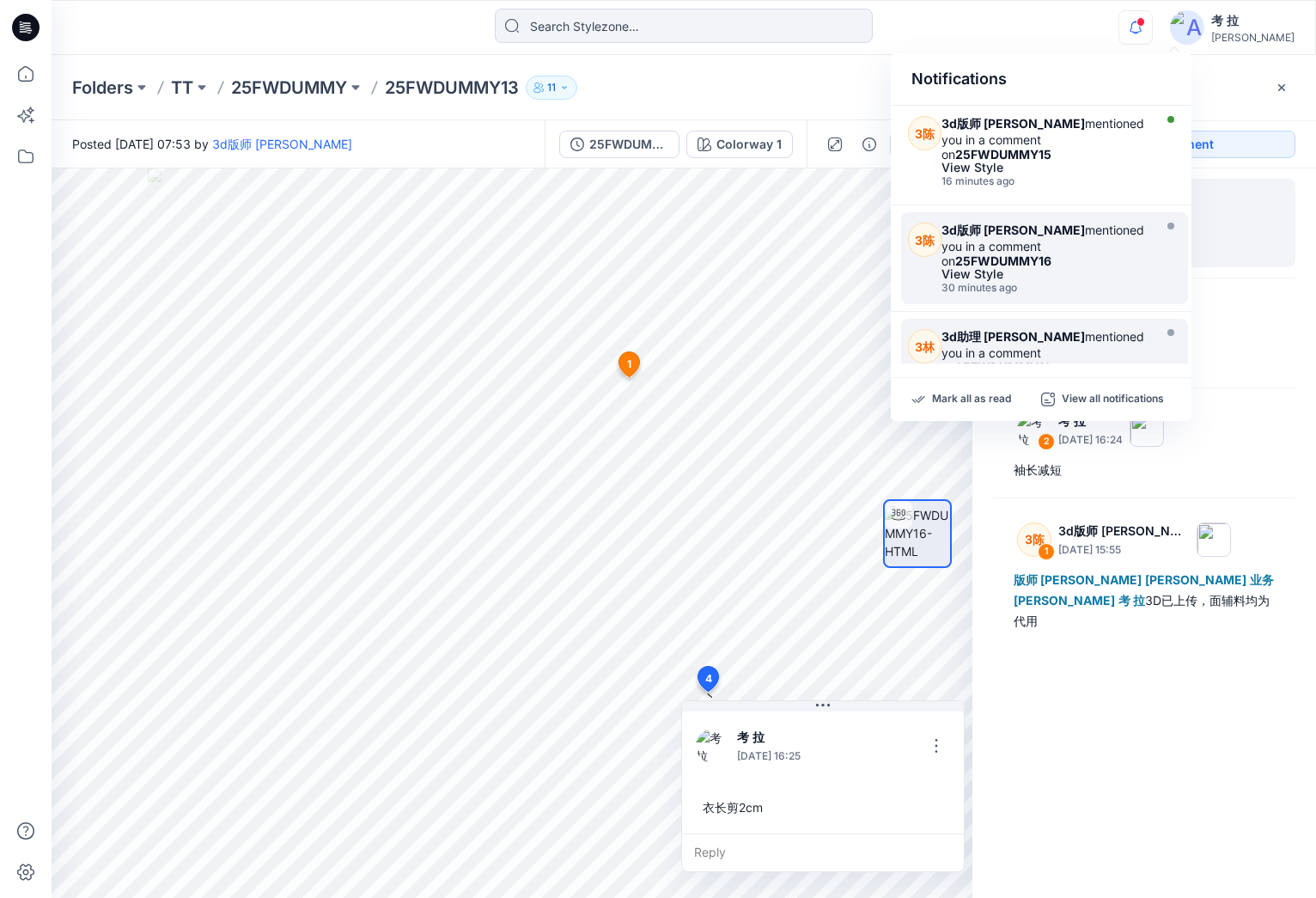
click at [1052, 254] on strong "25FWDUMMY16" at bounding box center [1003, 260] width 96 height 15
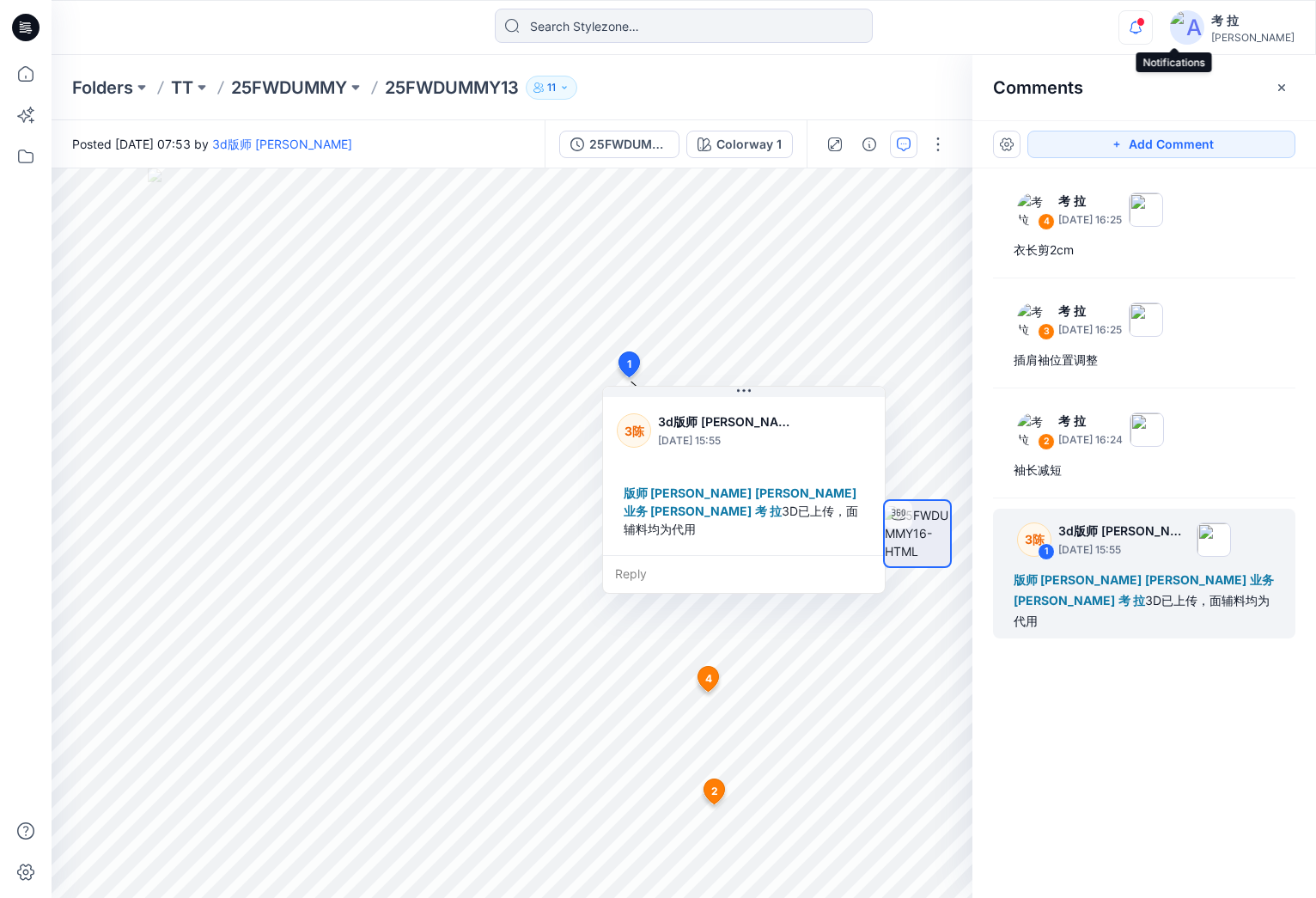
click at [1152, 18] on icon "button" at bounding box center [1136, 27] width 33 height 34
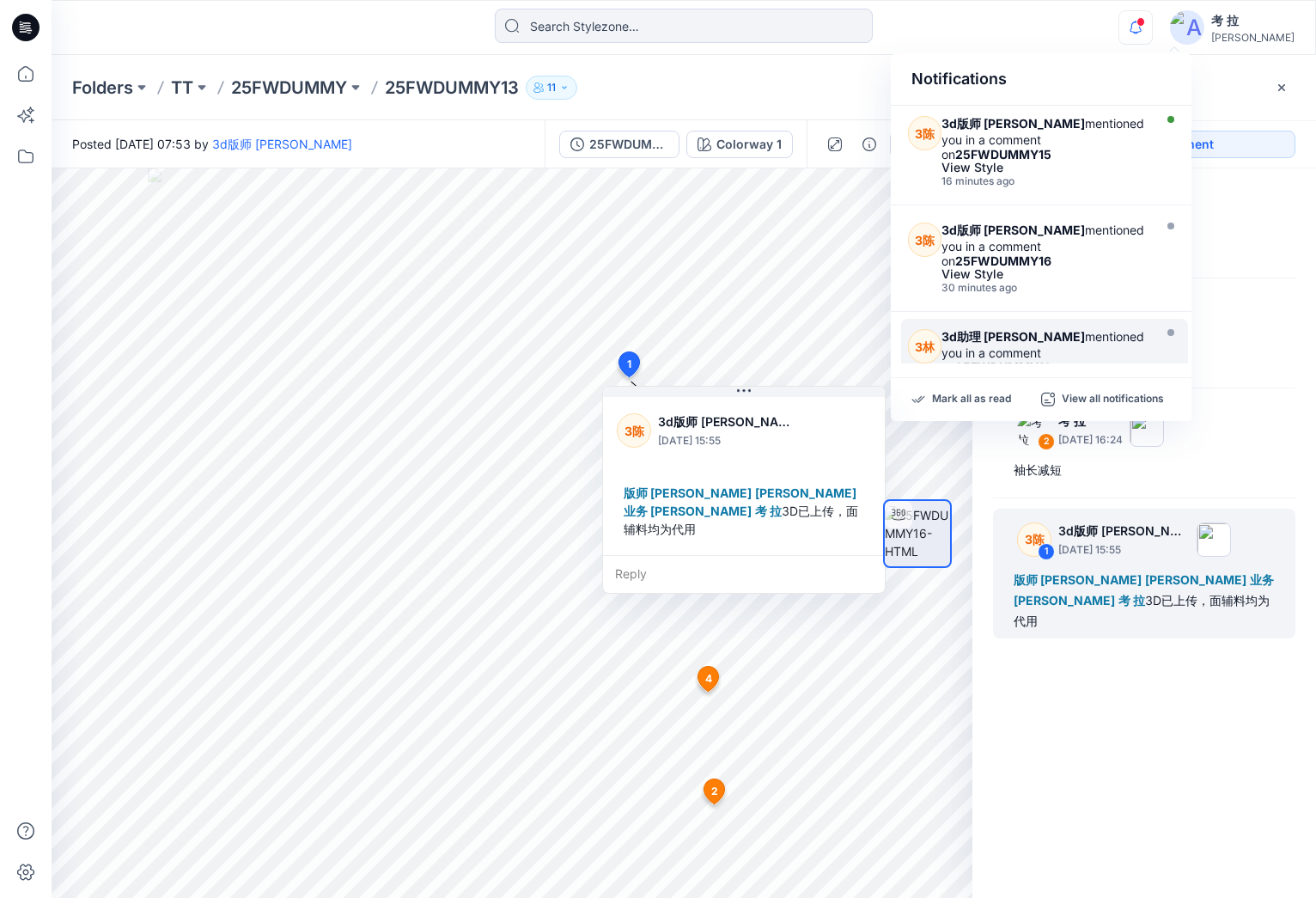
click at [1043, 374] on div "View Style" at bounding box center [1045, 380] width 206 height 12
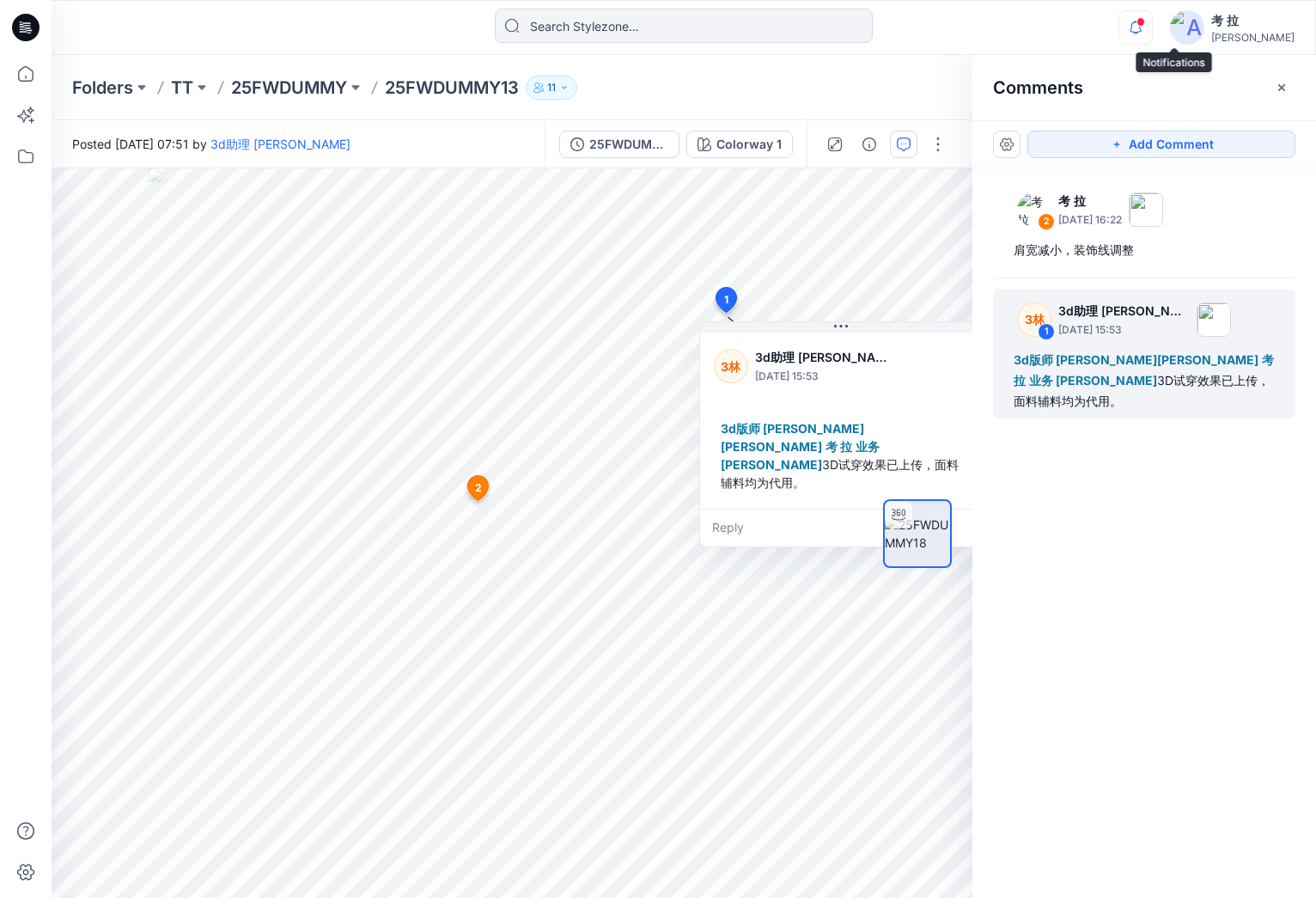
click at [1152, 28] on icon "button" at bounding box center [1136, 27] width 33 height 34
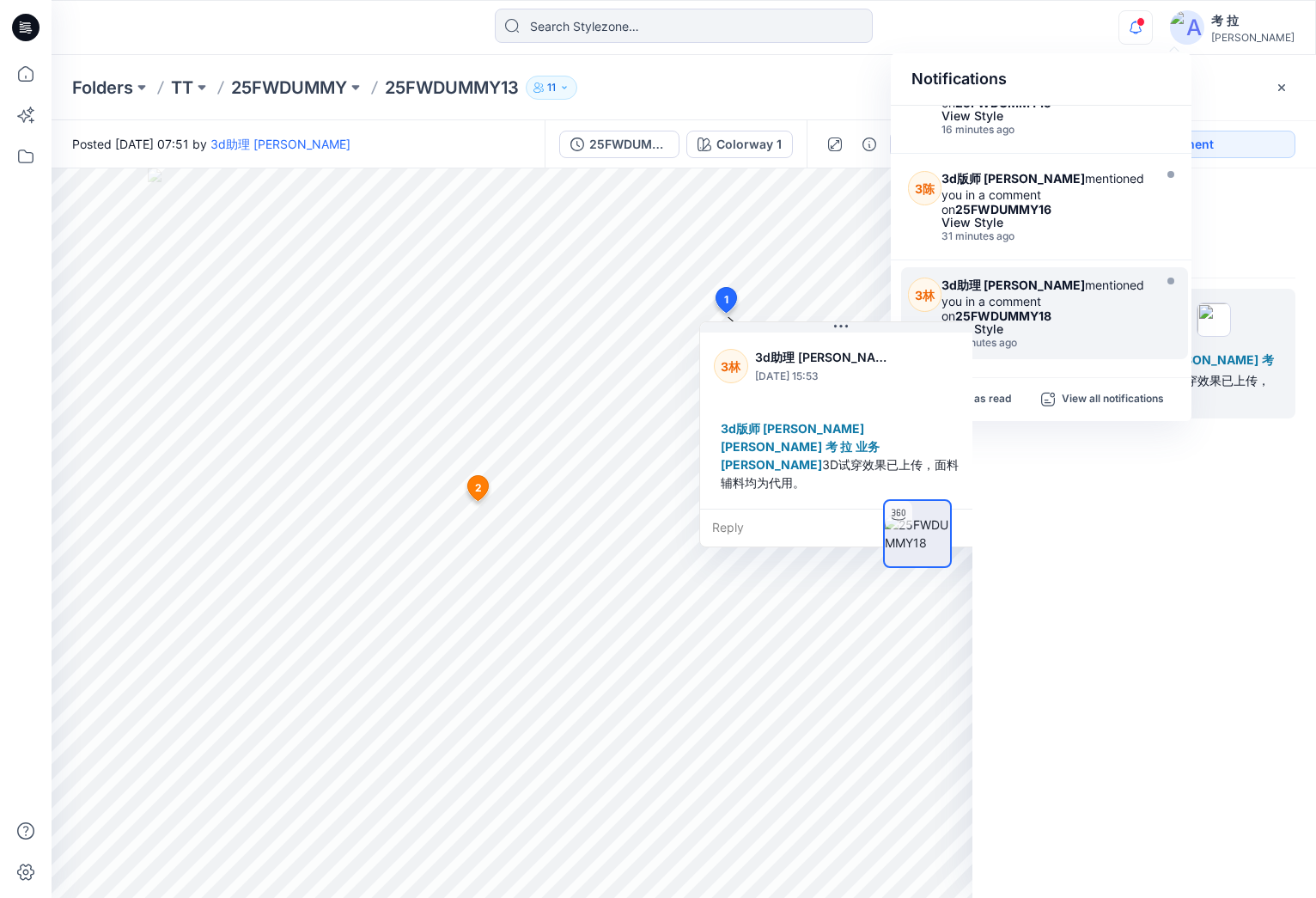
scroll to position [61, 0]
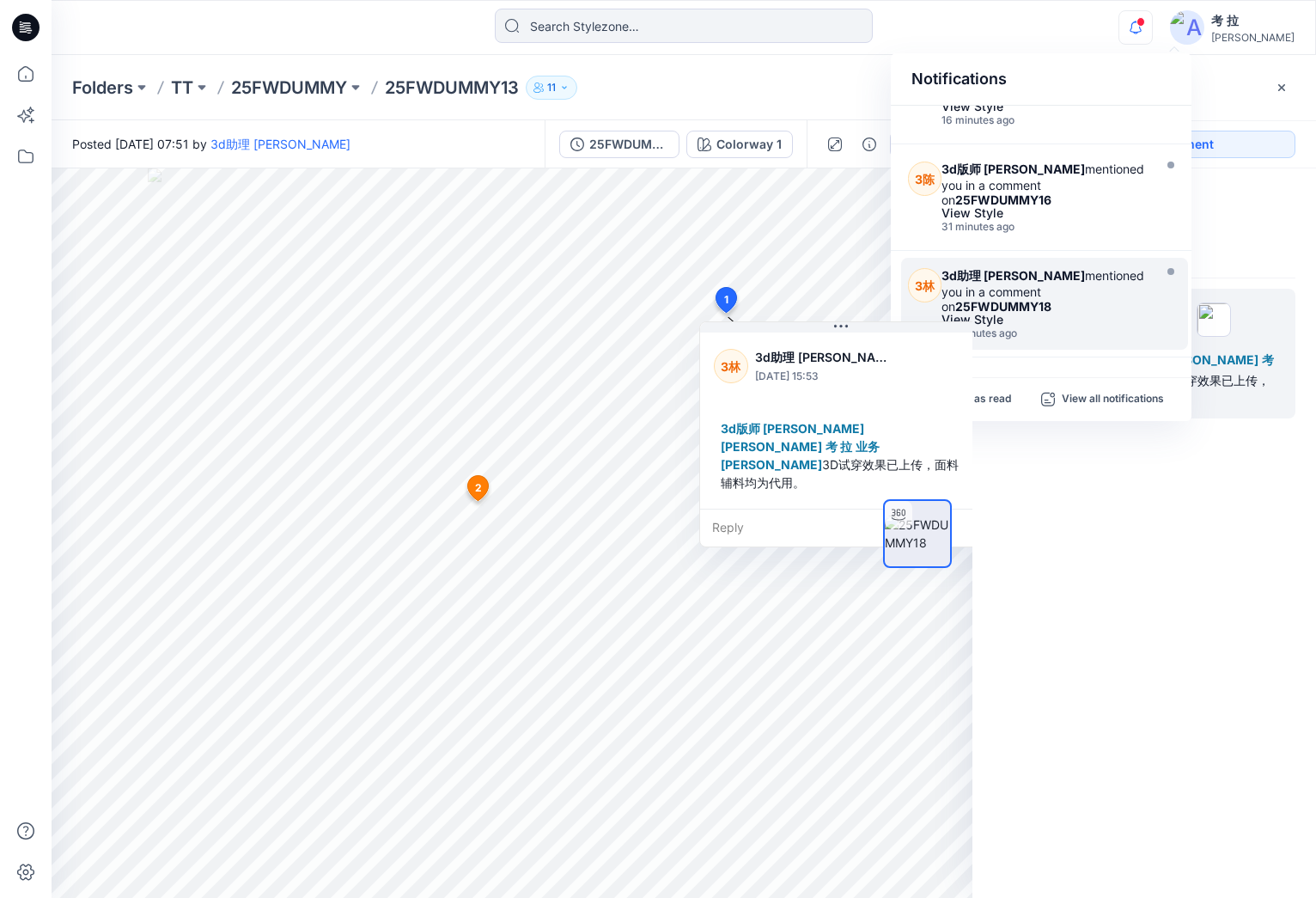
click at [1088, 314] on div "View Style" at bounding box center [1045, 320] width 206 height 12
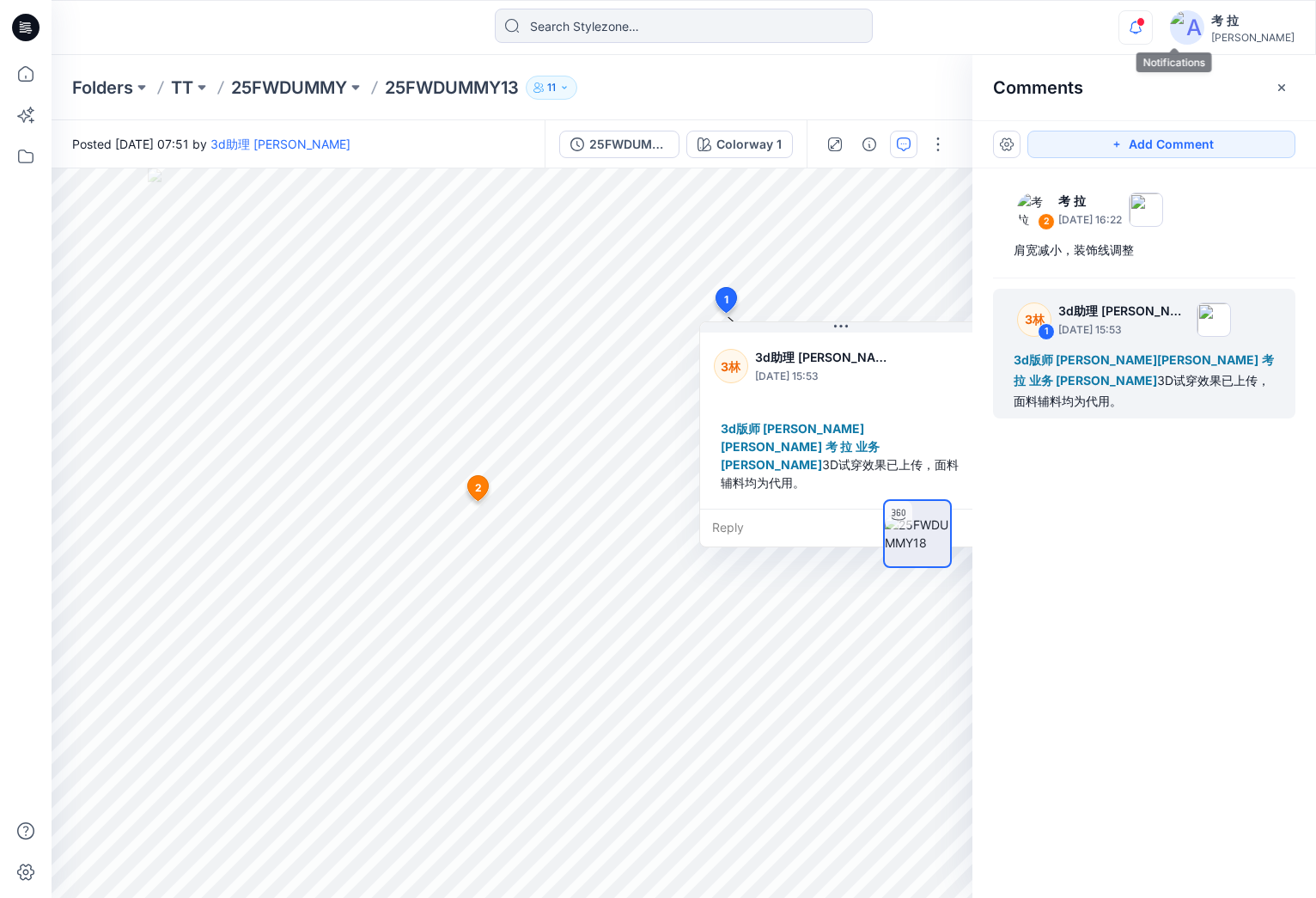
click at [1152, 30] on icon "button" at bounding box center [1136, 27] width 33 height 34
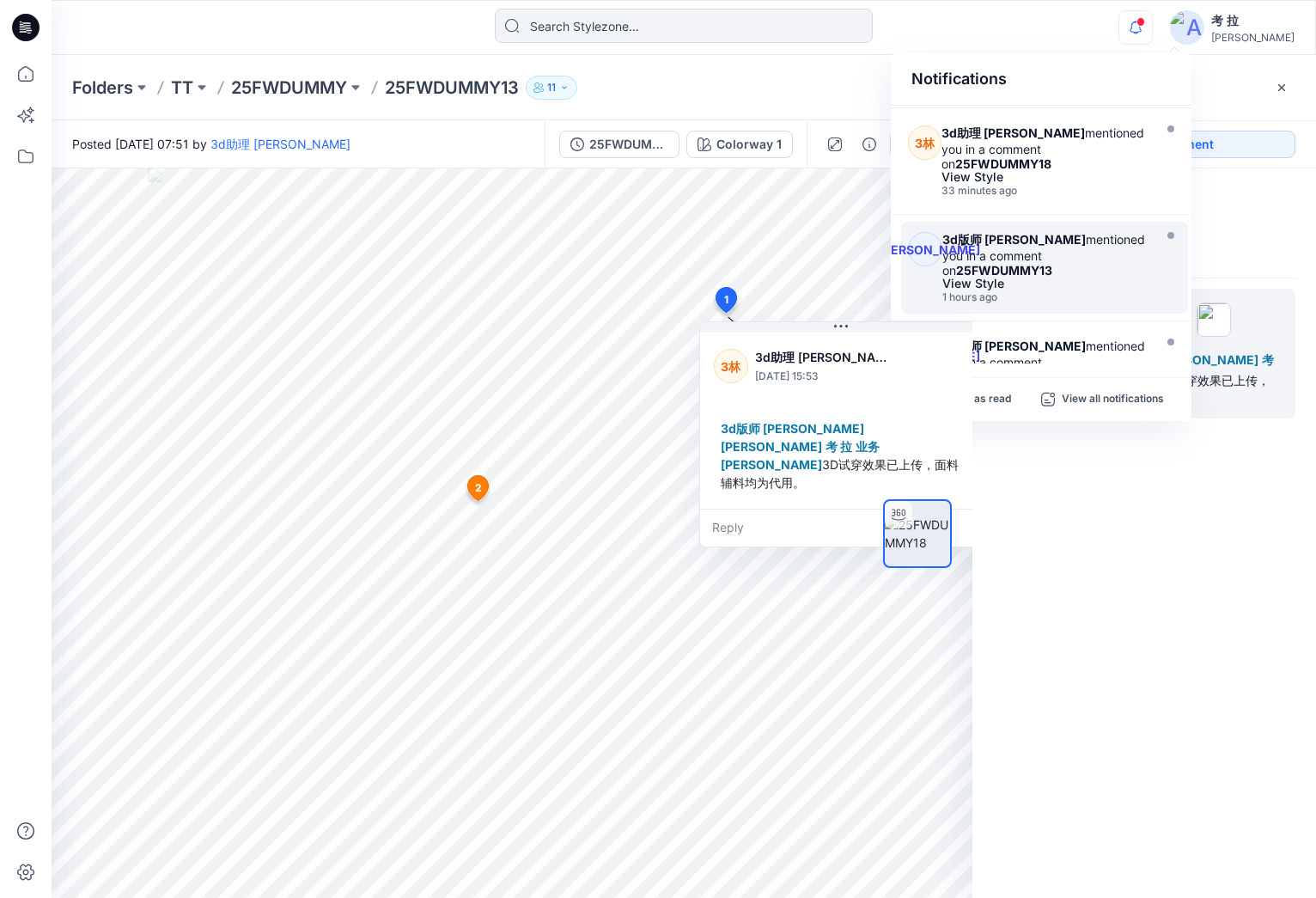
scroll to position [216, 0]
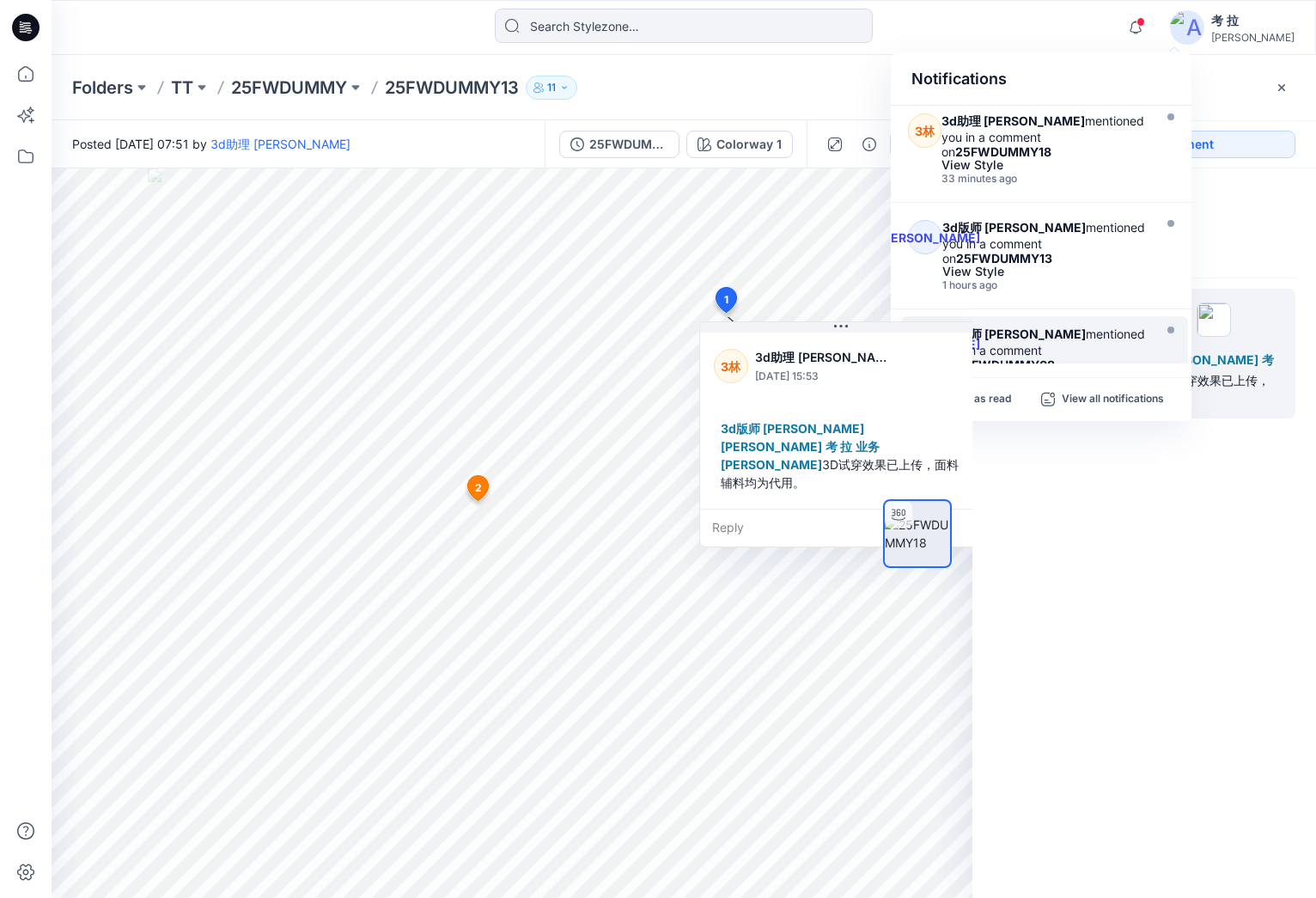
click at [1093, 372] on div "View Style" at bounding box center [1045, 378] width 205 height 12
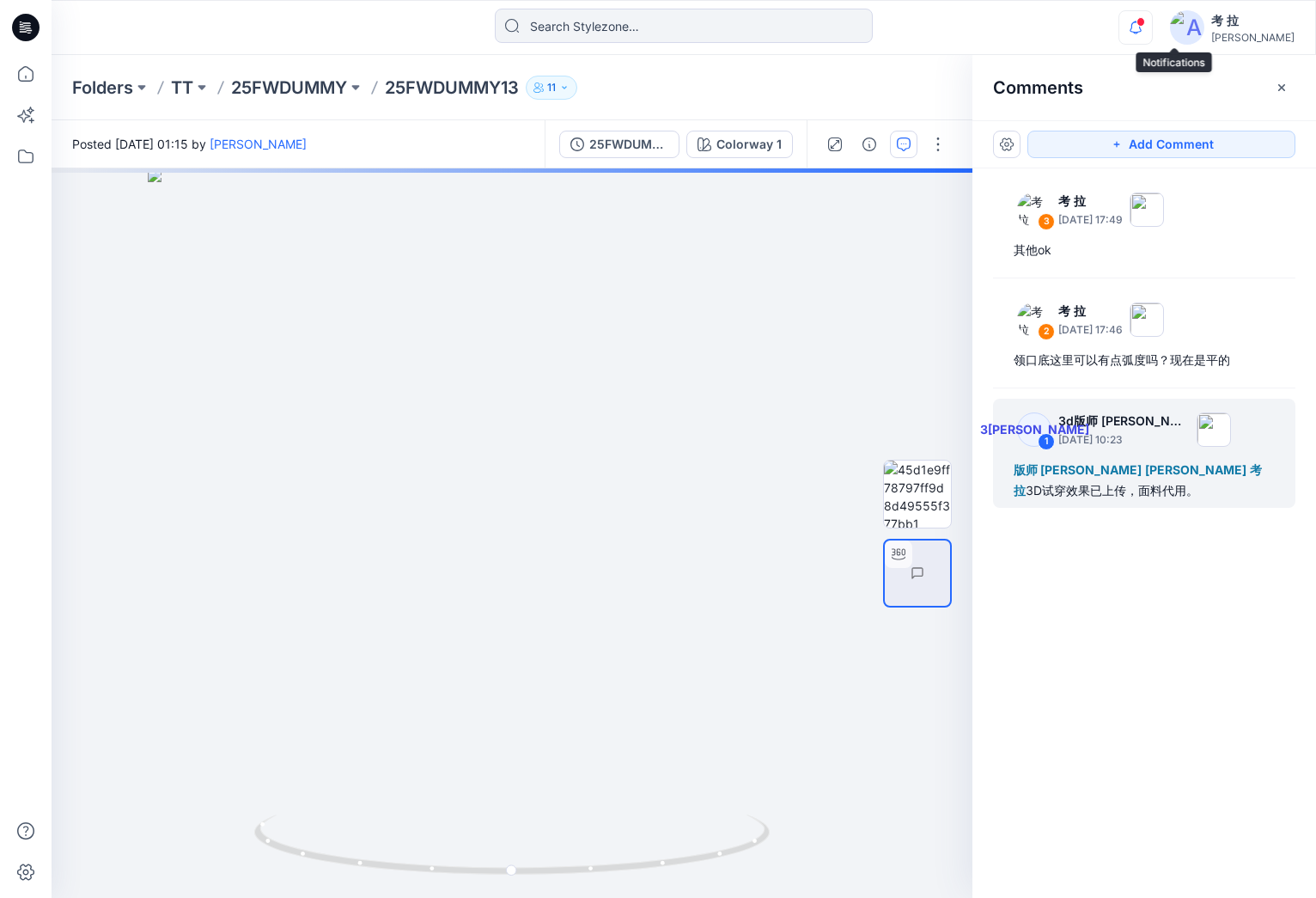
click at [1142, 26] on icon "button" at bounding box center [1135, 26] width 12 height 11
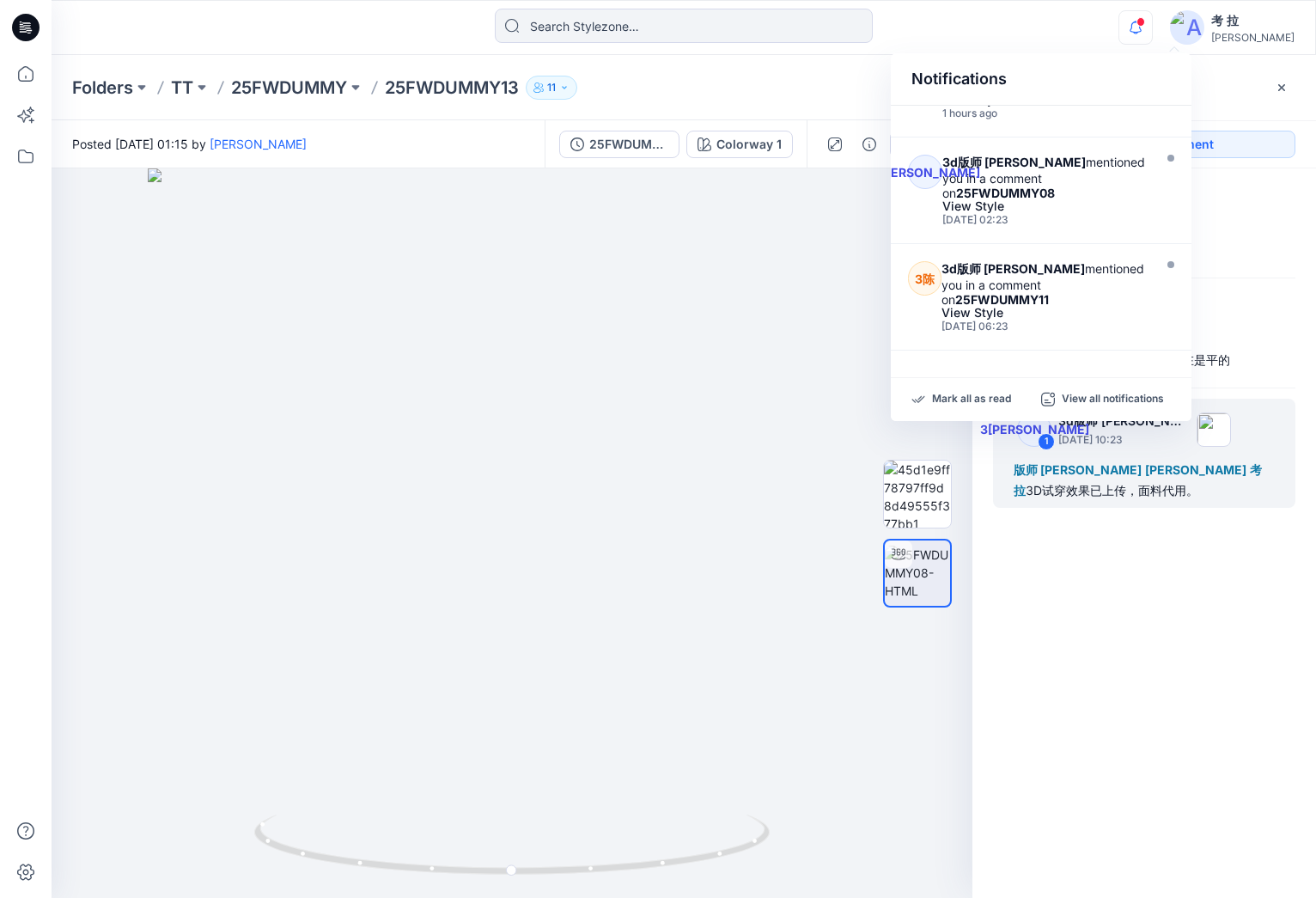
scroll to position [387, 0]
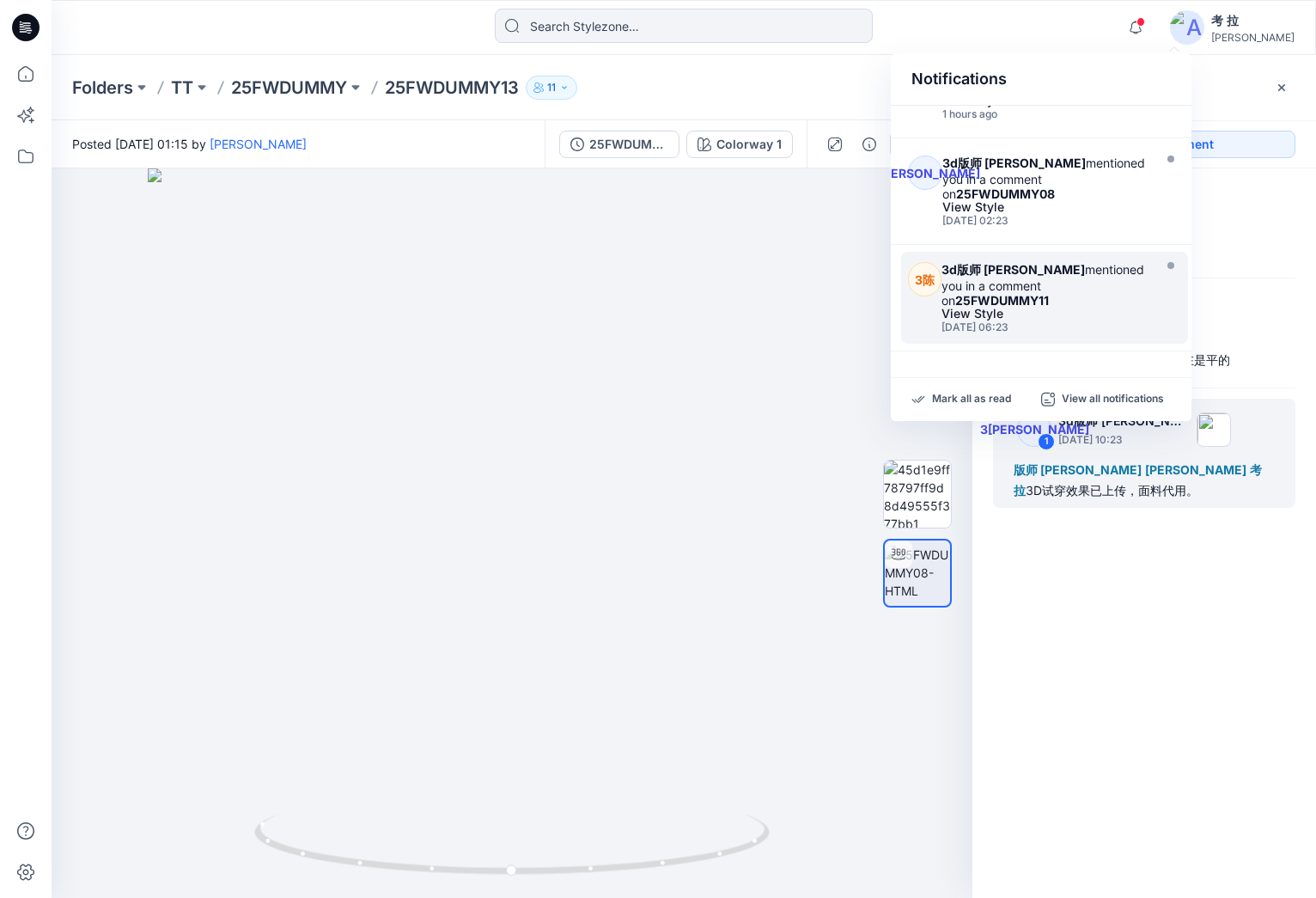
click at [1091, 307] on div "View Style" at bounding box center [1045, 313] width 206 height 12
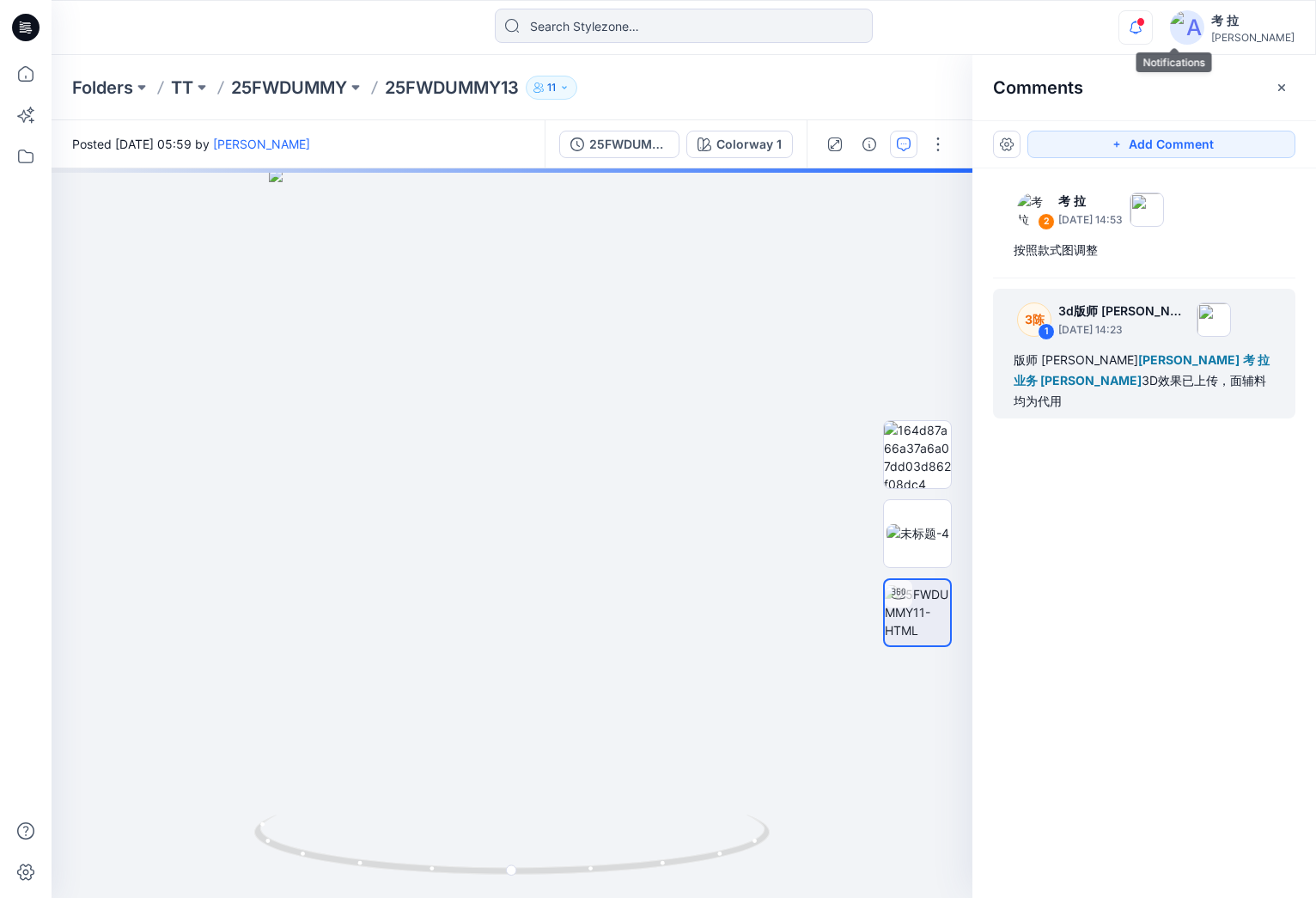
click at [1152, 19] on icon "button" at bounding box center [1136, 27] width 33 height 34
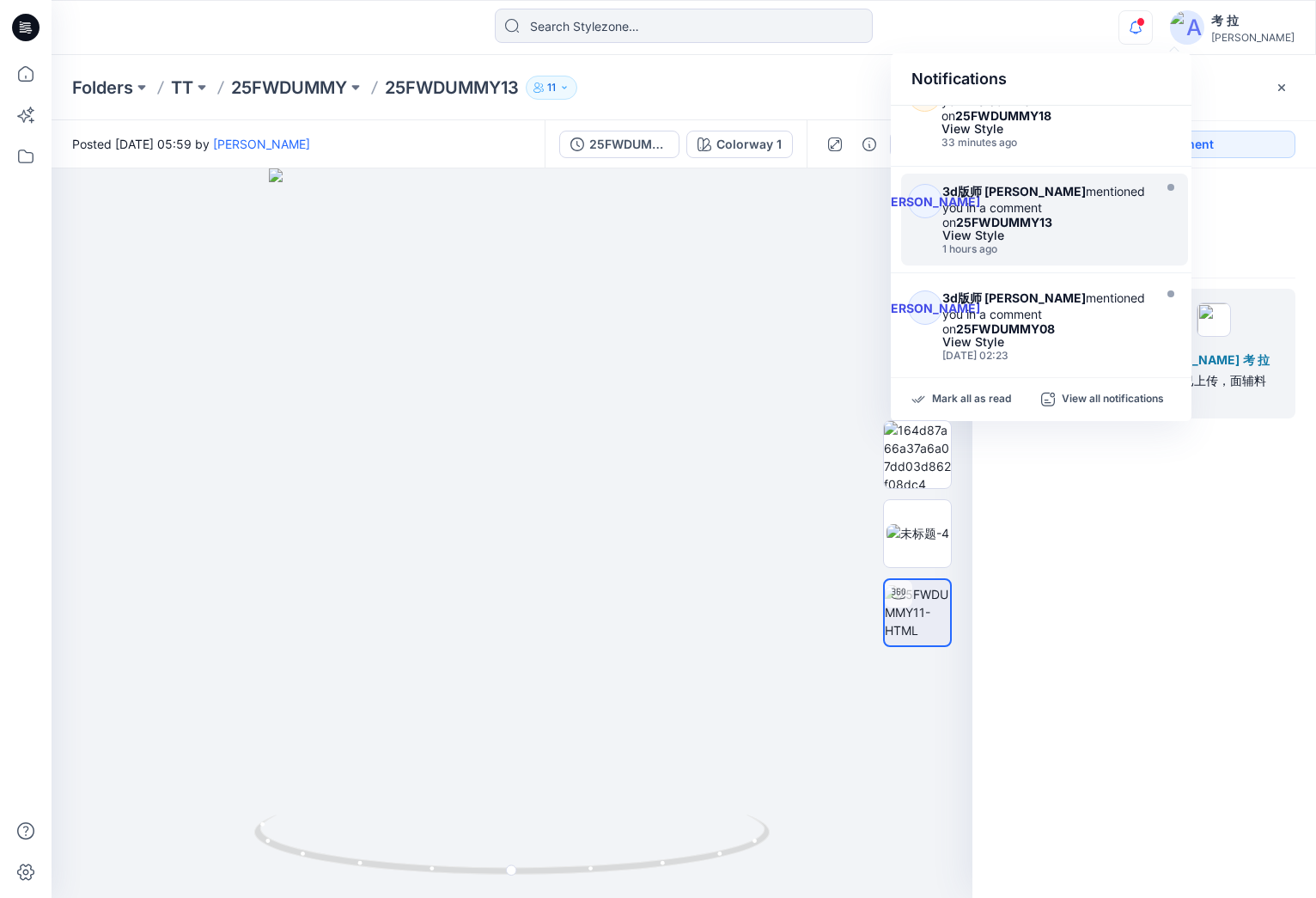
scroll to position [210, 0]
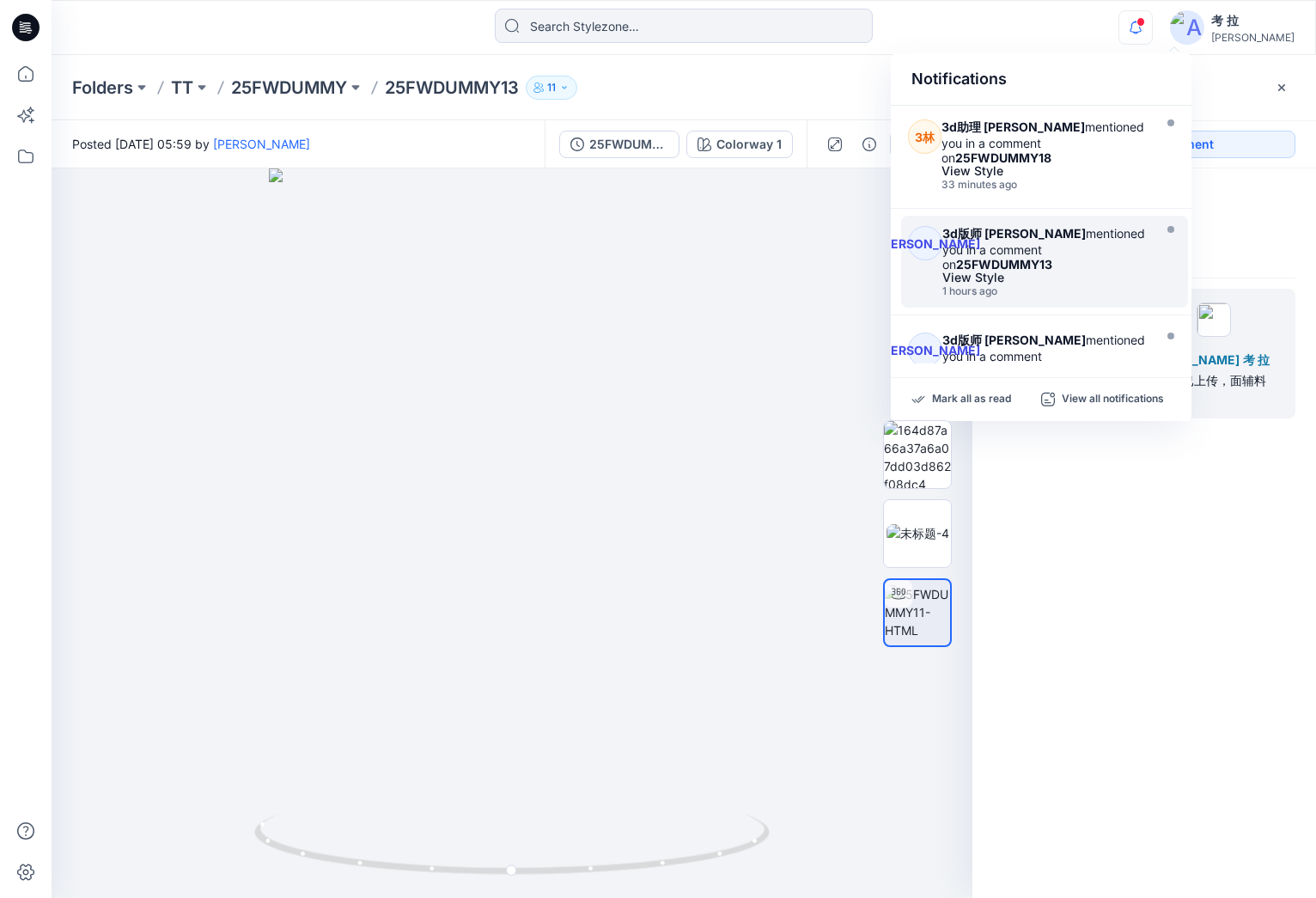
click at [1099, 225] on div "3d版师 [PERSON_NAME] mentioned you in a comment on 25FWDUMMY13" at bounding box center [1045, 248] width 205 height 46
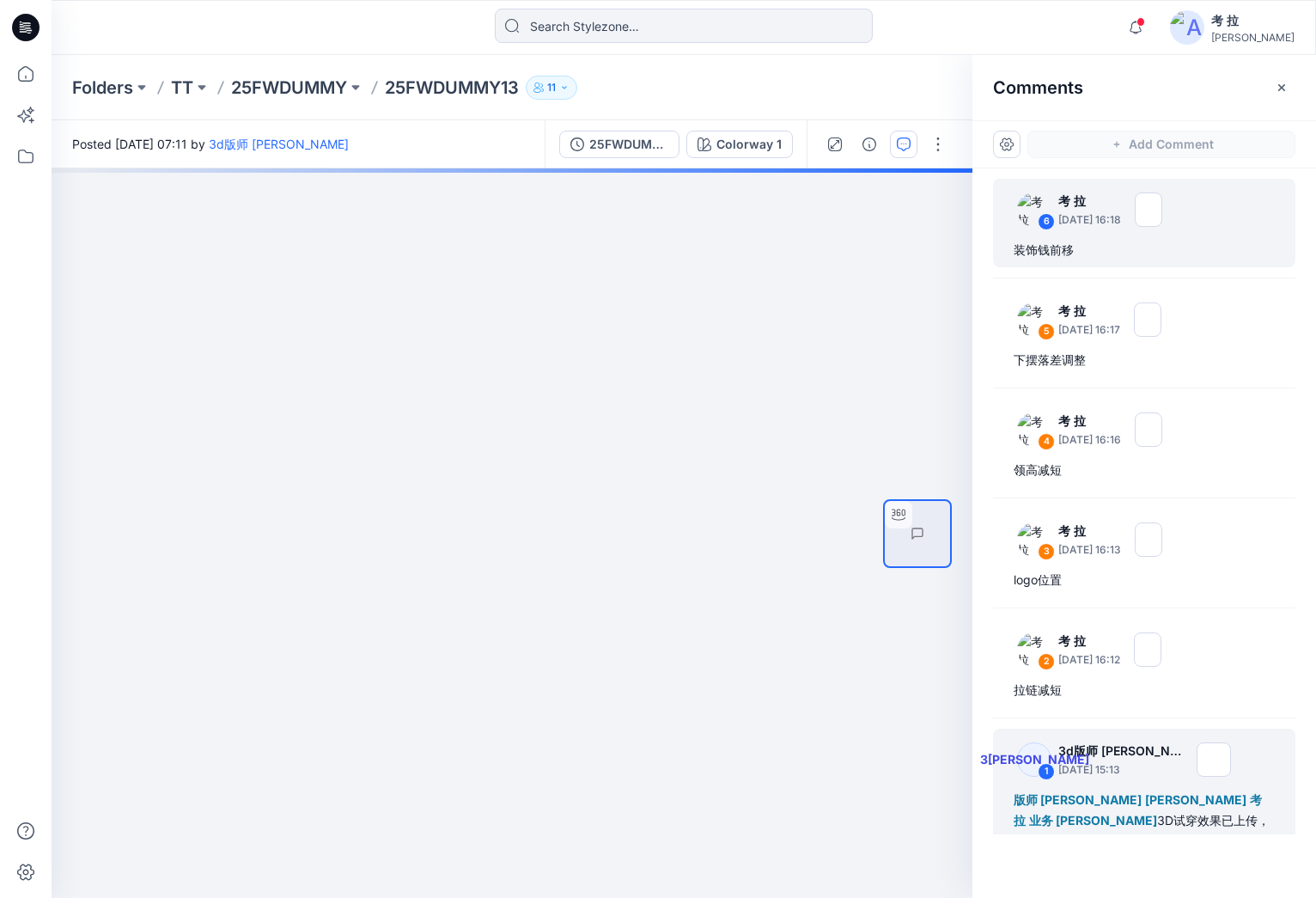
scroll to position [4, 0]
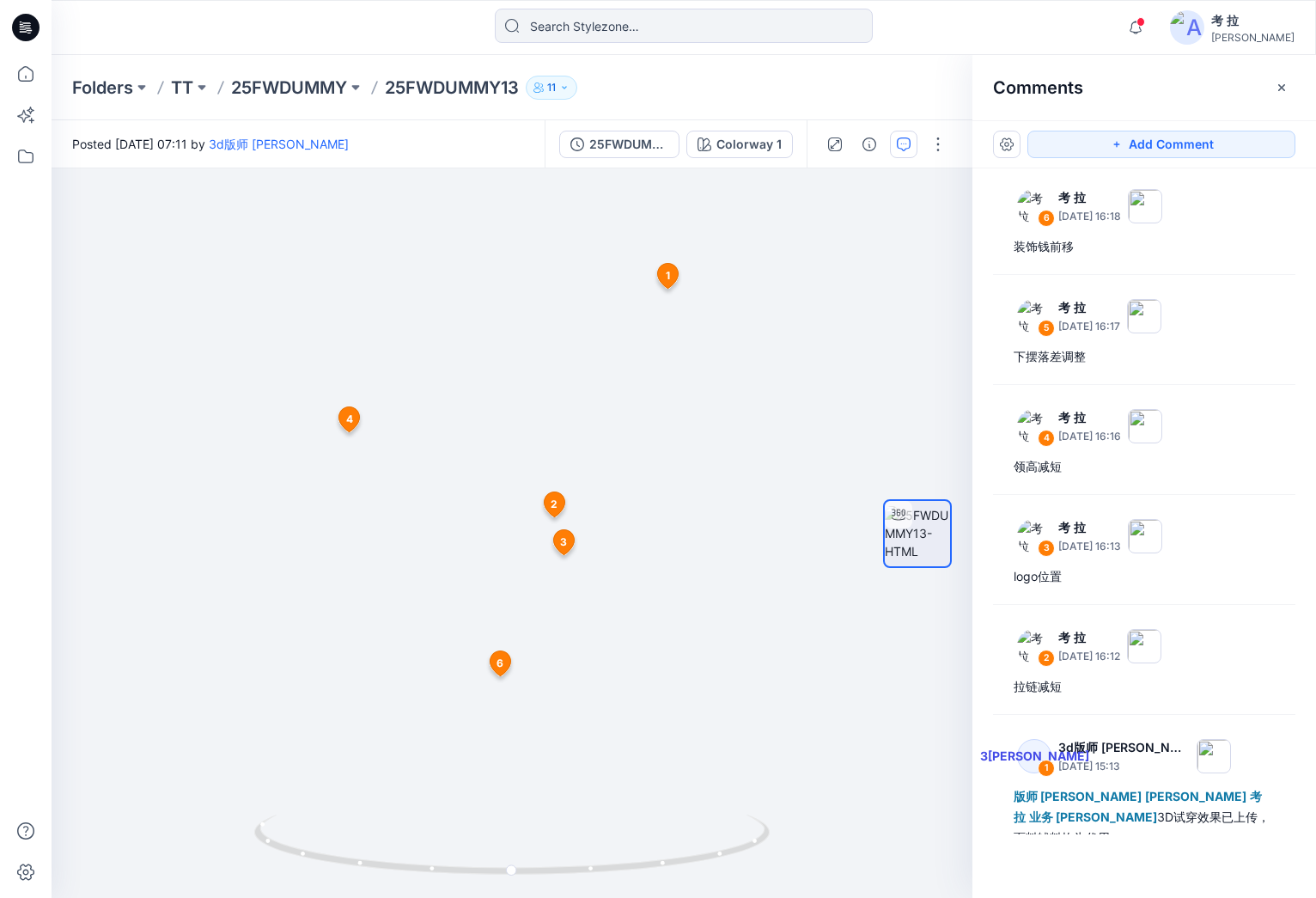
click at [33, 17] on icon at bounding box center [25, 27] width 27 height 27
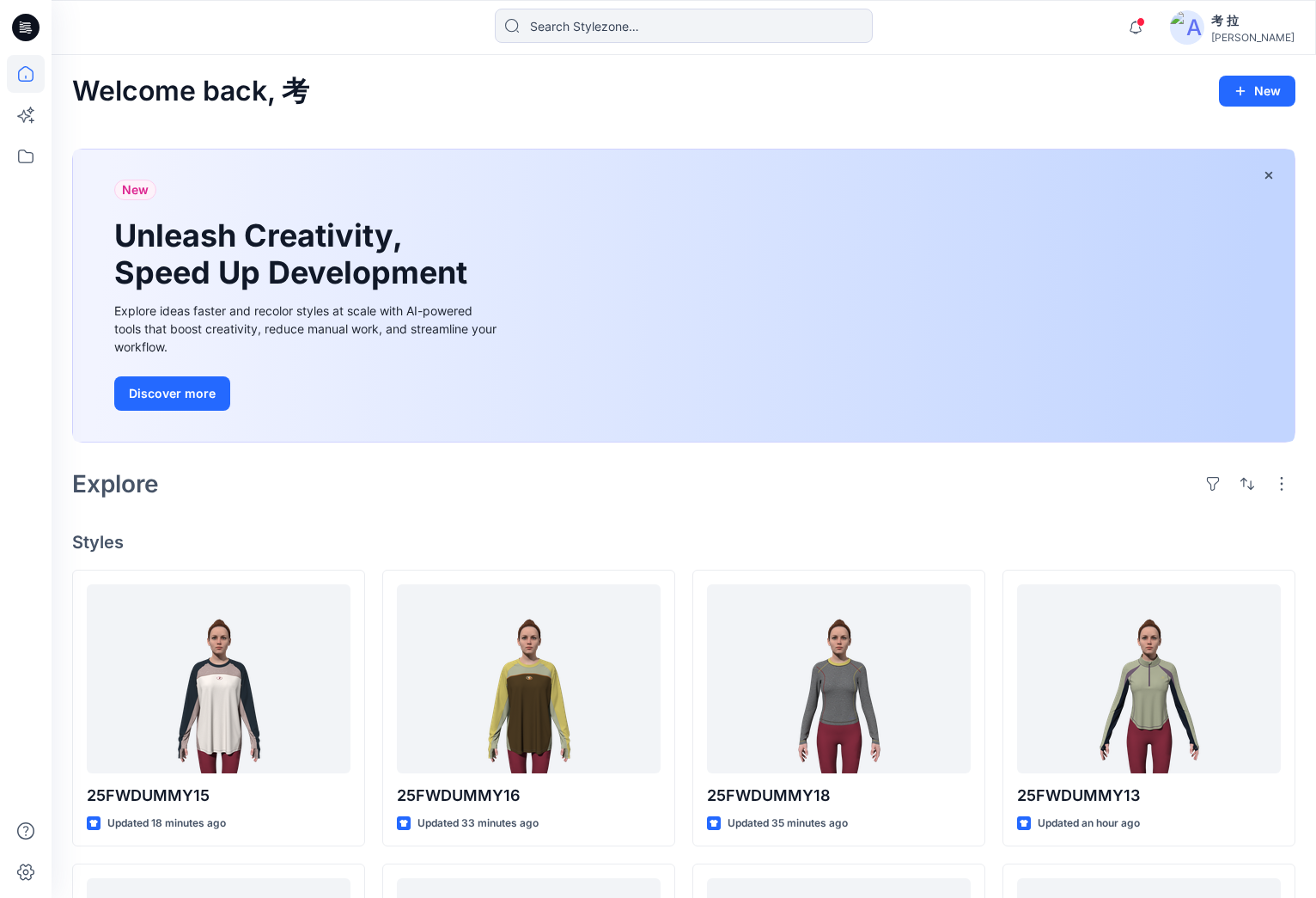
click at [21, 39] on icon at bounding box center [25, 27] width 27 height 27
click at [25, 25] on icon at bounding box center [25, 27] width 27 height 27
click at [1258, 22] on div "考 拉" at bounding box center [1253, 20] width 84 height 20
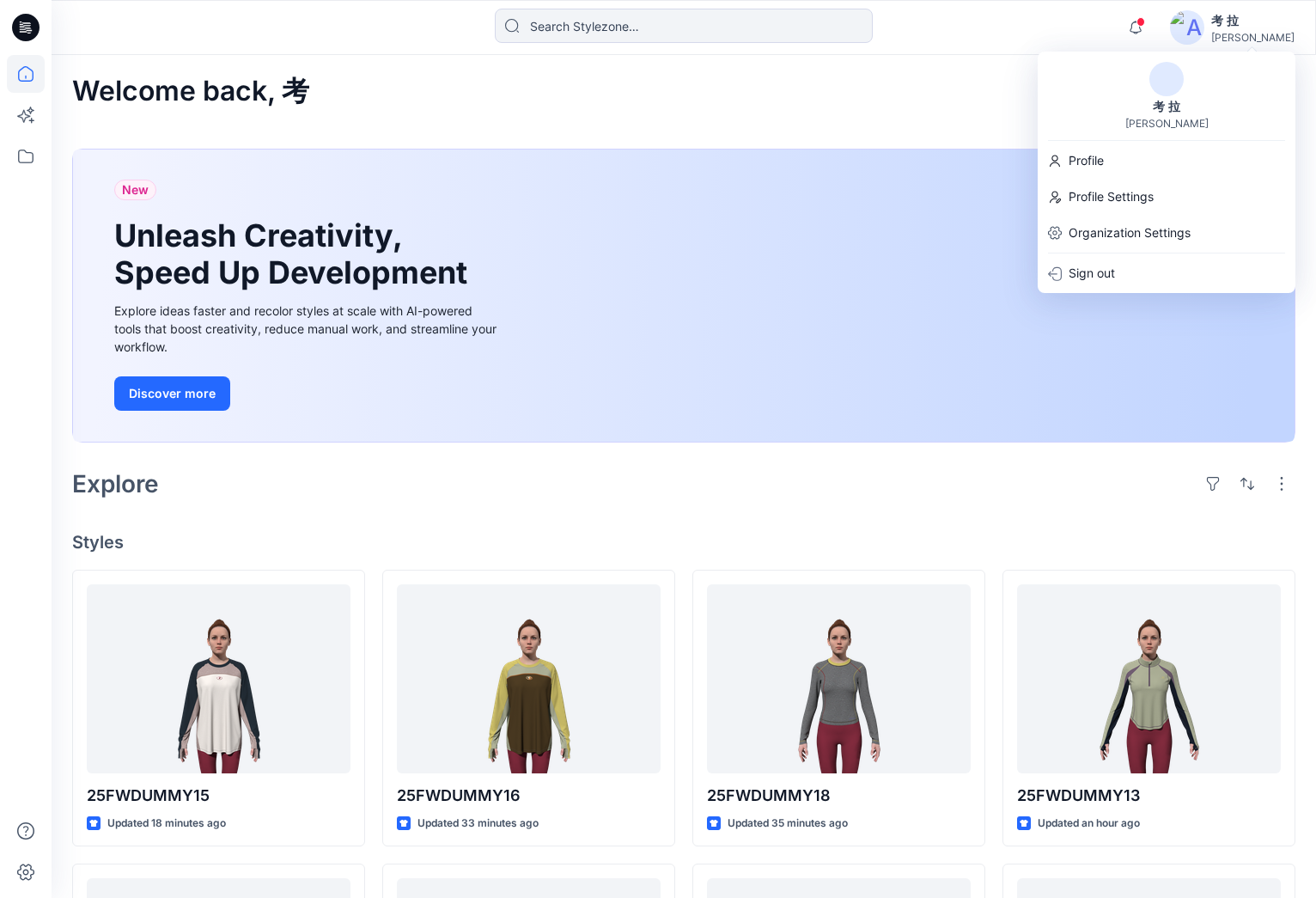
click at [1258, 22] on div "考 拉" at bounding box center [1253, 20] width 84 height 20
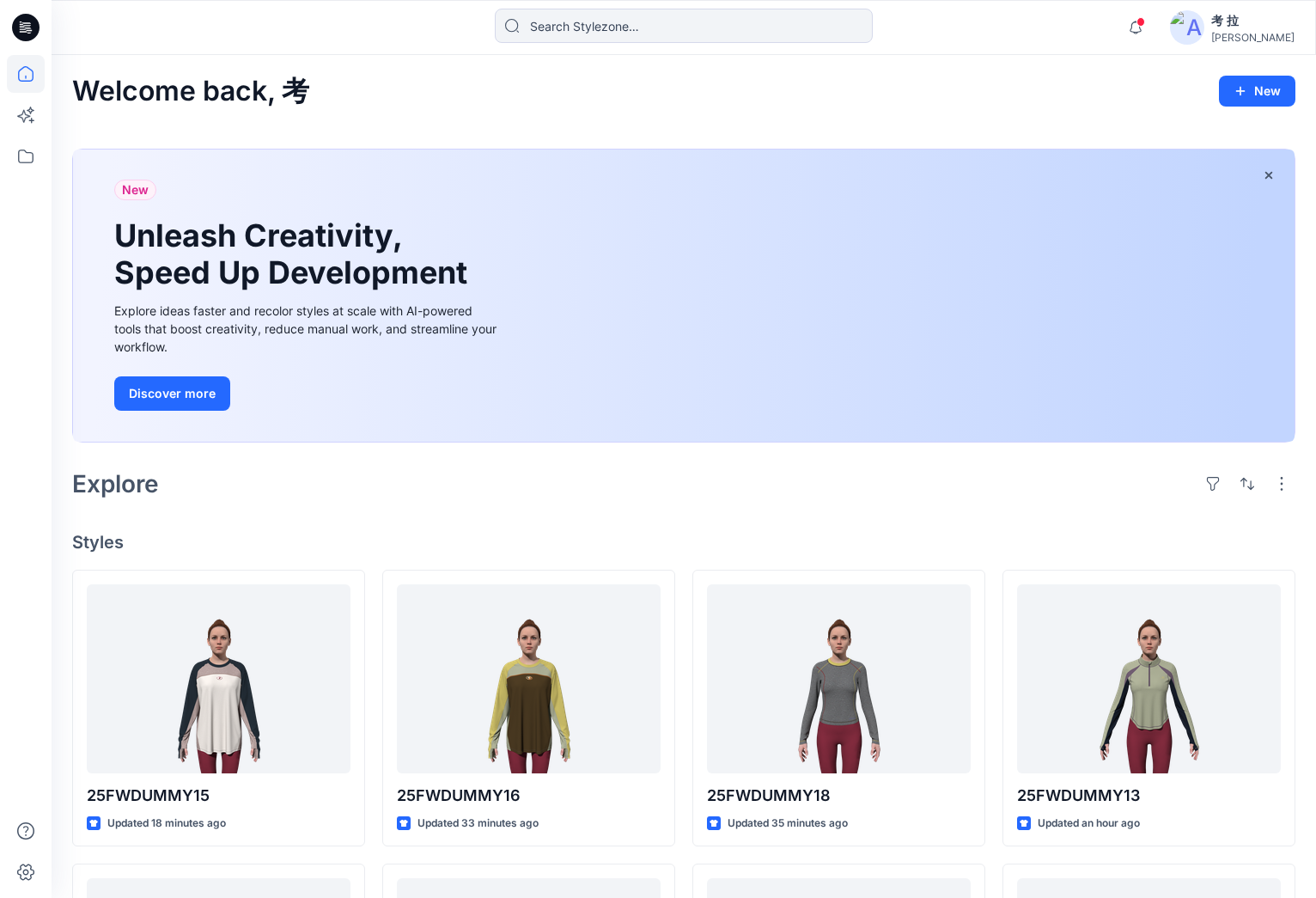
click at [1204, 24] on img at bounding box center [1187, 27] width 34 height 34
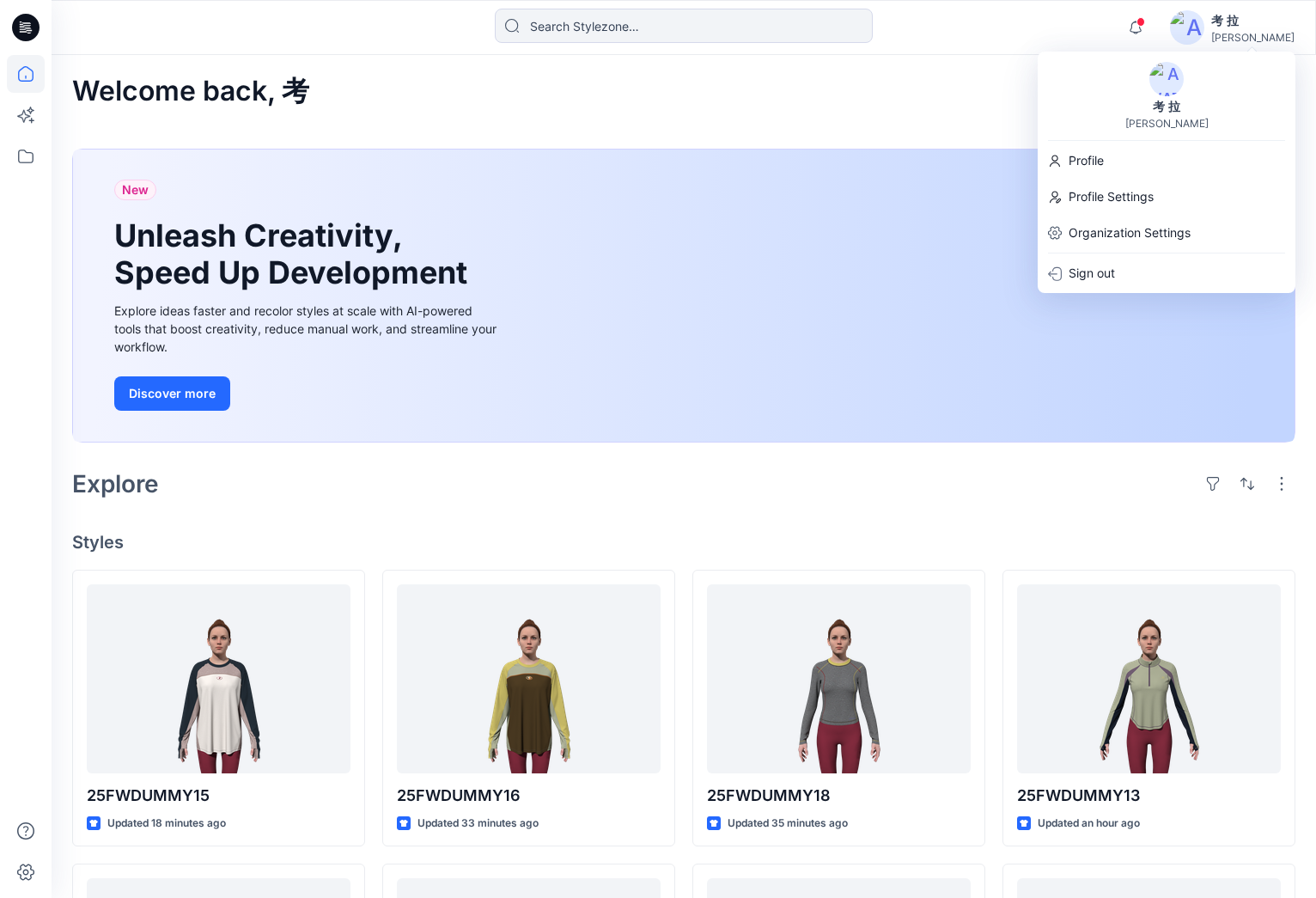
click at [1172, 81] on img at bounding box center [1166, 79] width 34 height 34
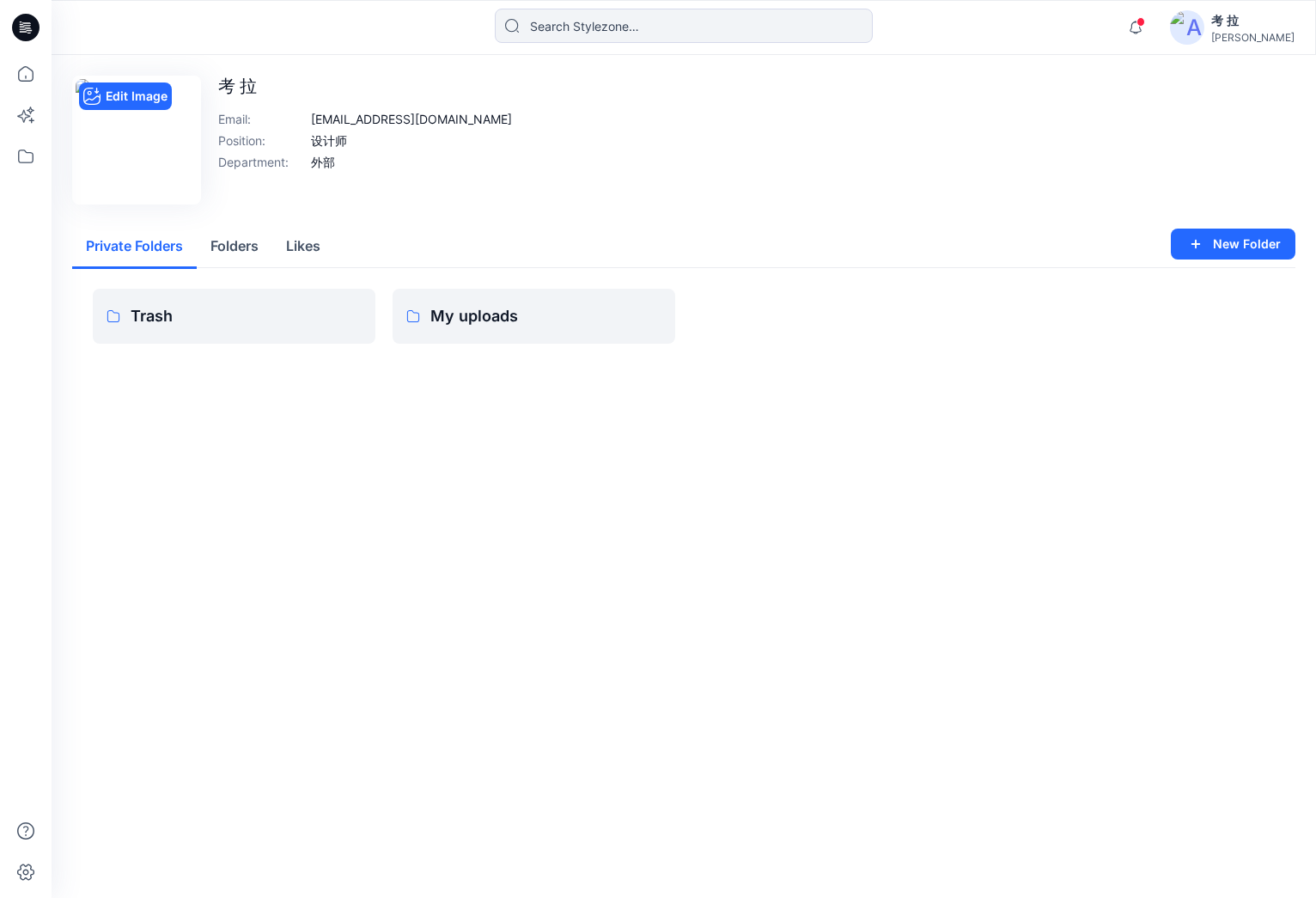
click at [171, 161] on img at bounding box center [137, 140] width 122 height 122
click at [1152, 32] on icon "button" at bounding box center [1136, 27] width 33 height 34
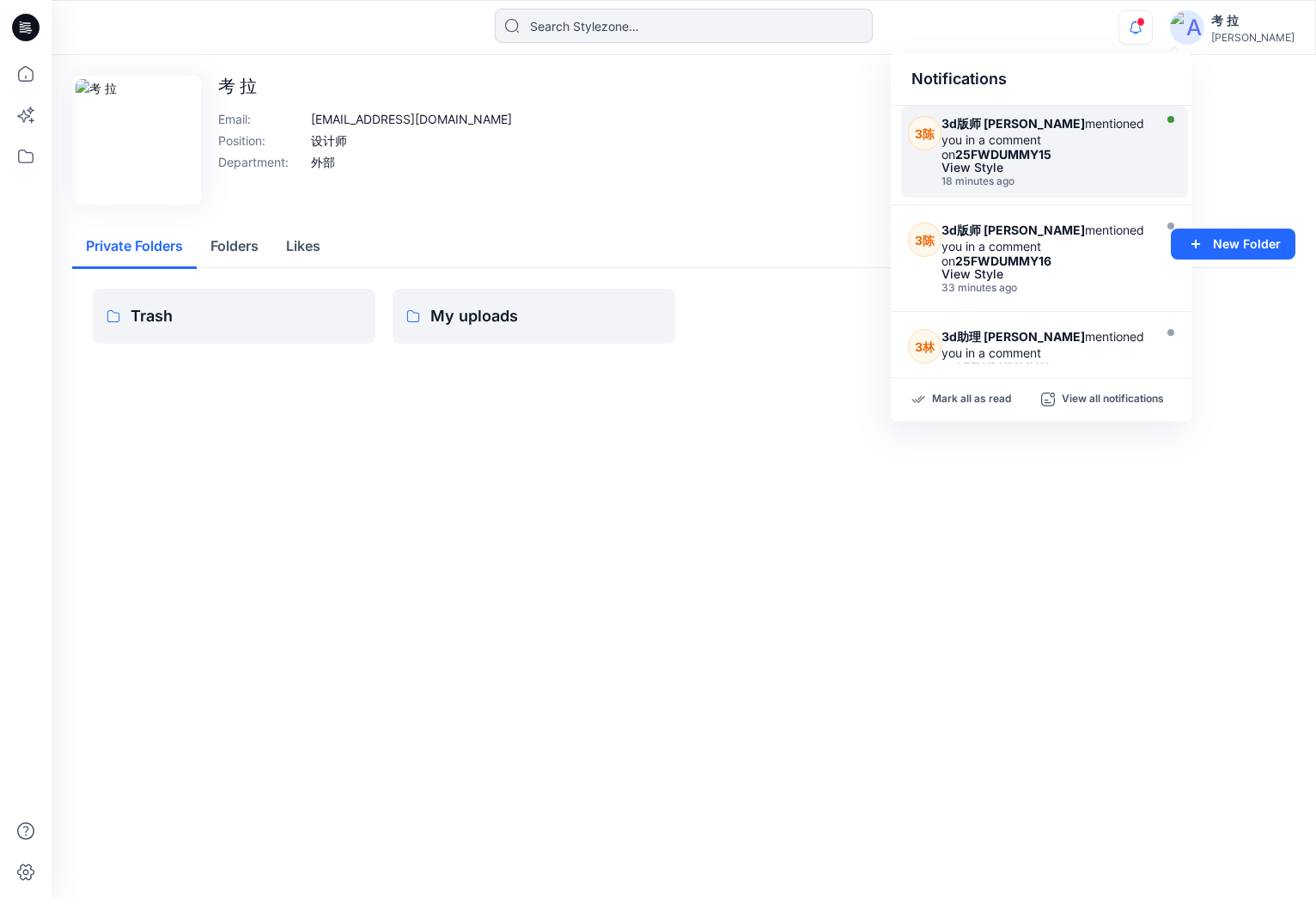
click at [1052, 147] on strong "25FWDUMMY15" at bounding box center [1003, 154] width 96 height 15
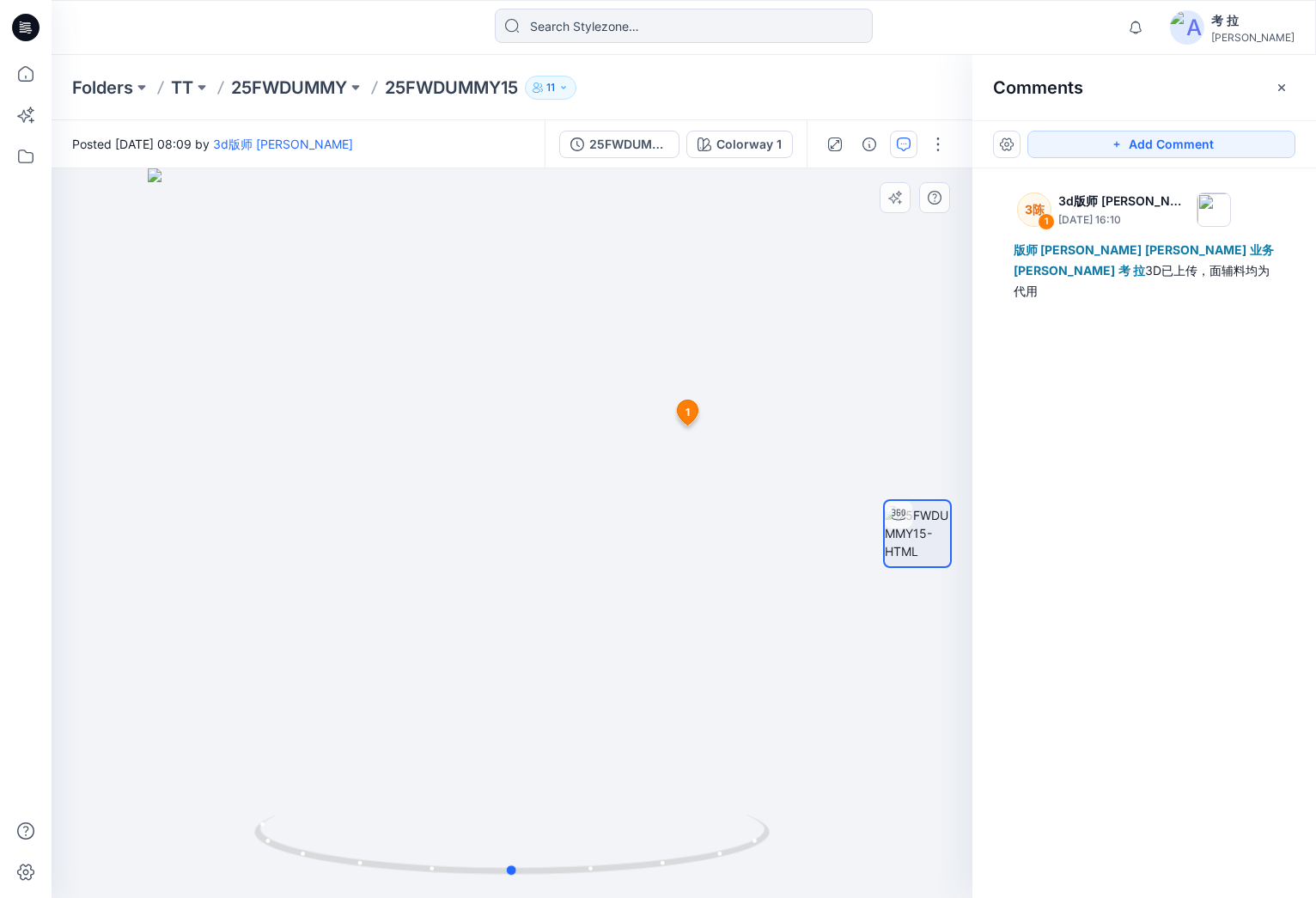
click at [609, 780] on div at bounding box center [512, 533] width 921 height 729
drag, startPoint x: 595, startPoint y: 877, endPoint x: 1114, endPoint y: 752, distance: 533.8
click at [1114, 752] on div "Colorway 1 Loading... Material Properties Loading... 2 1 3陈 3d版师 [PERSON_NAME][…" at bounding box center [683, 533] width 1264 height 729
drag, startPoint x: 1124, startPoint y: 2, endPoint x: 779, endPoint y: 411, distance: 535.1
click at [779, 411] on div at bounding box center [512, 533] width 921 height 729
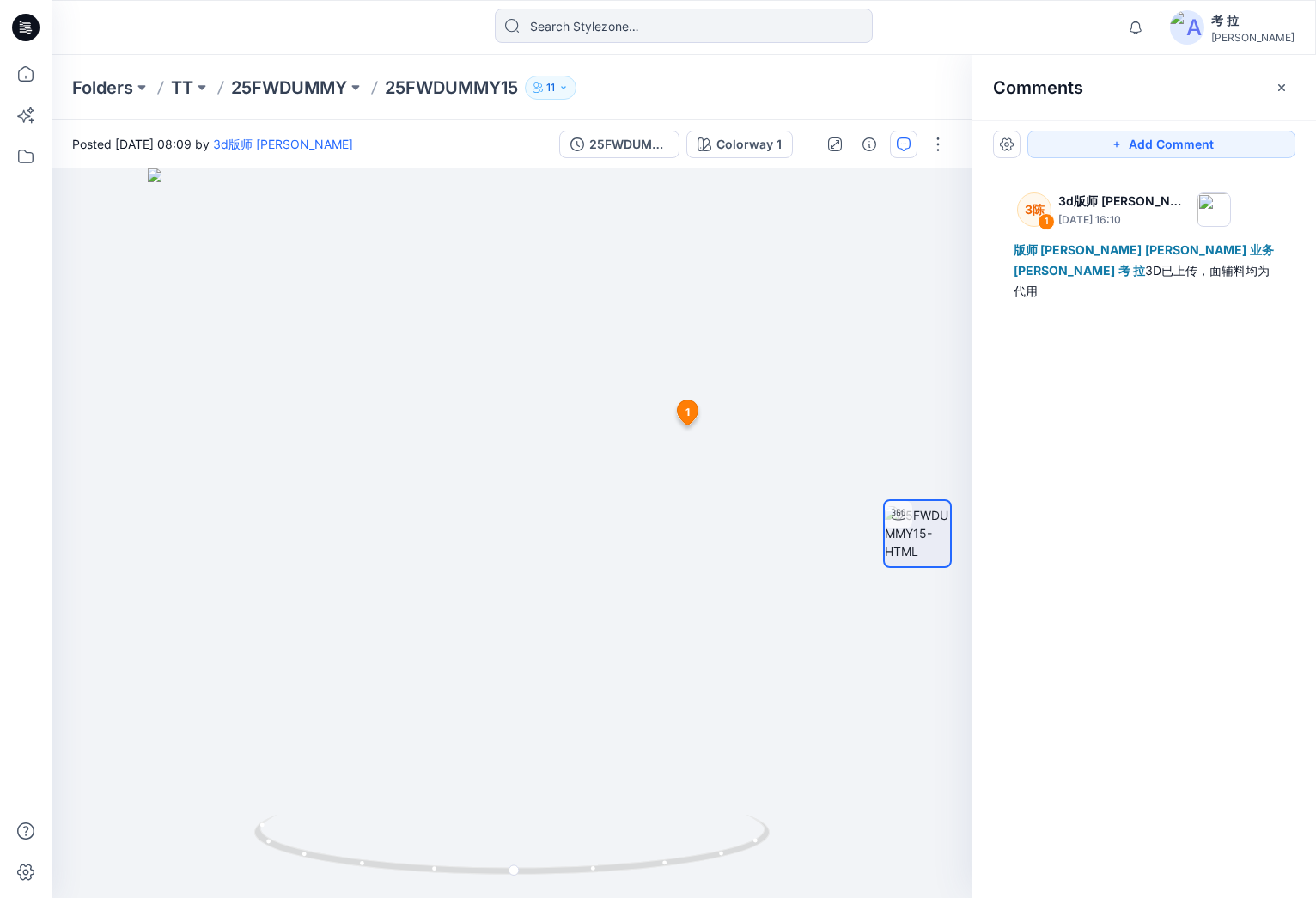
drag, startPoint x: 1228, startPoint y: 396, endPoint x: 1188, endPoint y: 375, distance: 45.2
click at [1227, 396] on div "3陈 1 3d版师 [PERSON_NAME][DATE] 16:10 版师 [PERSON_NAME] Shi 业务 [PERSON_NAME] 考 拉 3…" at bounding box center [1145, 501] width 344 height 666
click at [1148, 315] on div "3陈 1 3d版师 [PERSON_NAME][DATE] 16:10 版师 [PERSON_NAME] Shi 业务 [PERSON_NAME] 考 拉 3…" at bounding box center [1145, 501] width 344 height 666
click at [1107, 141] on button "Add Comment" at bounding box center [1161, 144] width 268 height 27
click at [768, 411] on div "2 1 3陈 3d版师 [PERSON_NAME][DATE] 16:10 版师 [PERSON_NAME] Shi 业务 [PERSON_NAME] 考 拉…" at bounding box center [512, 533] width 921 height 729
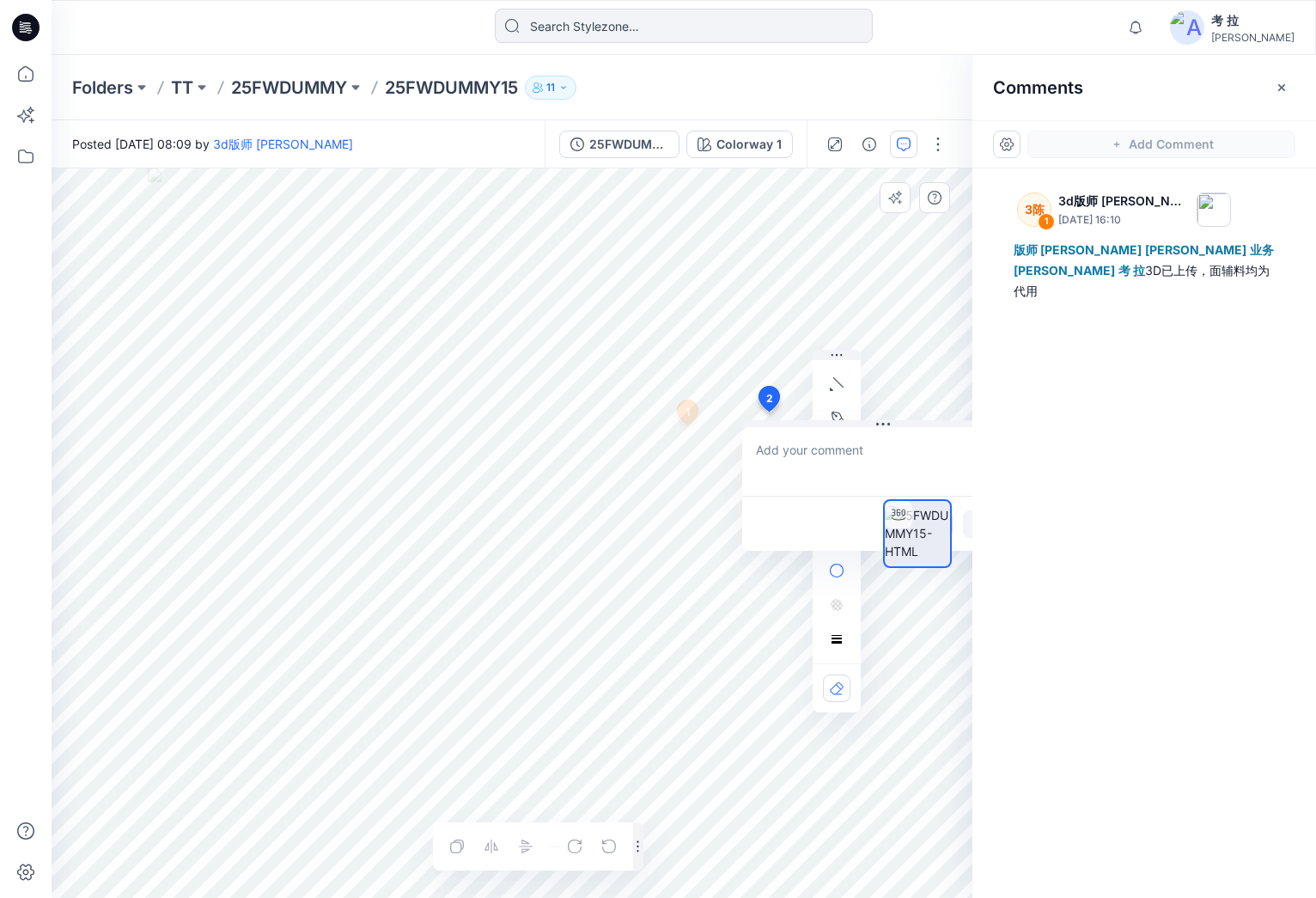
type textarea "l"
type textarea "这俩一个版型，就不修改这个了哈"
drag, startPoint x: 962, startPoint y: 455, endPoint x: 962, endPoint y: 504, distance: 49.0
click at [962, 455] on div at bounding box center [917, 534] width 110 height 430
click at [967, 529] on div at bounding box center [917, 534] width 110 height 430
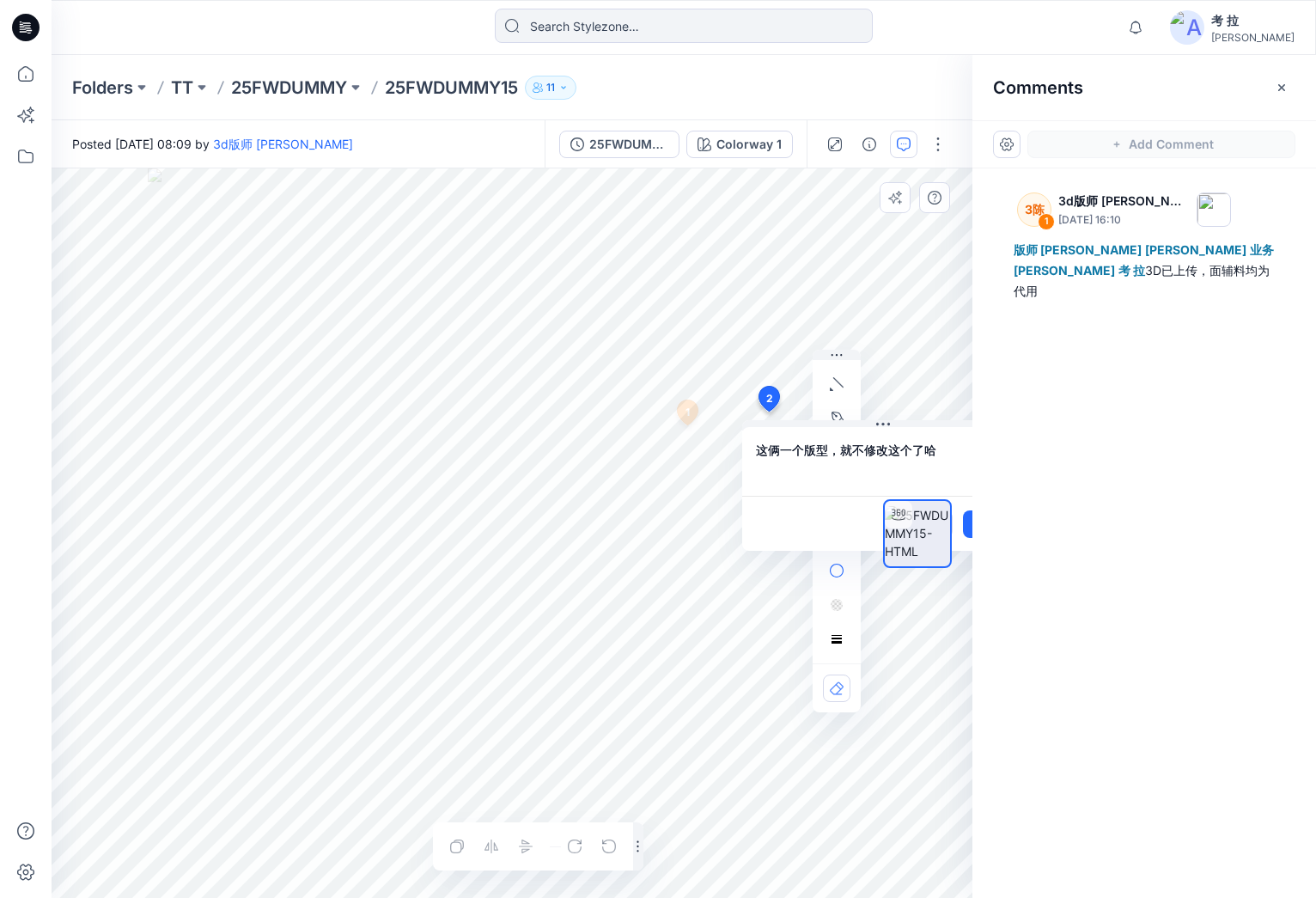
click at [966, 532] on div at bounding box center [917, 534] width 110 height 430
click at [967, 525] on div at bounding box center [917, 534] width 110 height 430
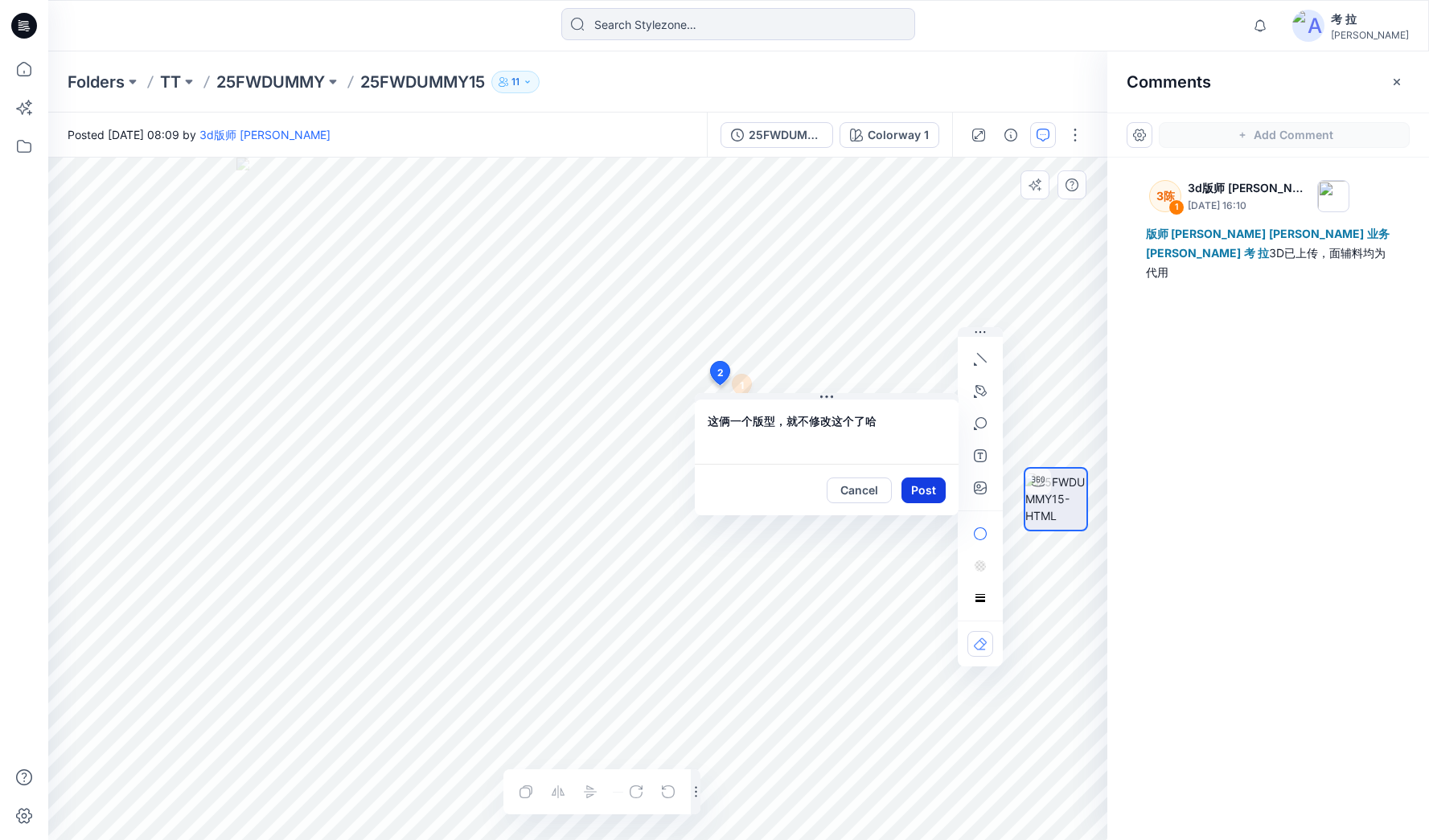
click at [924, 492] on button "Post" at bounding box center [923, 490] width 45 height 25
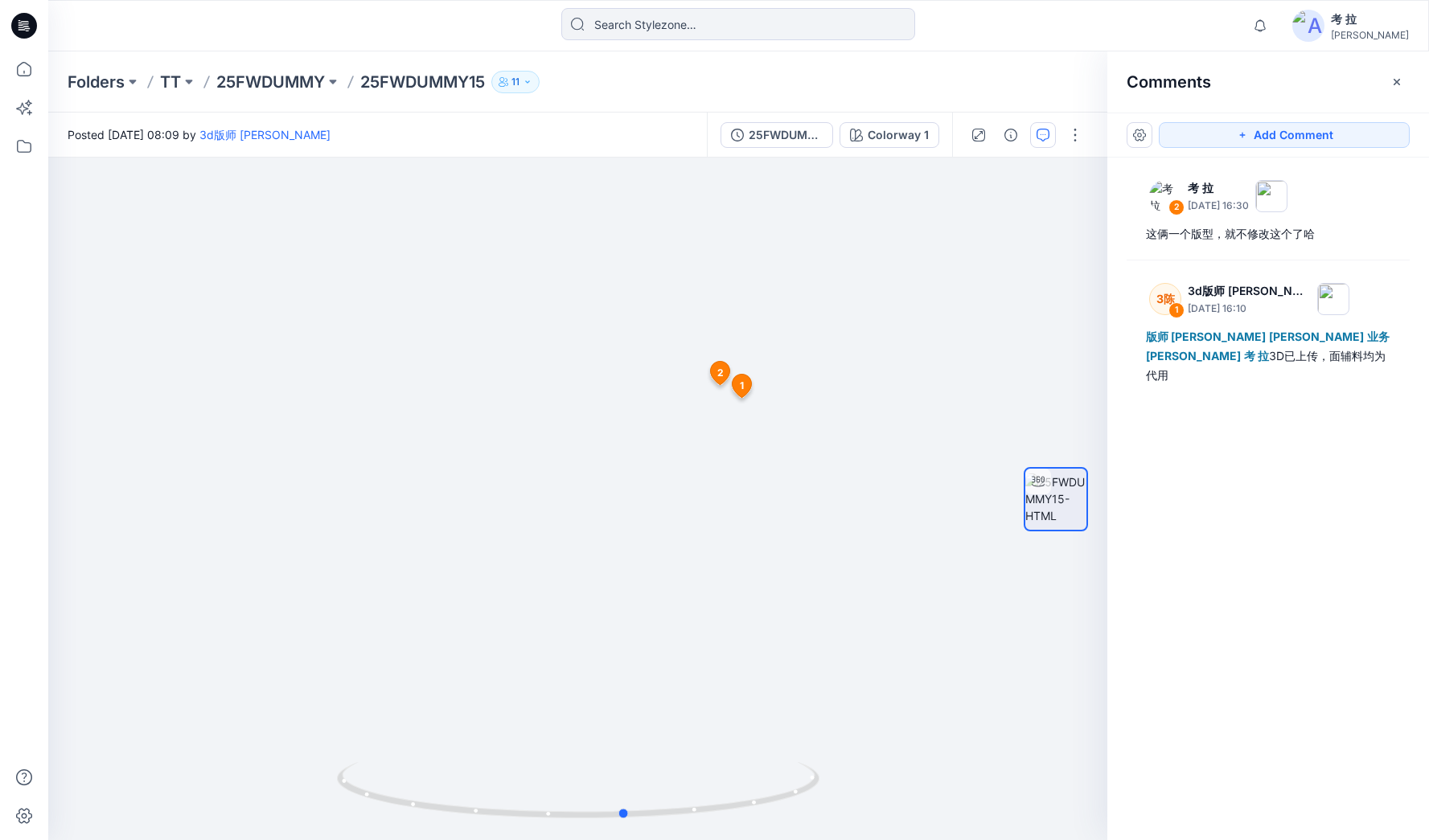
drag, startPoint x: 780, startPoint y: 814, endPoint x: 1115, endPoint y: 761, distance: 339.2
click at [1115, 761] on div "Colorway 1 Loading... Material Properties Loading... 3 1 3陈 3d版师 [PERSON_NAME][…" at bounding box center [739, 498] width 1381 height 682
click at [1231, 653] on div "2 考 拉 [DATE] 16:30 这俩一个版型，就不修改这个了哈 3陈 1 3d版师 [PERSON_NAME][DATE] 16:10 版师 [PERS…" at bounding box center [1268, 468] width 322 height 623
drag, startPoint x: 1250, startPoint y: 459, endPoint x: 1304, endPoint y: 45, distance: 417.5
click at [1231, 457] on div "2 考 拉 [DATE] 16:30 这俩一个版型，就不修改这个了哈 3陈 1 3d版师 [PERSON_NAME][DATE] 16:10 版师 [PERS…" at bounding box center [1268, 468] width 322 height 623
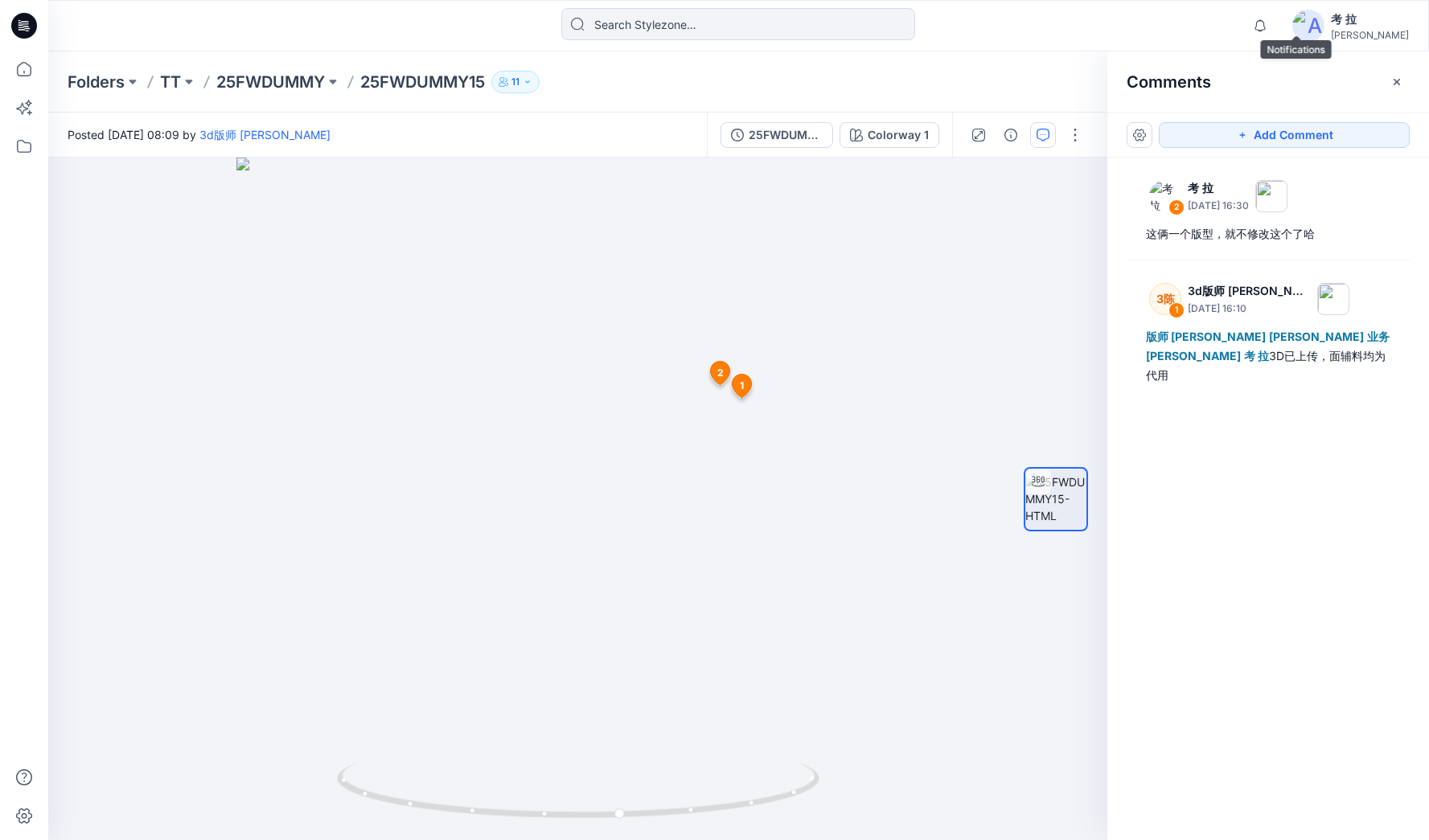
drag, startPoint x: 1292, startPoint y: 28, endPoint x: 1297, endPoint y: 70, distance: 42.3
click at [1231, 27] on icon "button" at bounding box center [1260, 25] width 31 height 32
